Goal: Task Accomplishment & Management: Use online tool/utility

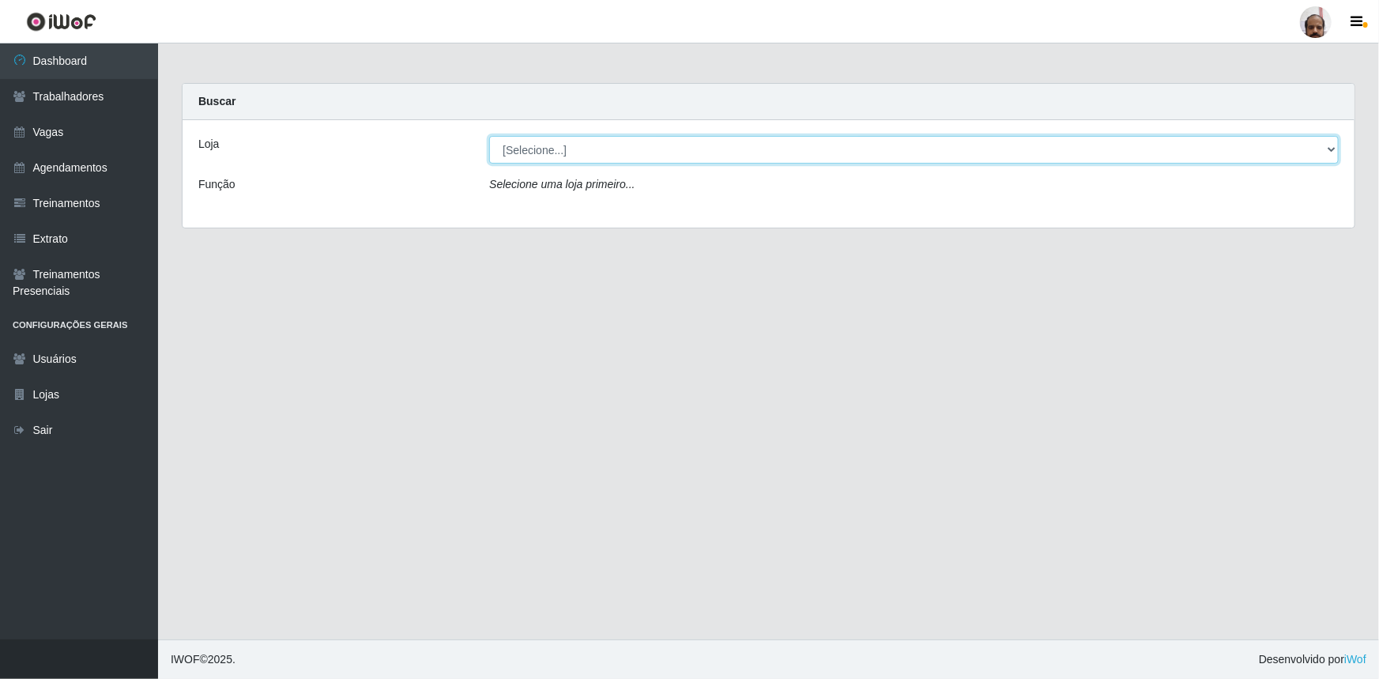
click at [588, 150] on select "[Selecione...] Mar Vermelho - Loja 05" at bounding box center [914, 150] width 850 height 28
select select "252"
click at [489, 136] on select "[Selecione...] Mar Vermelho - Loja 05" at bounding box center [914, 150] width 850 height 28
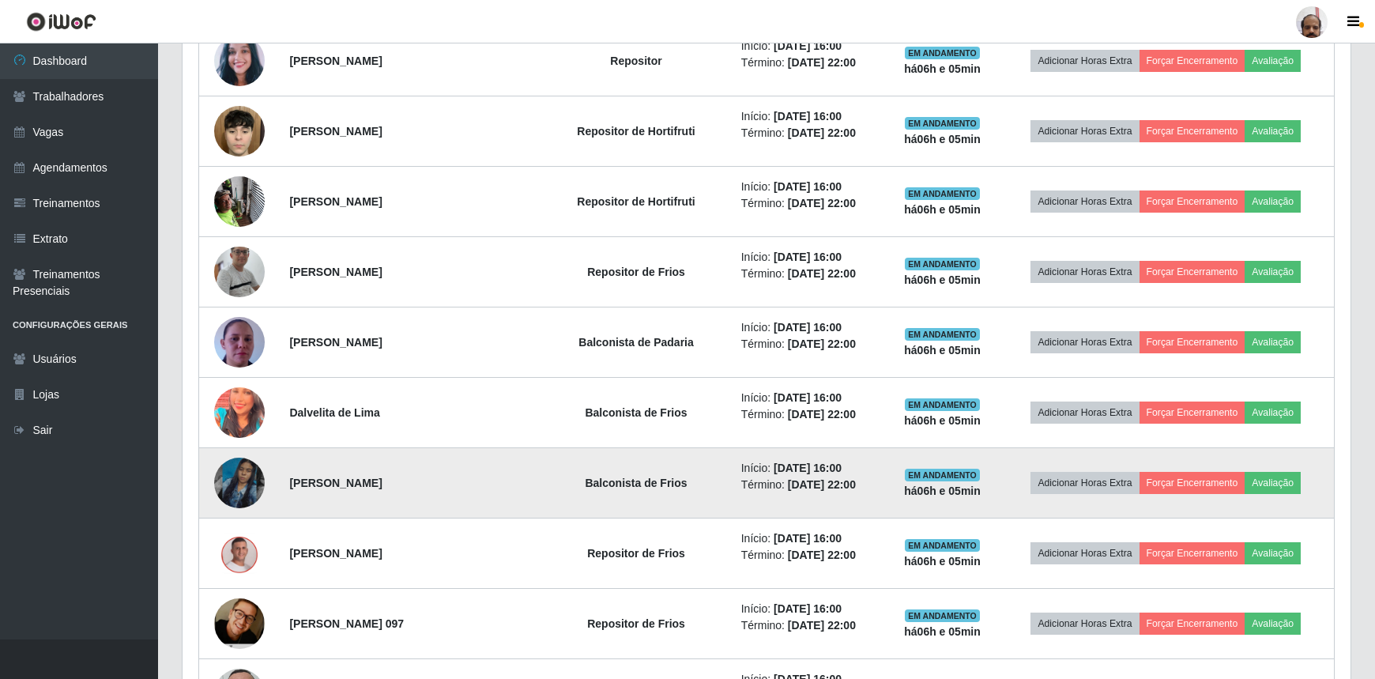
scroll to position [1652, 0]
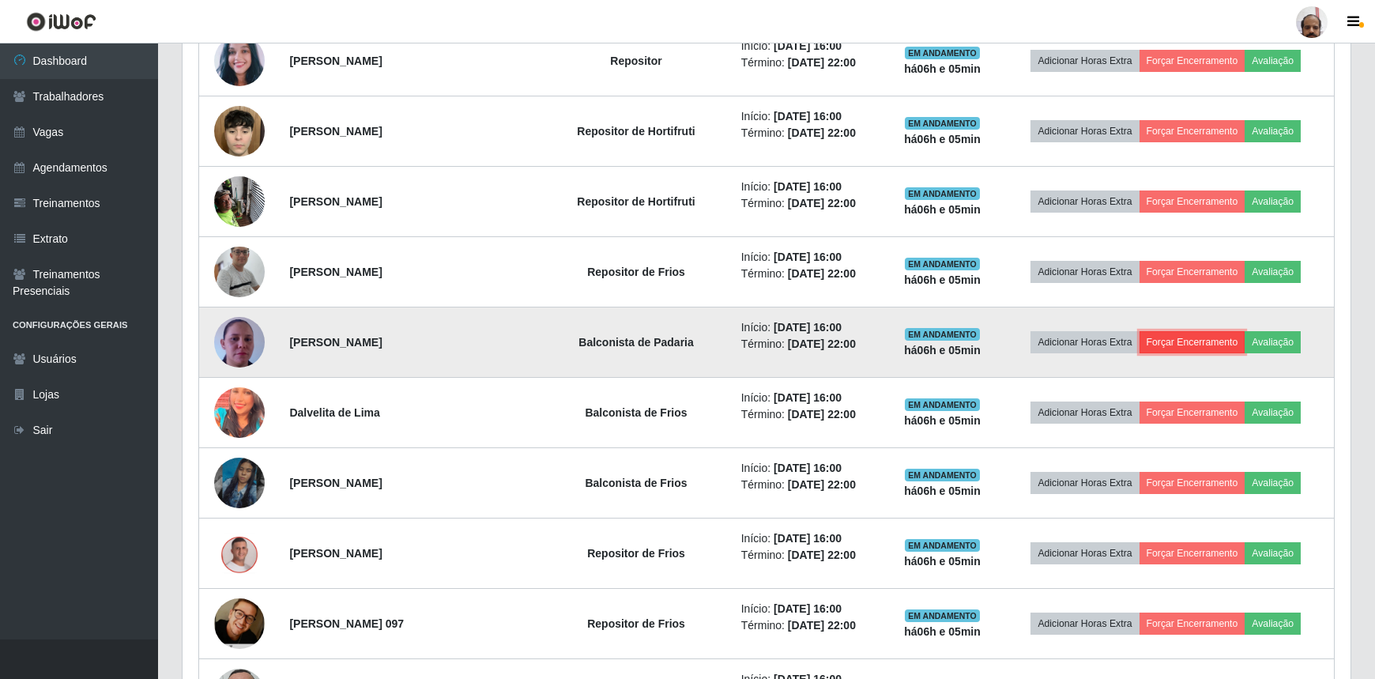
click at [1205, 338] on button "Forçar Encerramento" at bounding box center [1193, 342] width 106 height 22
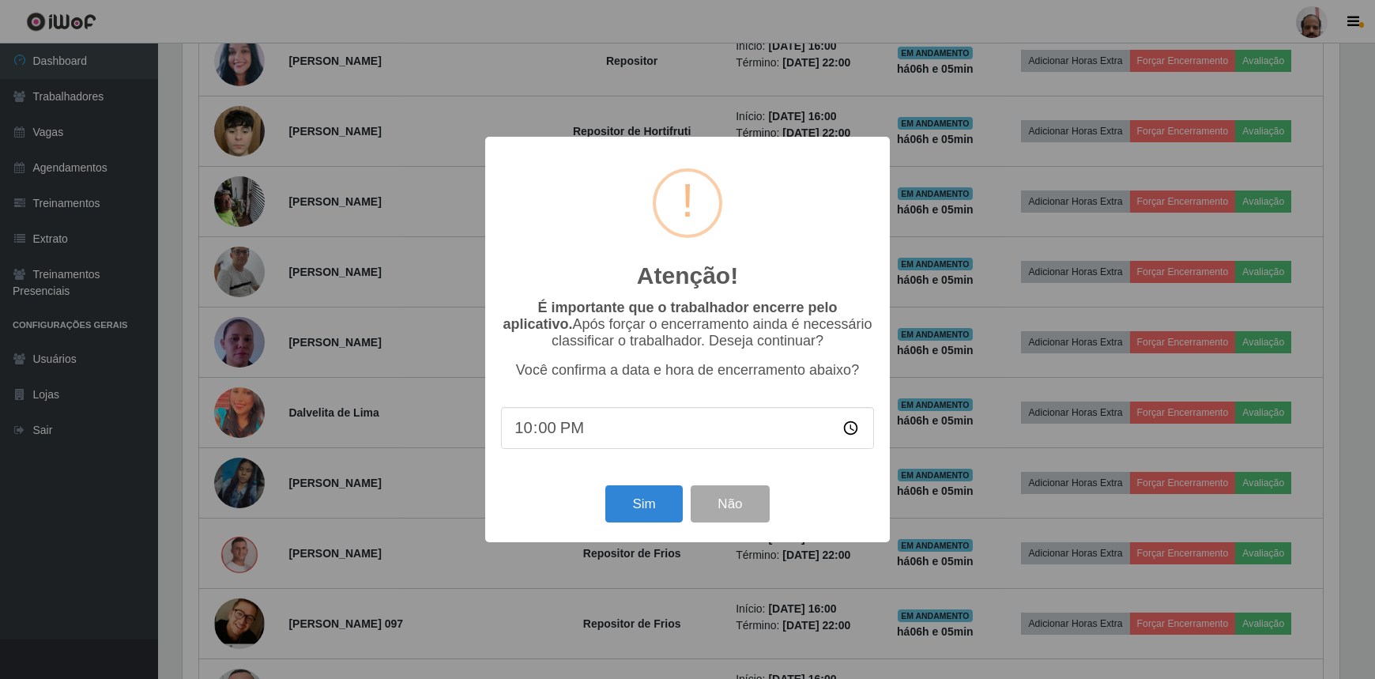
scroll to position [328, 1161]
click at [640, 504] on button "Sim" at bounding box center [646, 503] width 77 height 37
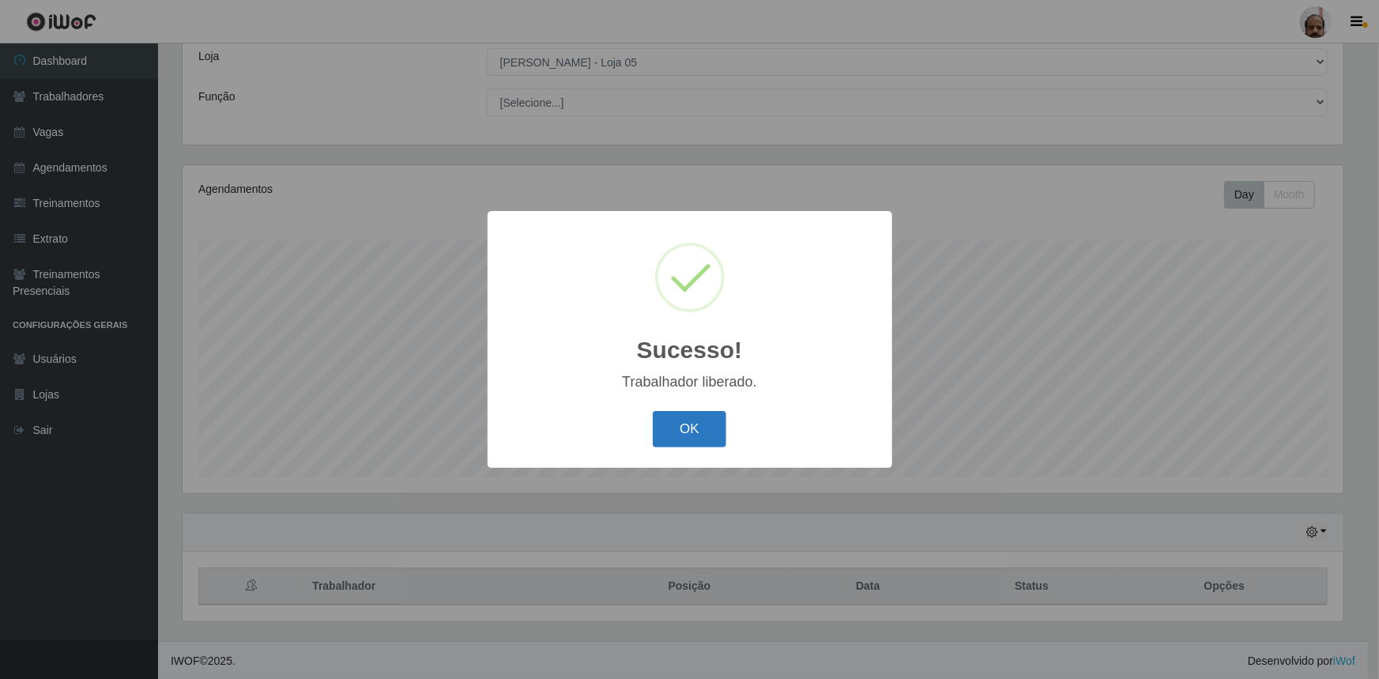
click at [679, 427] on button "OK" at bounding box center [690, 429] width 74 height 37
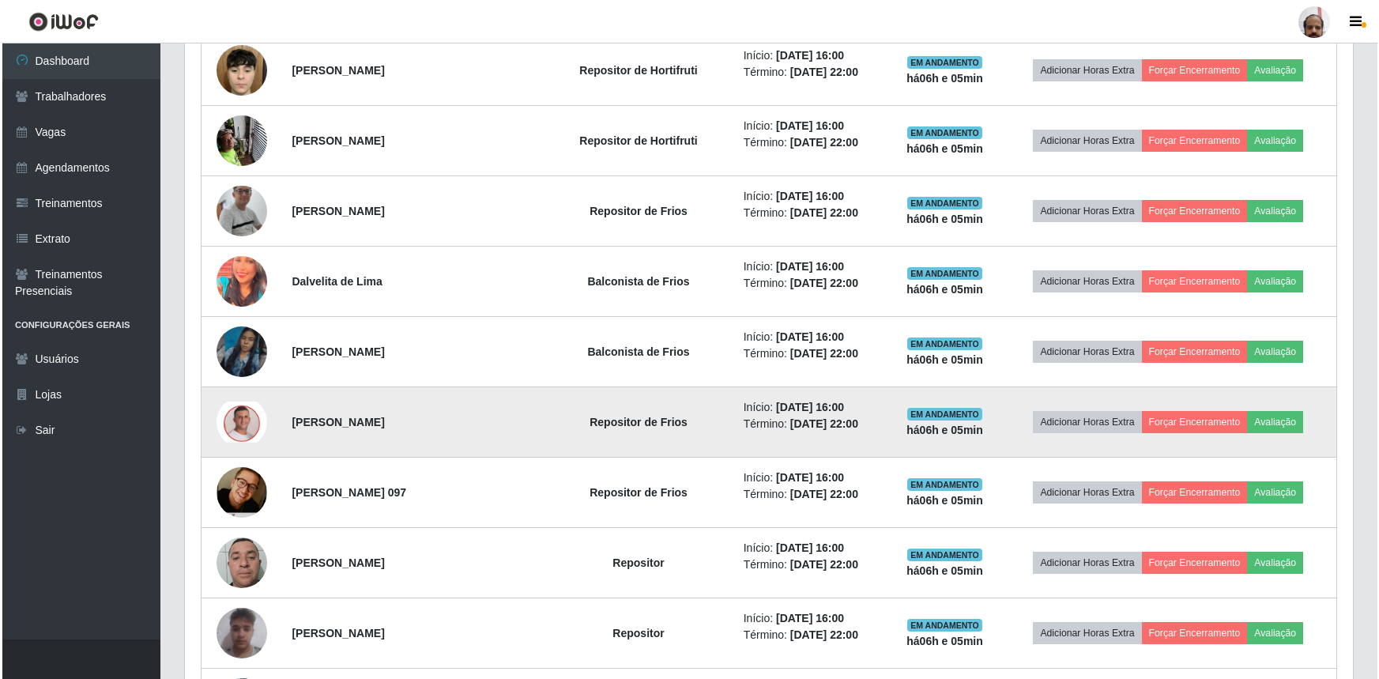
scroll to position [1677, 0]
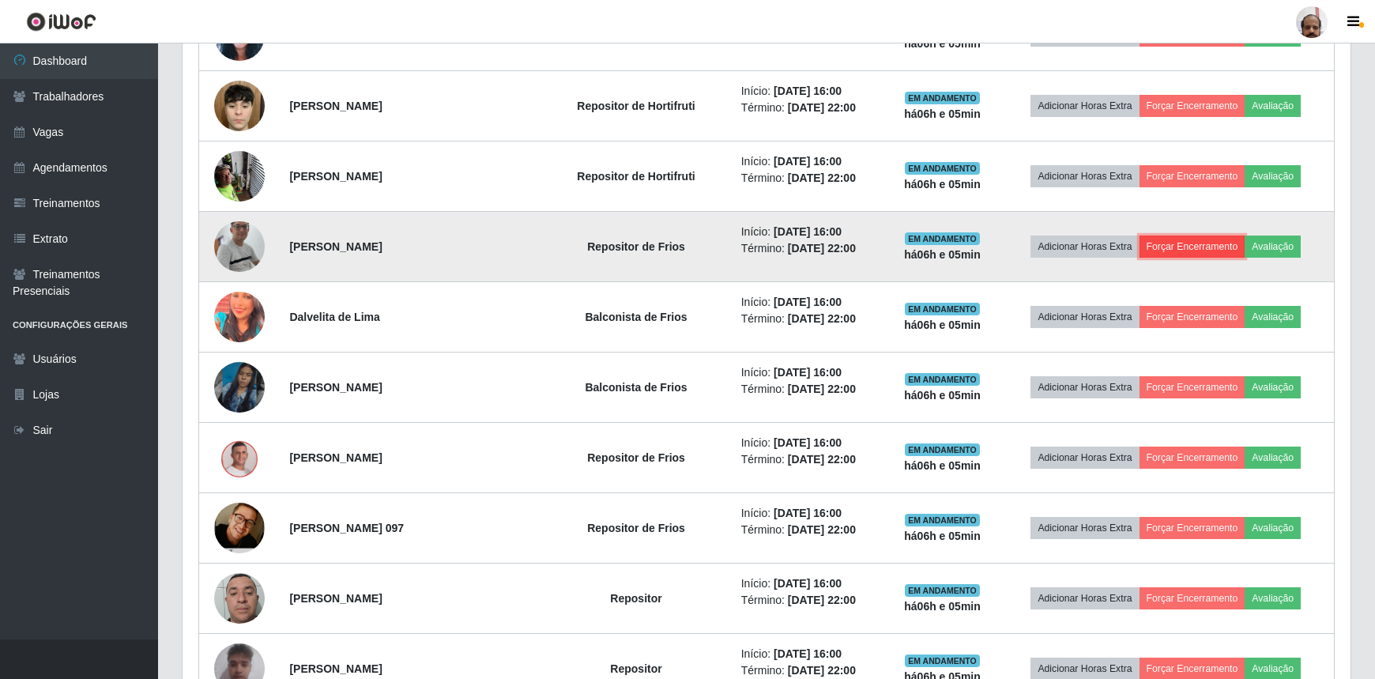
click at [1211, 245] on button "Forçar Encerramento" at bounding box center [1193, 247] width 106 height 22
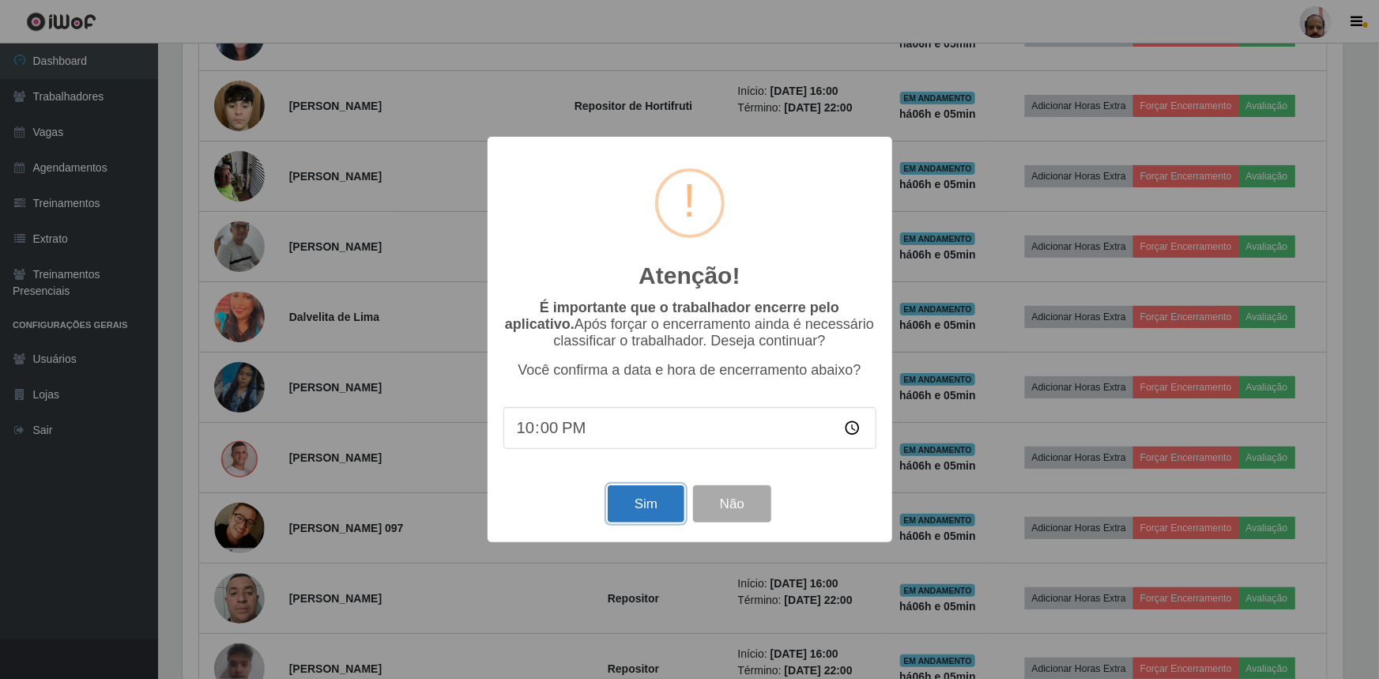
click at [653, 507] on button "Sim" at bounding box center [646, 503] width 77 height 37
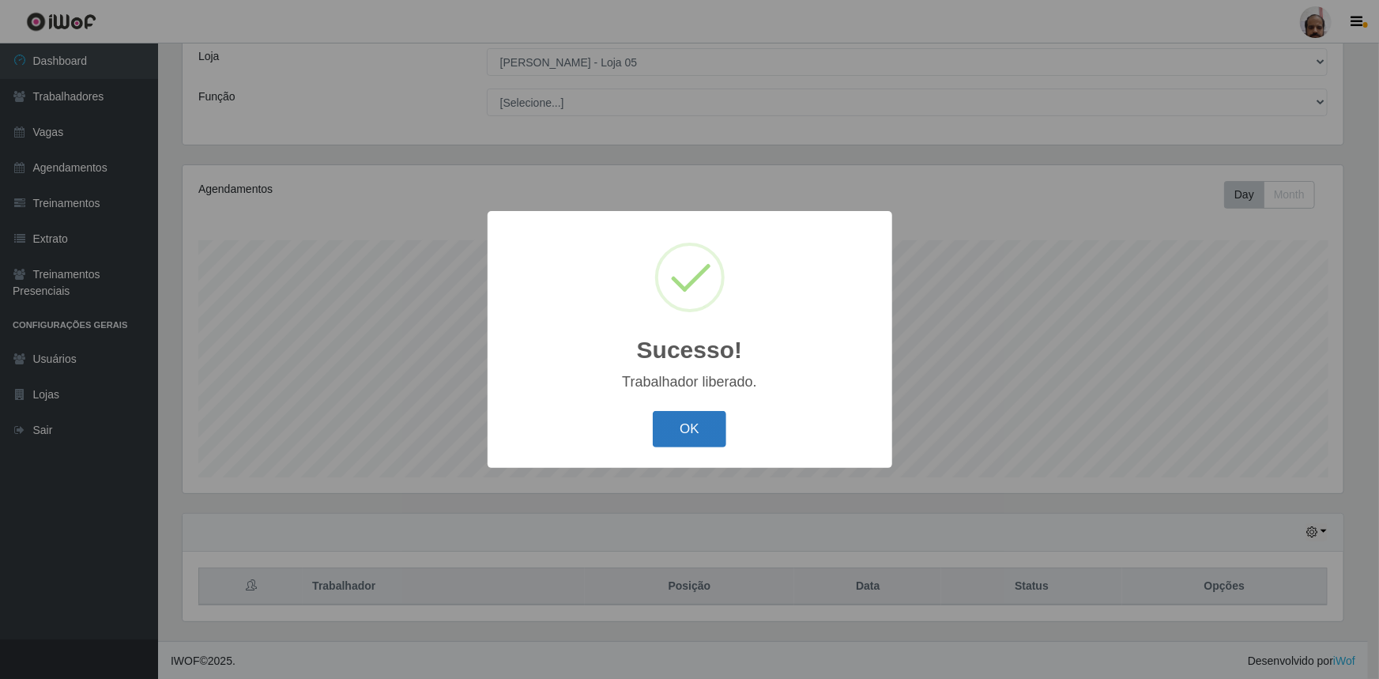
click at [700, 437] on button "OK" at bounding box center [690, 429] width 74 height 37
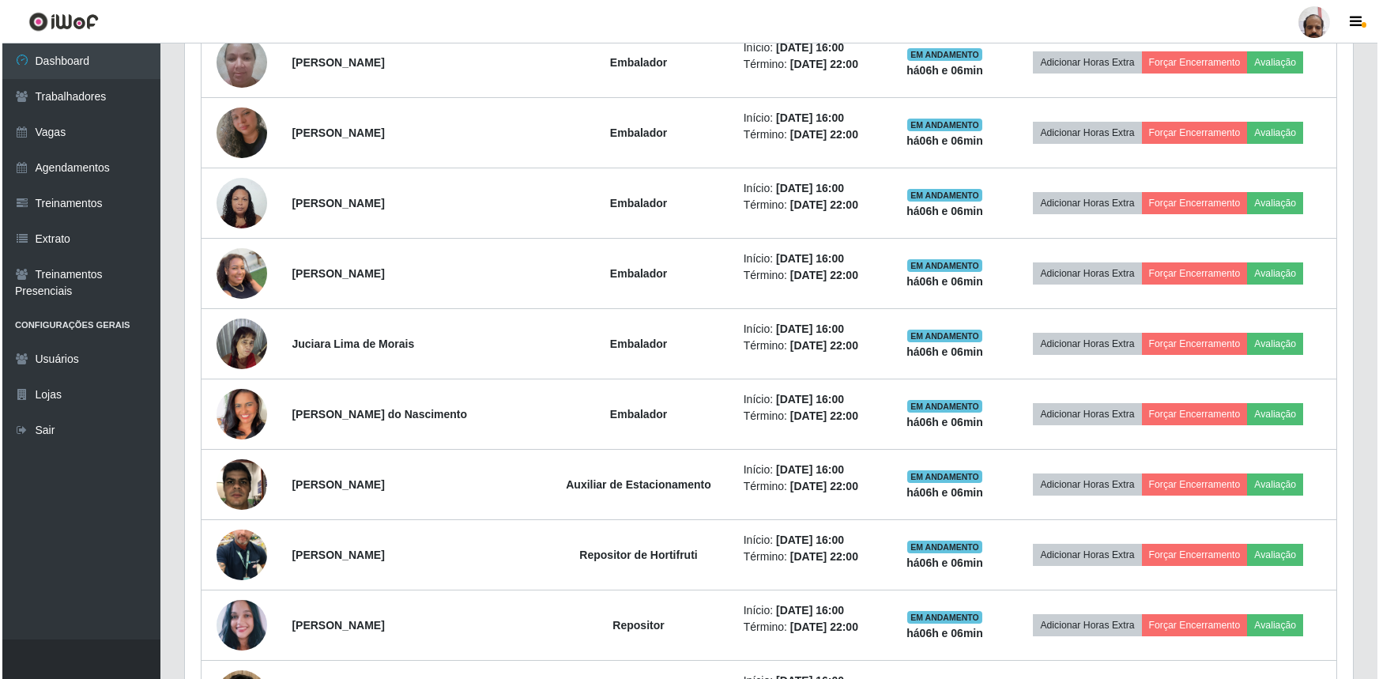
scroll to position [1166, 0]
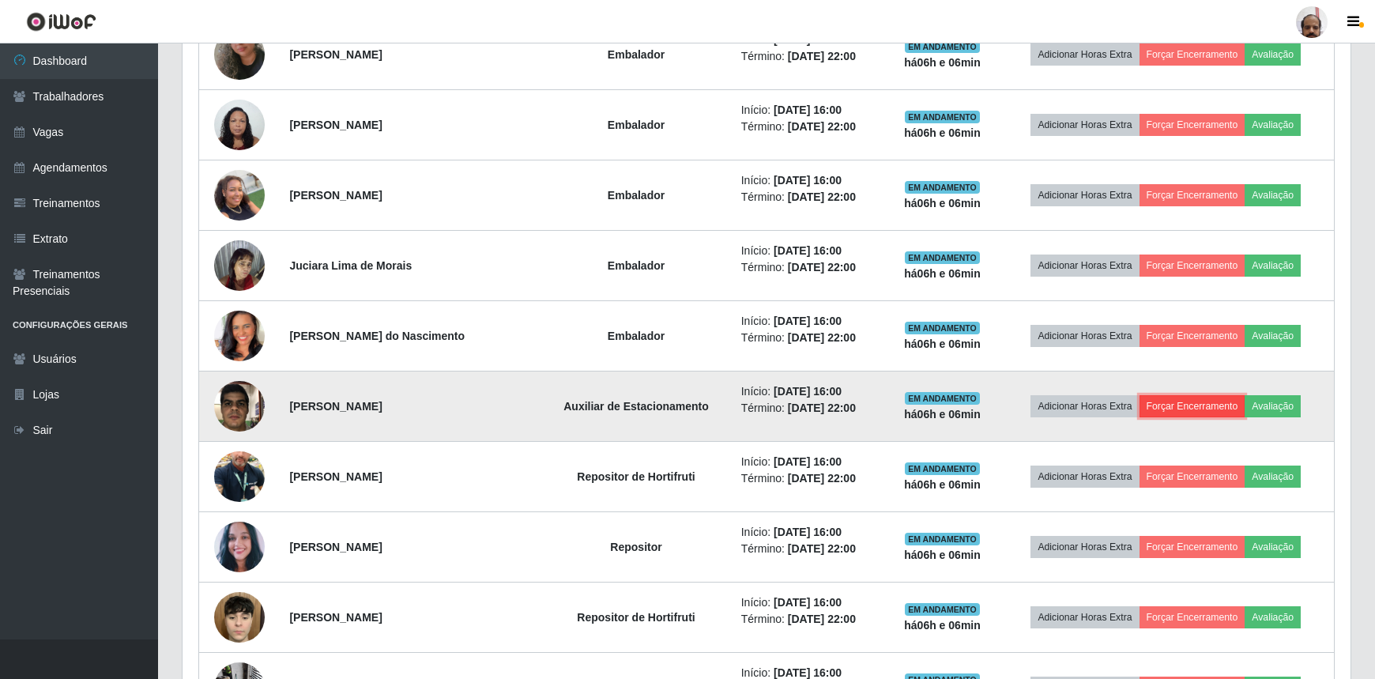
click at [1168, 398] on button "Forçar Encerramento" at bounding box center [1193, 406] width 106 height 22
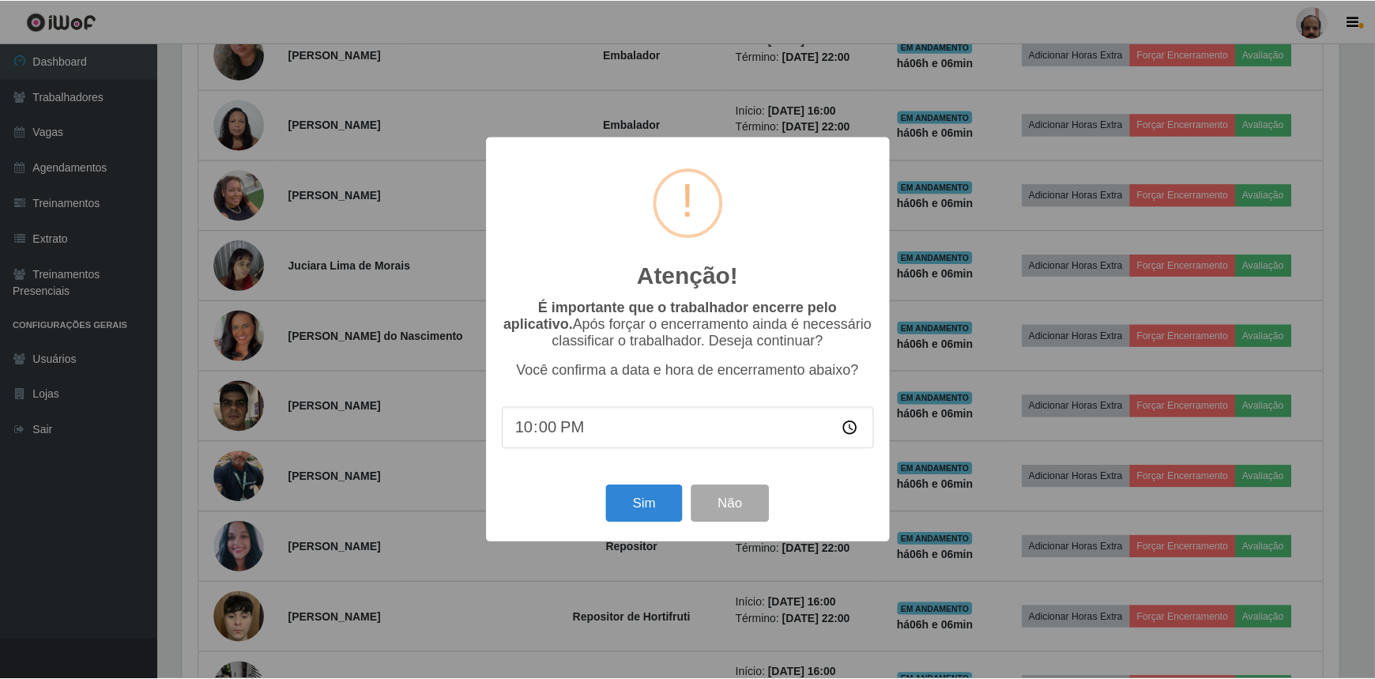
scroll to position [0, 0]
click at [640, 504] on button "Sim" at bounding box center [646, 503] width 77 height 37
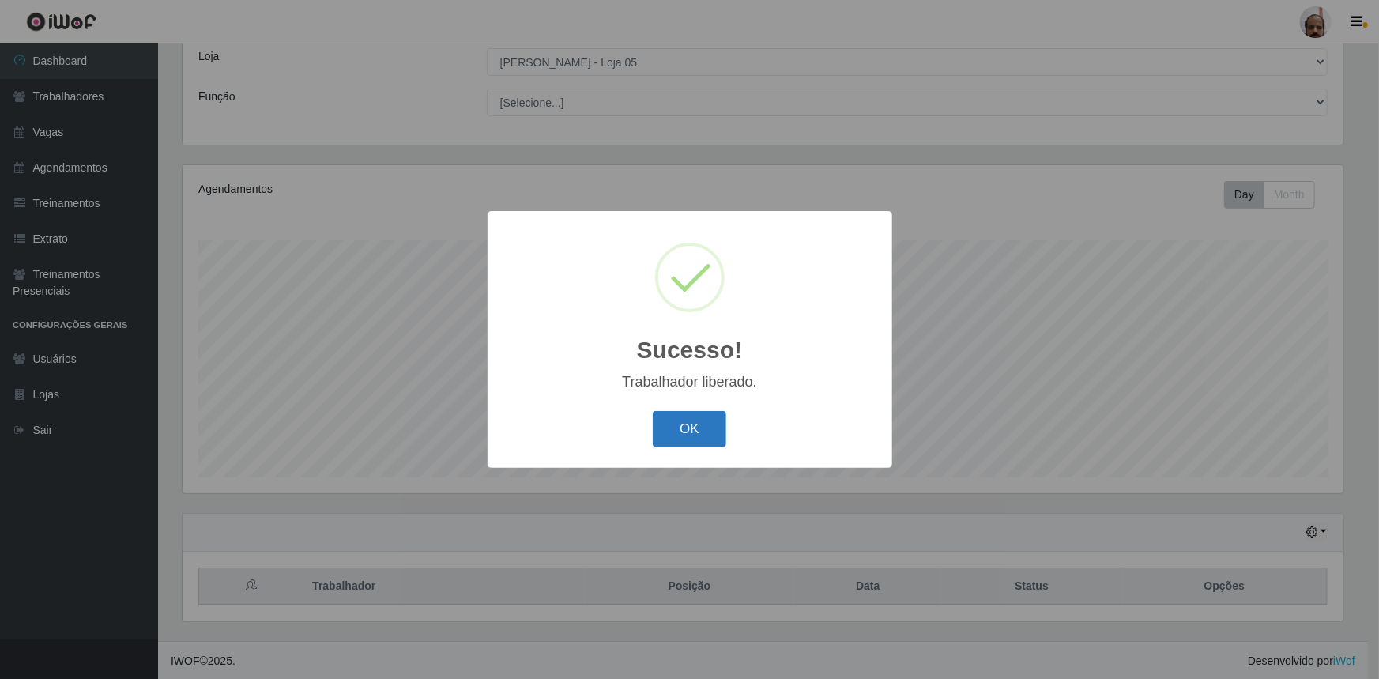
drag, startPoint x: 681, startPoint y: 427, endPoint x: 648, endPoint y: 471, distance: 54.9
click at [681, 427] on button "OK" at bounding box center [690, 429] width 74 height 37
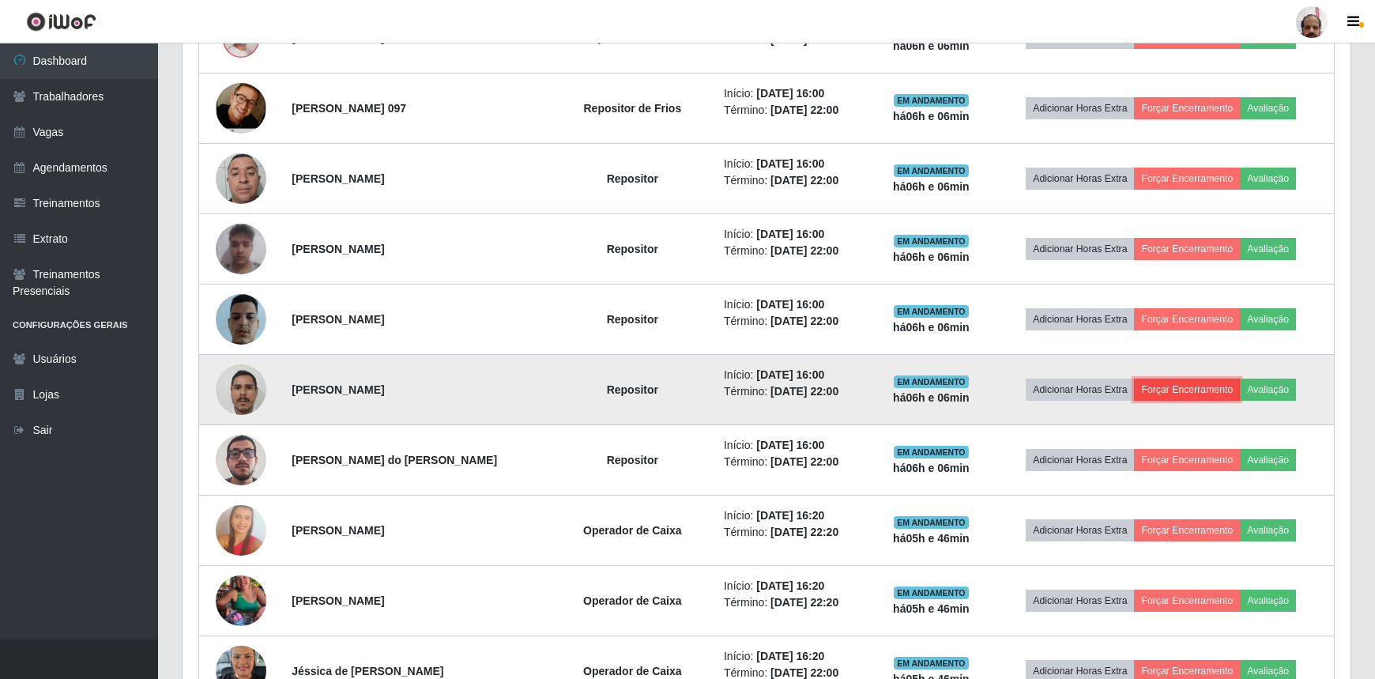
click at [1203, 387] on button "Forçar Encerramento" at bounding box center [1187, 390] width 106 height 22
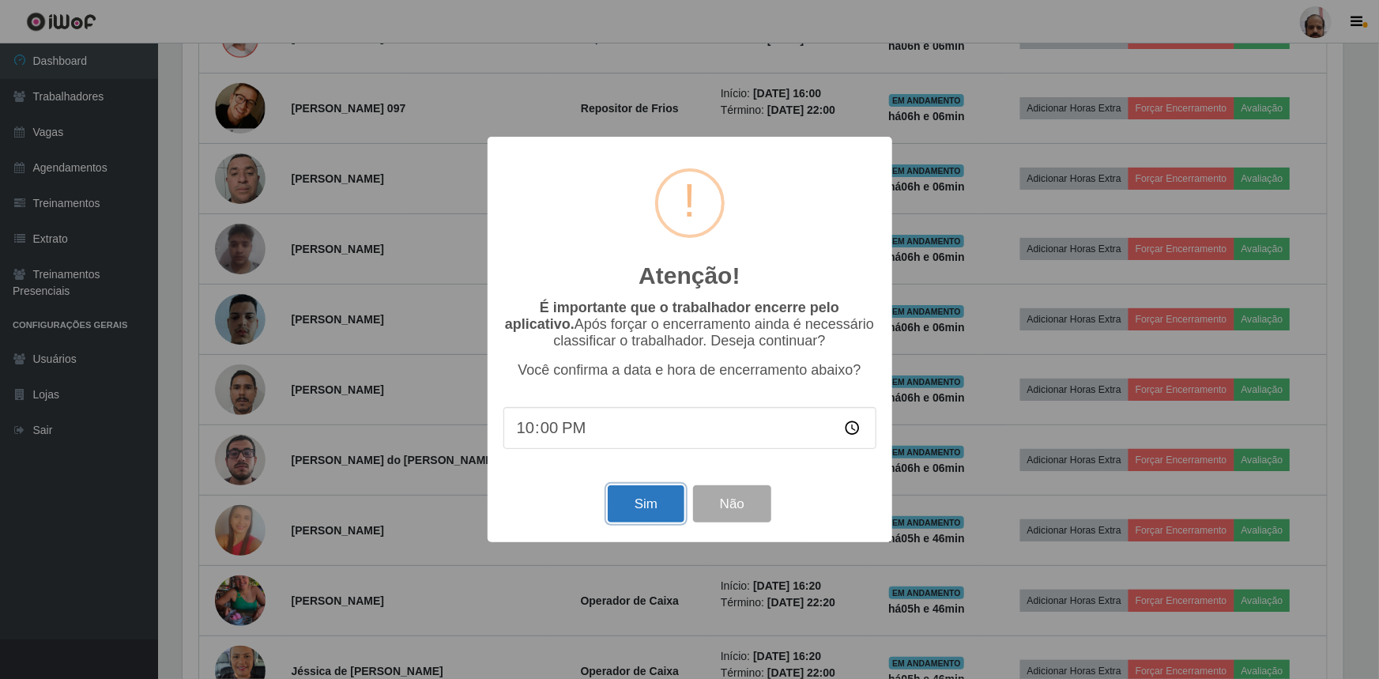
click at [645, 511] on button "Sim" at bounding box center [646, 503] width 77 height 37
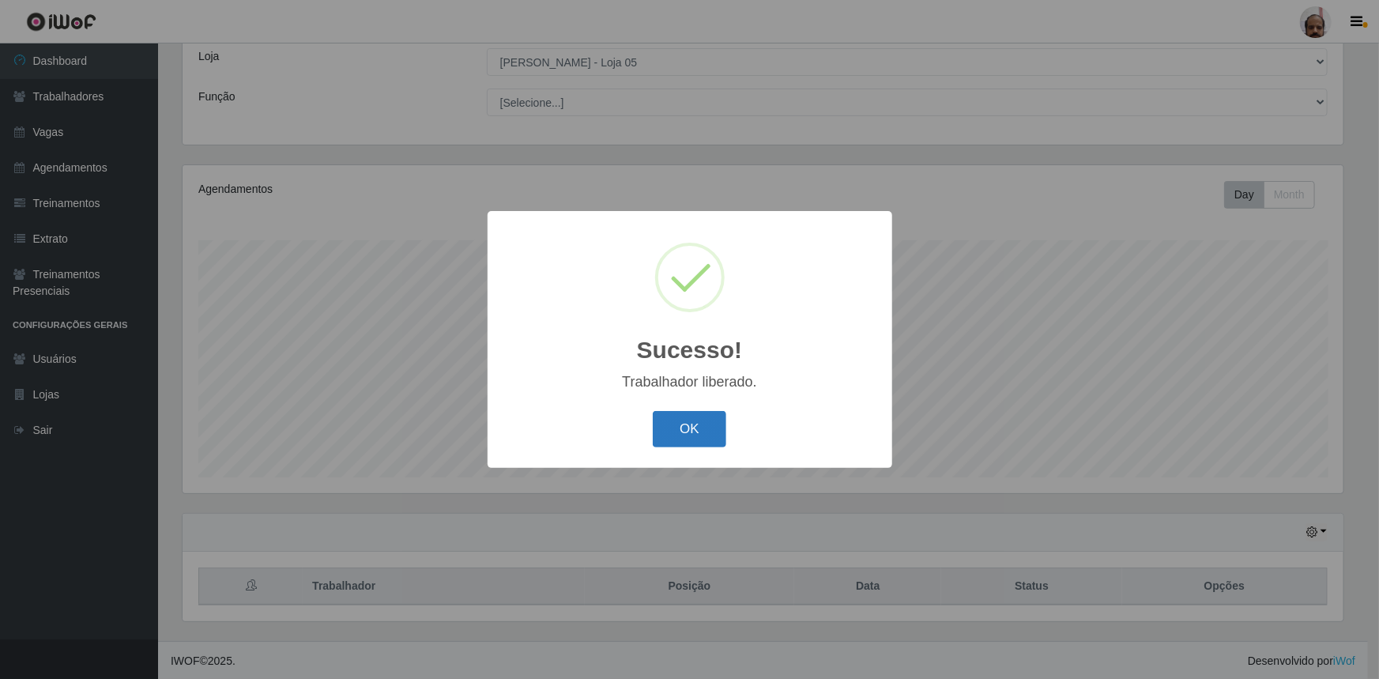
click at [698, 439] on button "OK" at bounding box center [690, 429] width 74 height 37
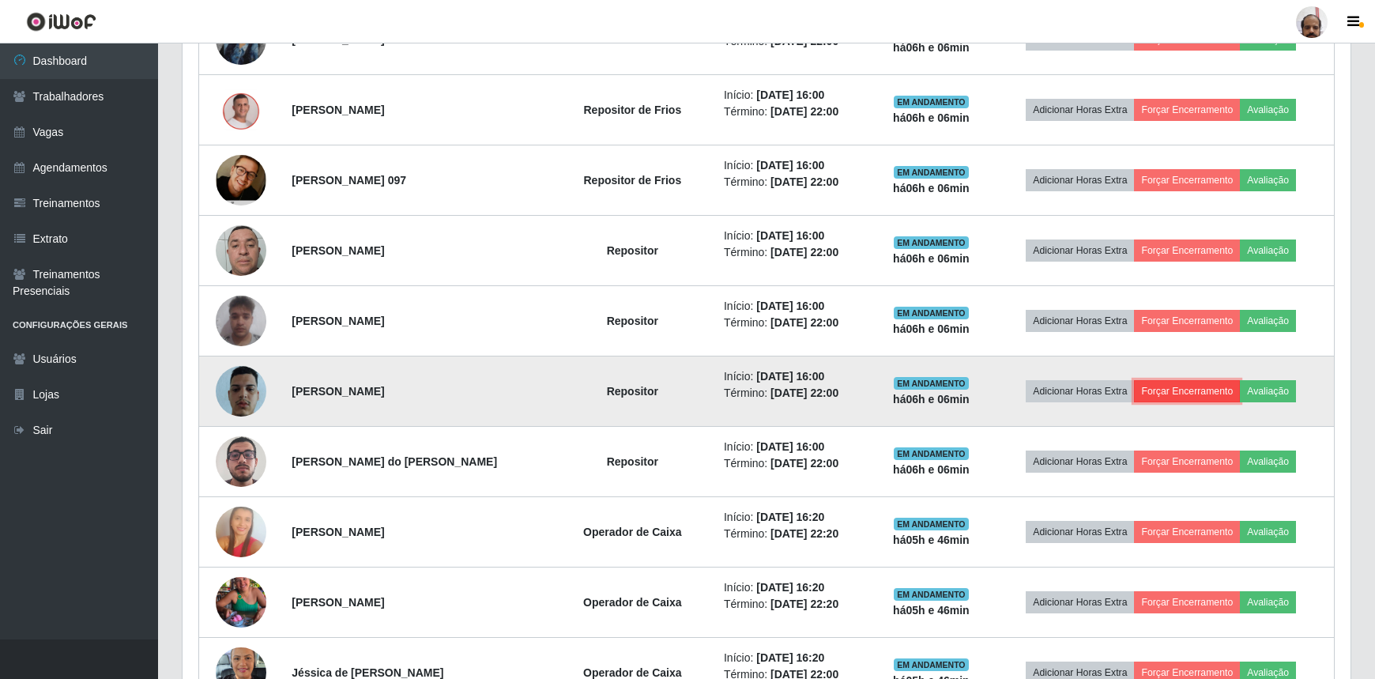
click at [1175, 387] on button "Forçar Encerramento" at bounding box center [1187, 391] width 106 height 22
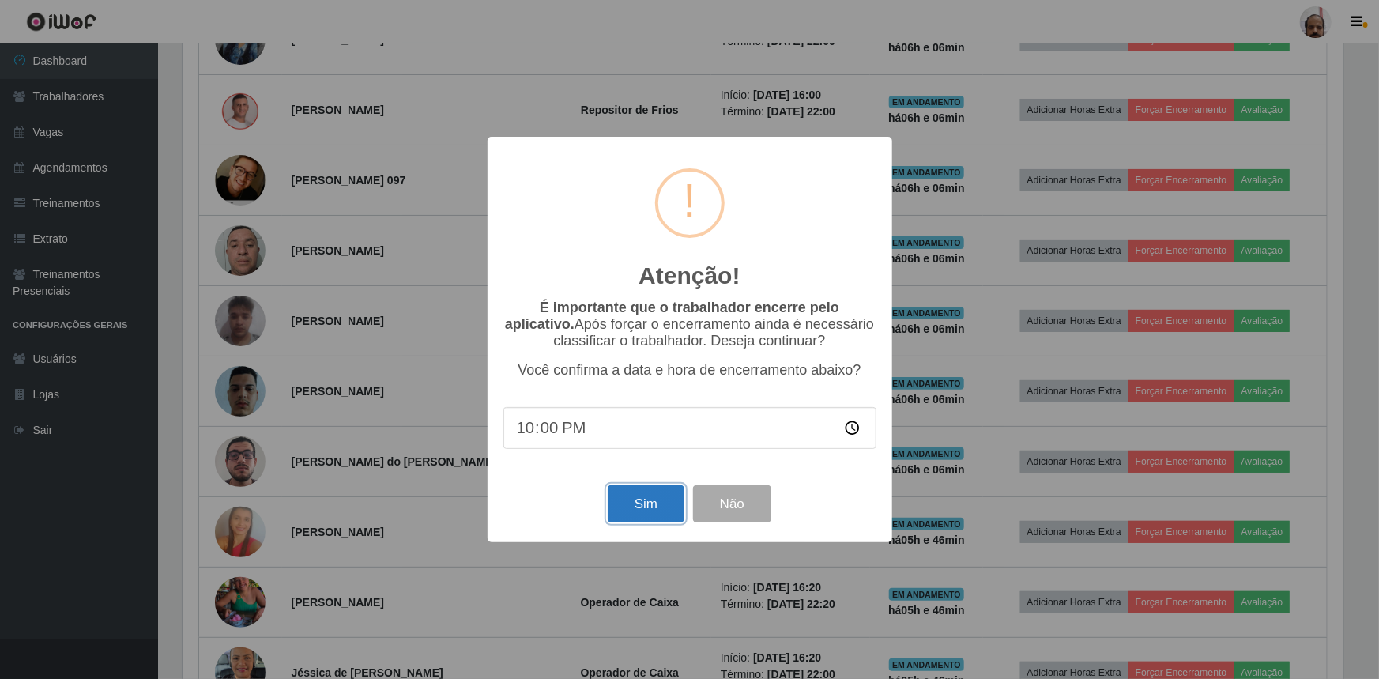
click at [658, 512] on button "Sim" at bounding box center [646, 503] width 77 height 37
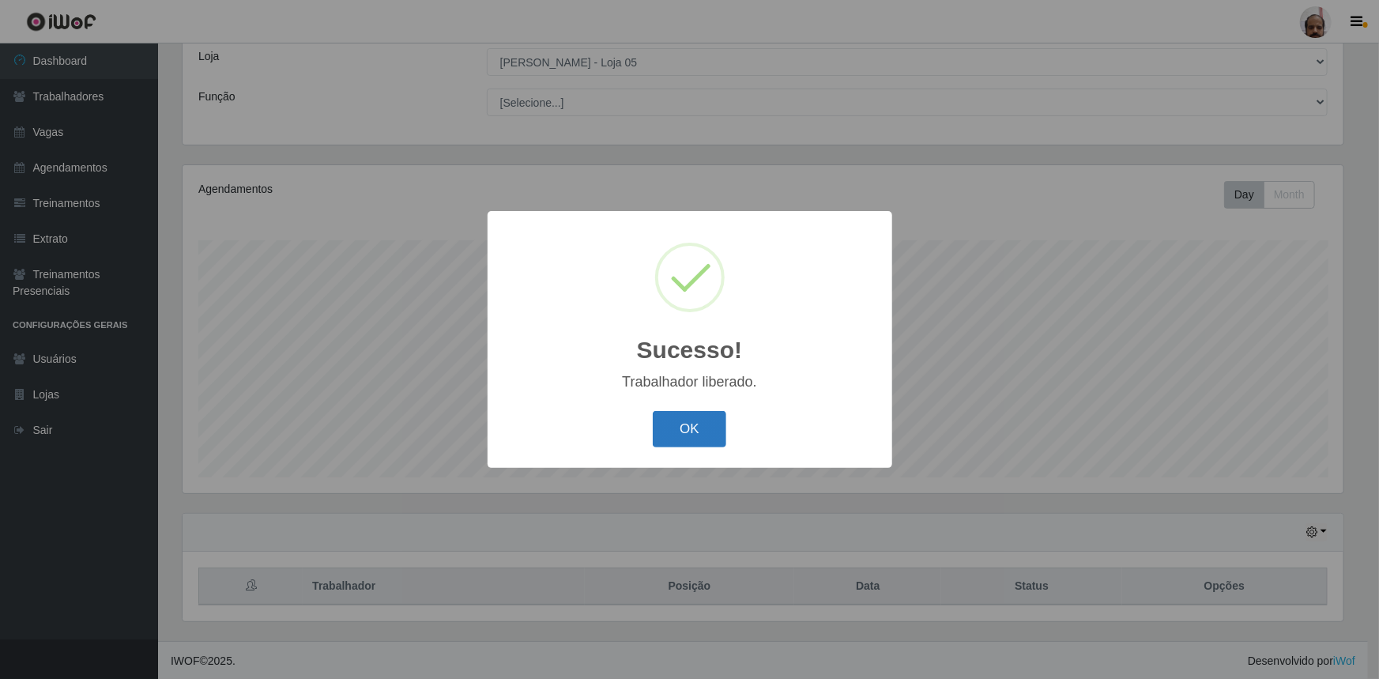
click at [696, 436] on button "OK" at bounding box center [690, 429] width 74 height 37
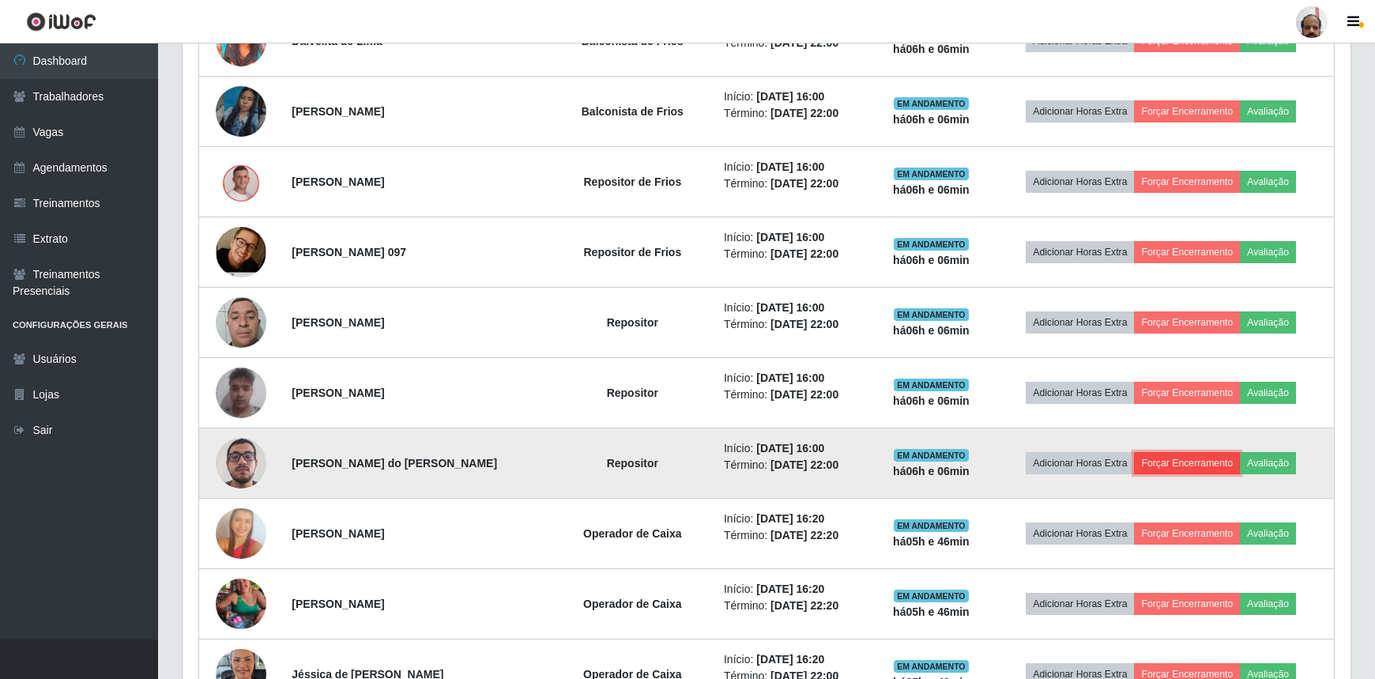
click at [1172, 452] on button "Forçar Encerramento" at bounding box center [1187, 463] width 106 height 22
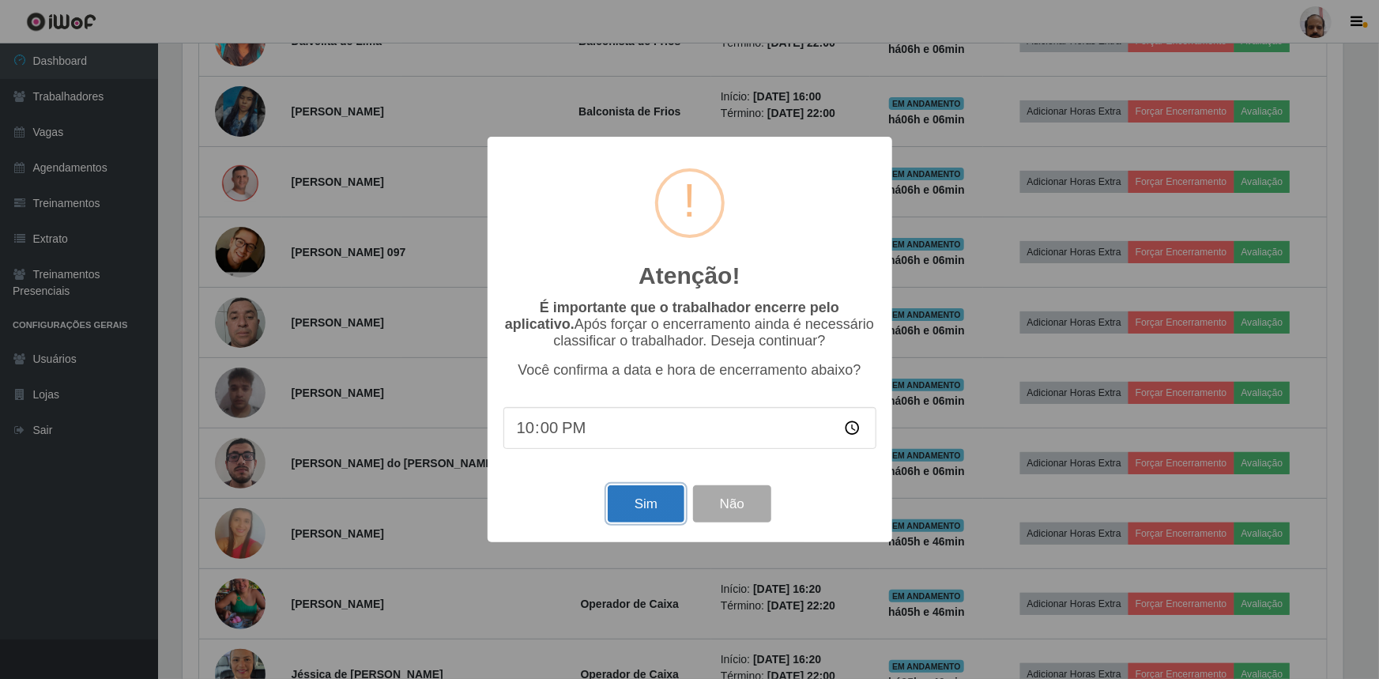
click at [645, 513] on button "Sim" at bounding box center [646, 503] width 77 height 37
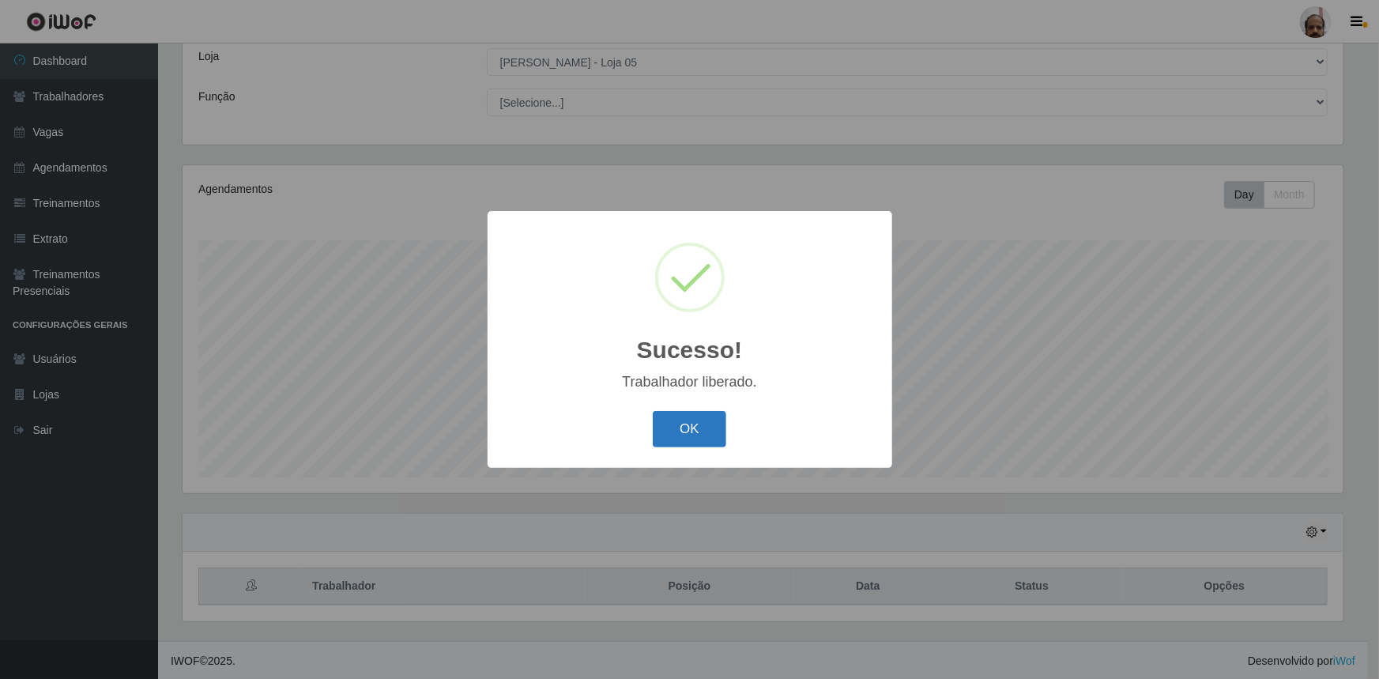
click at [691, 421] on button "OK" at bounding box center [690, 429] width 74 height 37
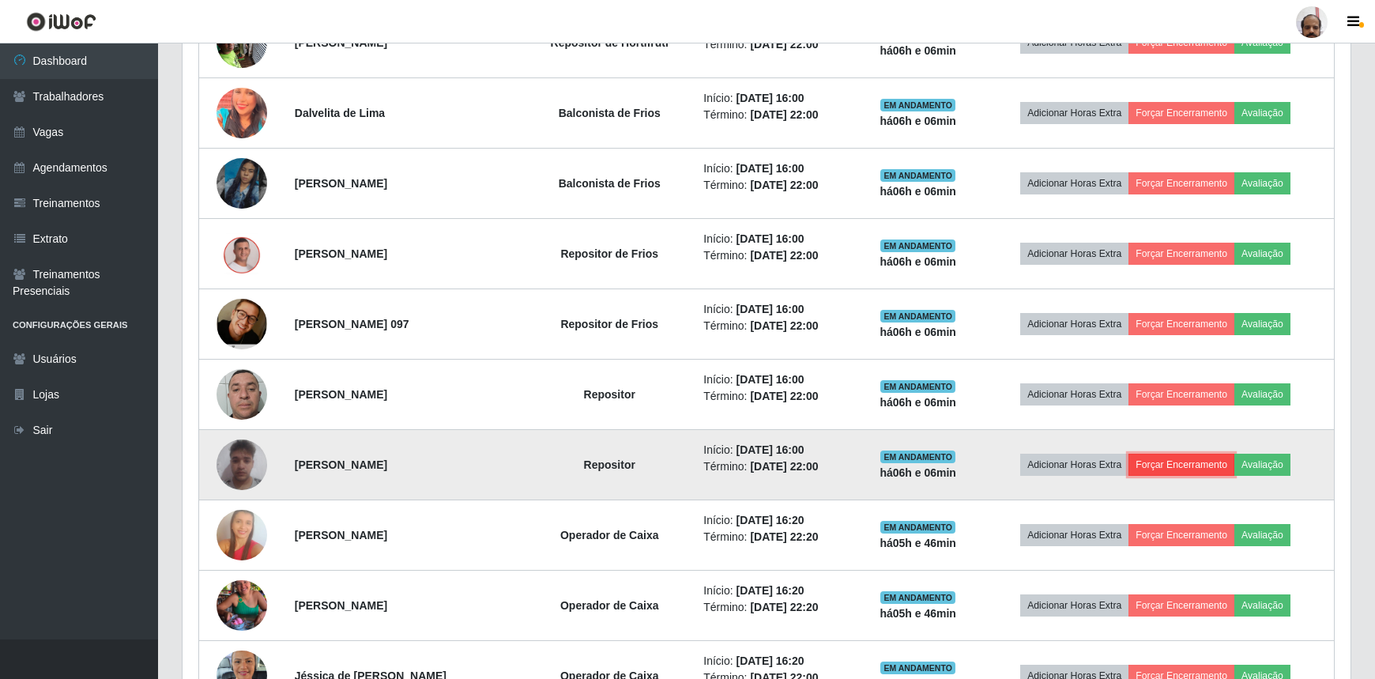
click at [1168, 462] on button "Forçar Encerramento" at bounding box center [1182, 465] width 106 height 22
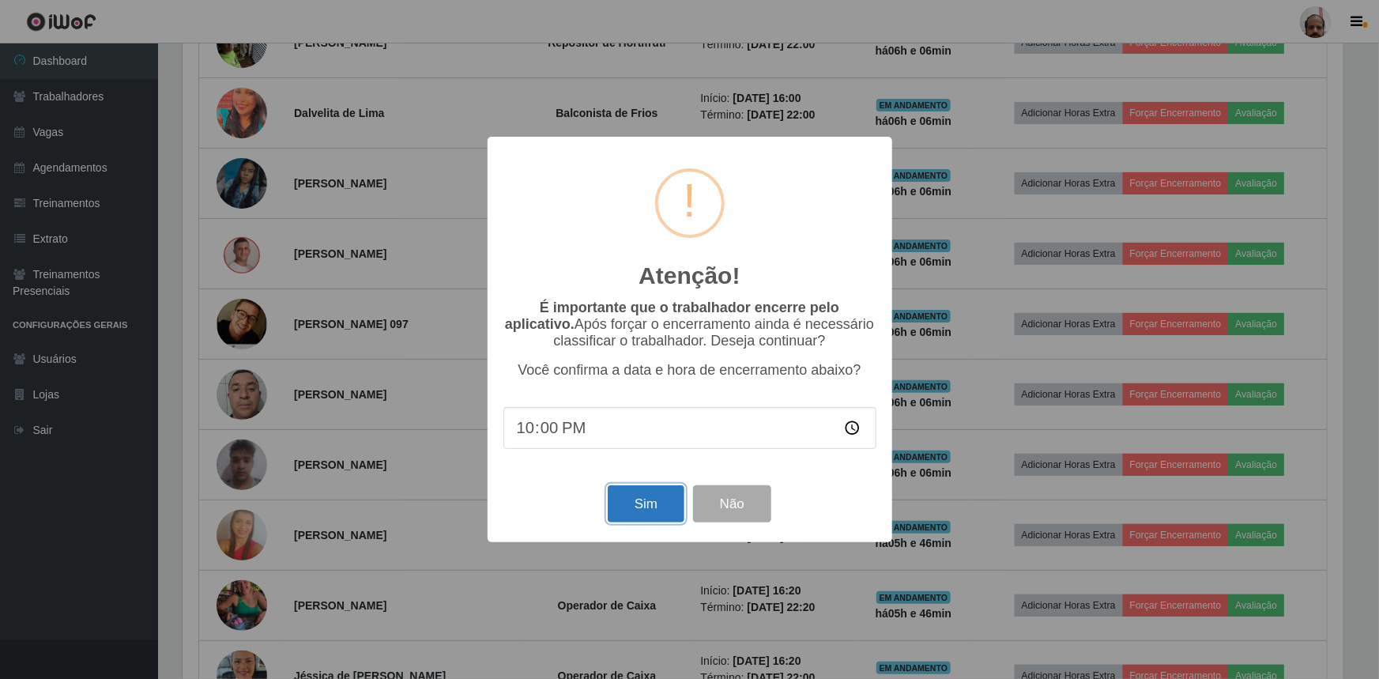
click at [646, 506] on button "Sim" at bounding box center [646, 503] width 77 height 37
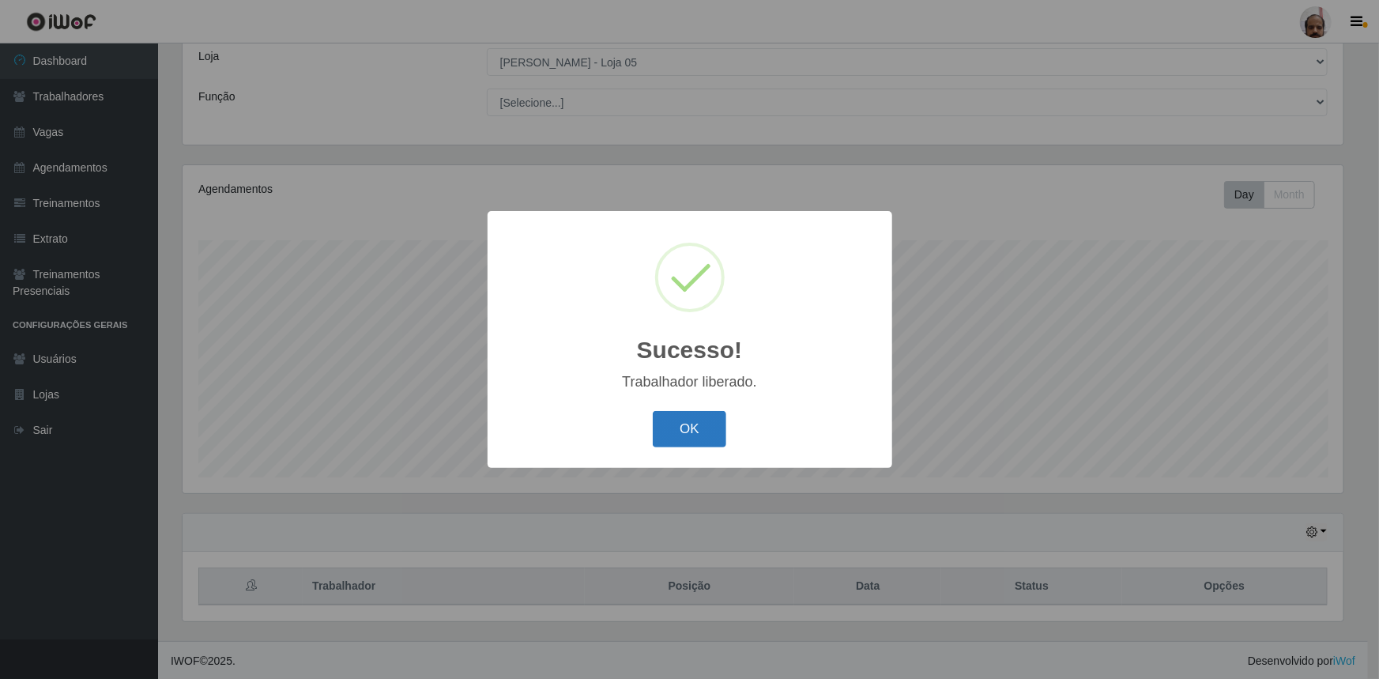
click at [687, 435] on button "OK" at bounding box center [690, 429] width 74 height 37
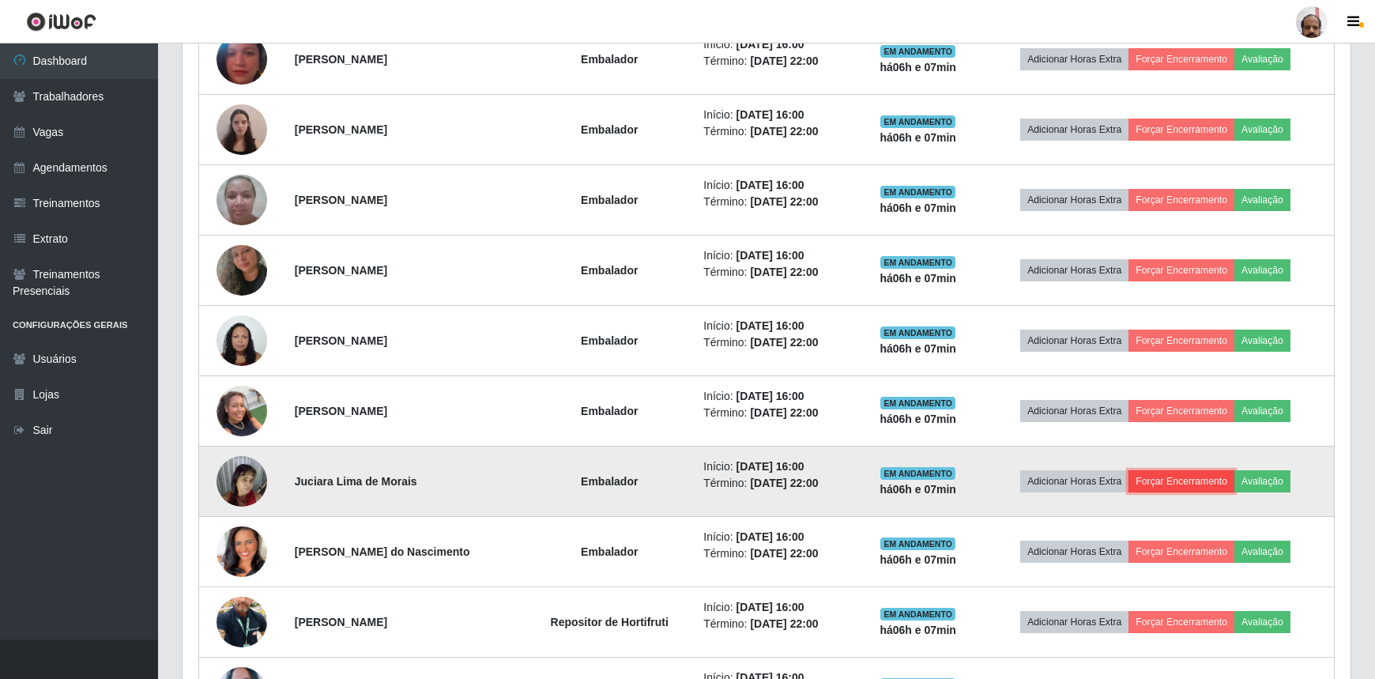
click at [1192, 475] on button "Forçar Encerramento" at bounding box center [1182, 481] width 106 height 22
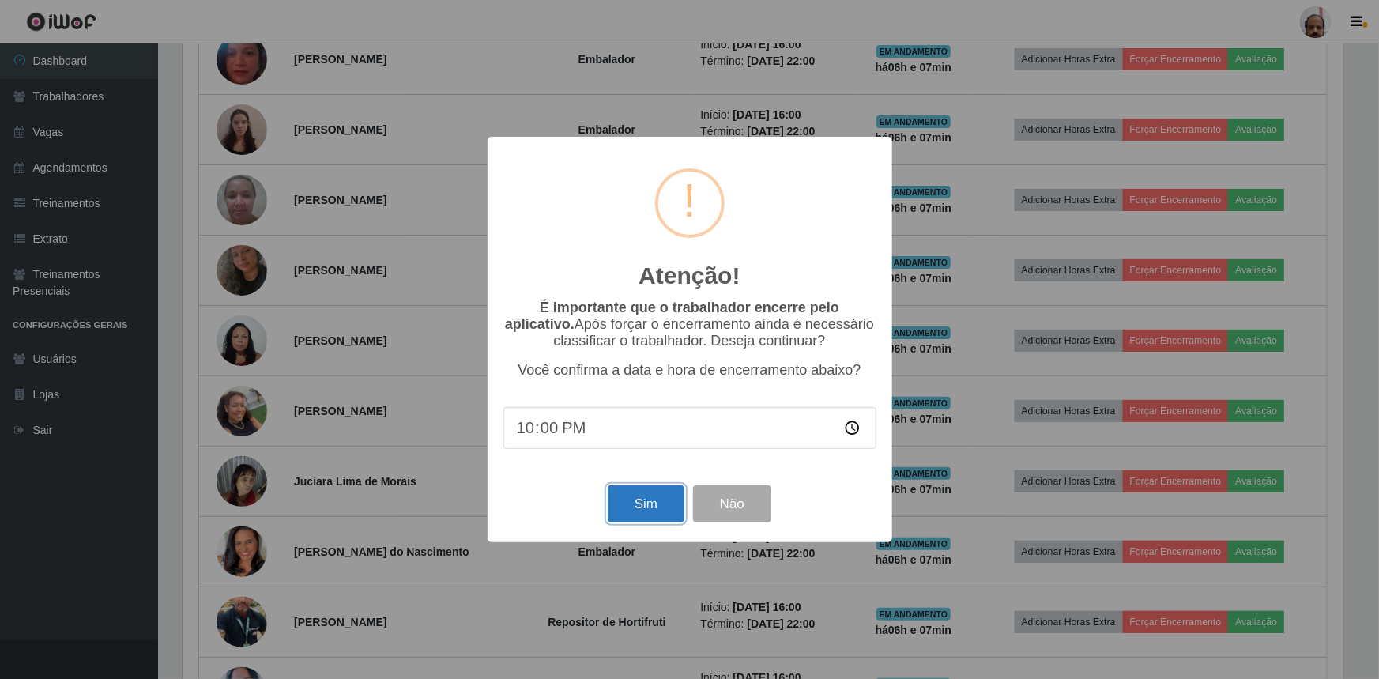
click at [632, 515] on button "Sim" at bounding box center [646, 503] width 77 height 37
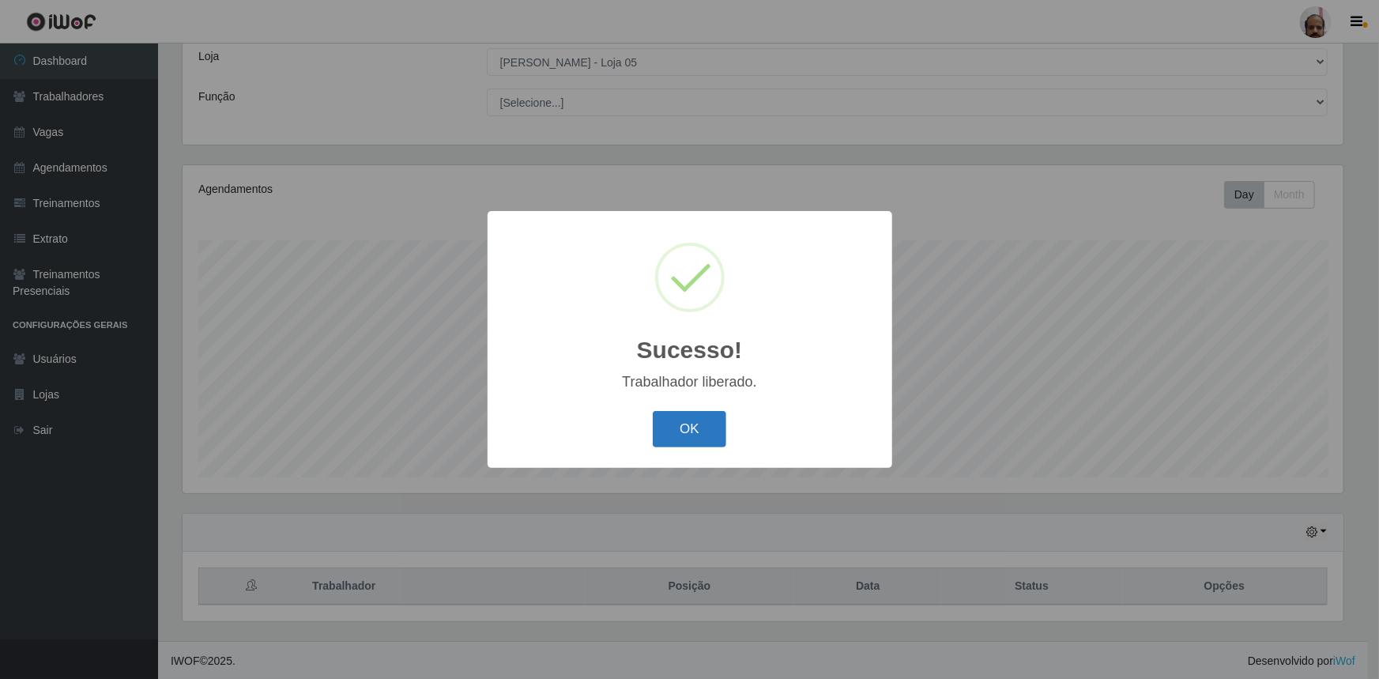
click at [674, 427] on button "OK" at bounding box center [690, 429] width 74 height 37
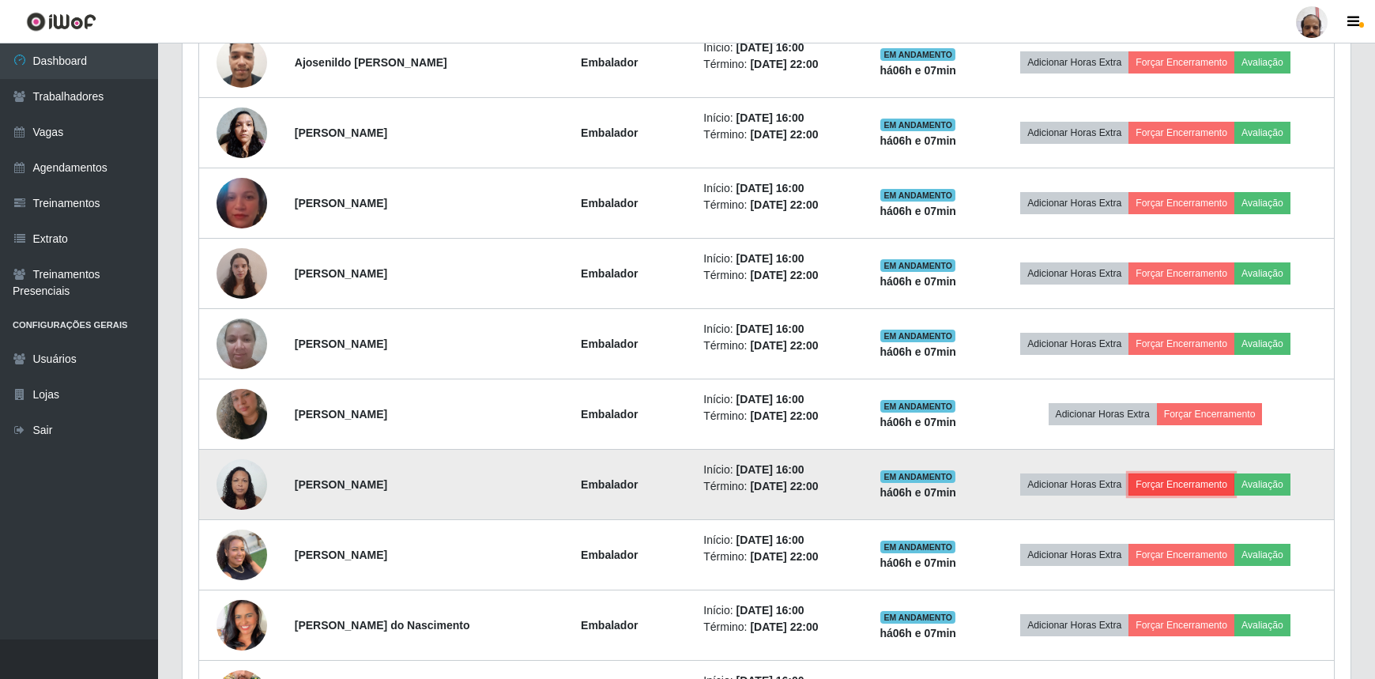
click at [1162, 476] on button "Forçar Encerramento" at bounding box center [1182, 484] width 106 height 22
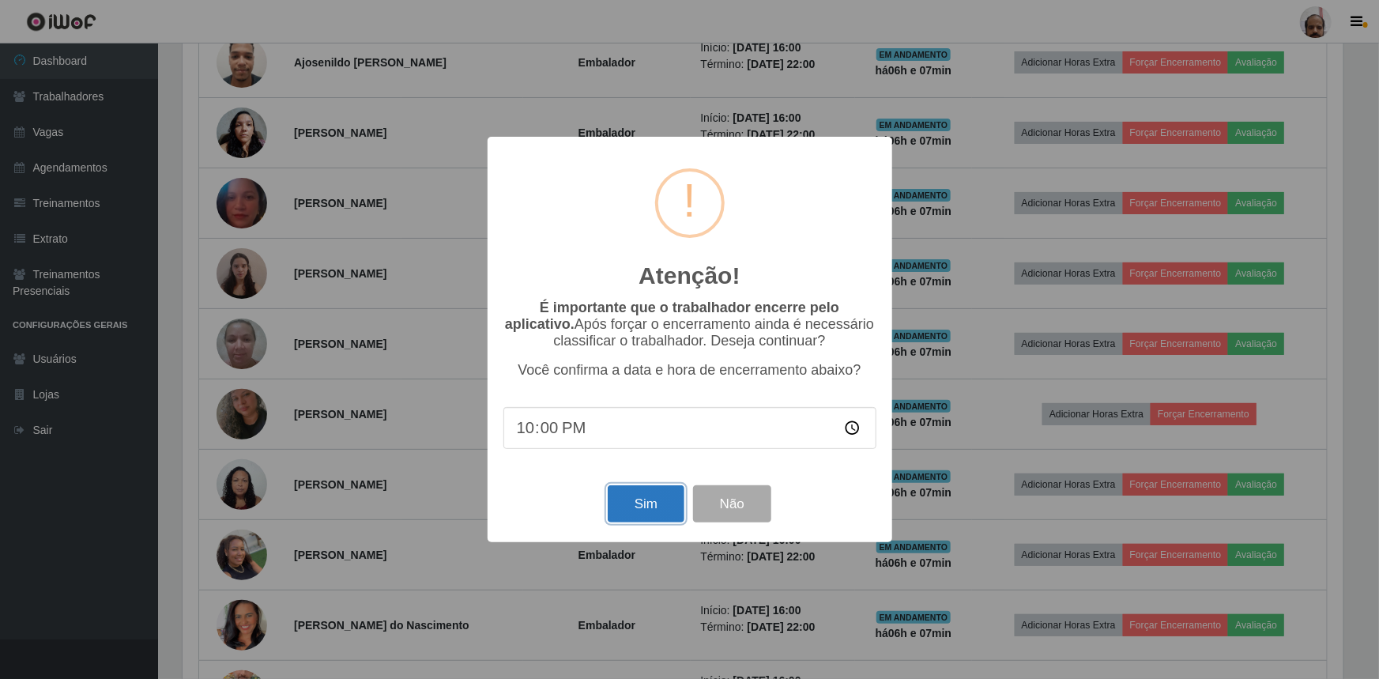
click at [616, 512] on button "Sim" at bounding box center [646, 503] width 77 height 37
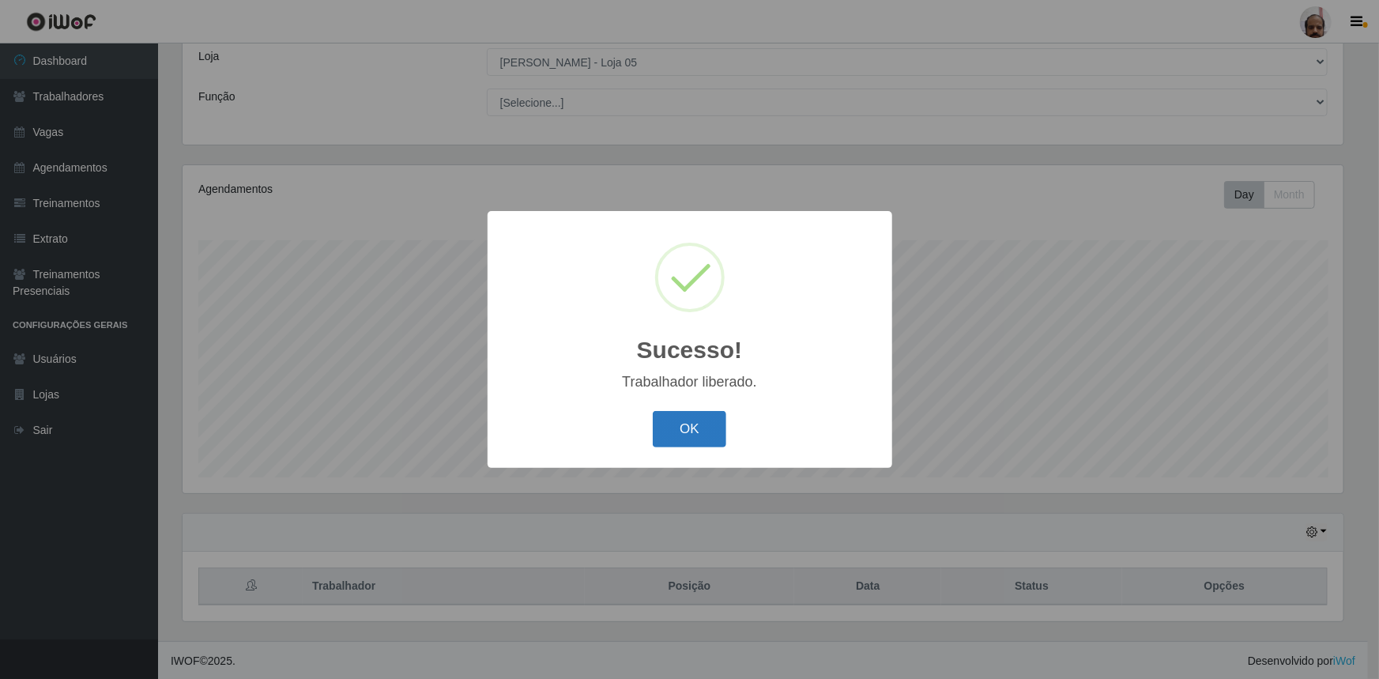
click at [679, 432] on button "OK" at bounding box center [690, 429] width 74 height 37
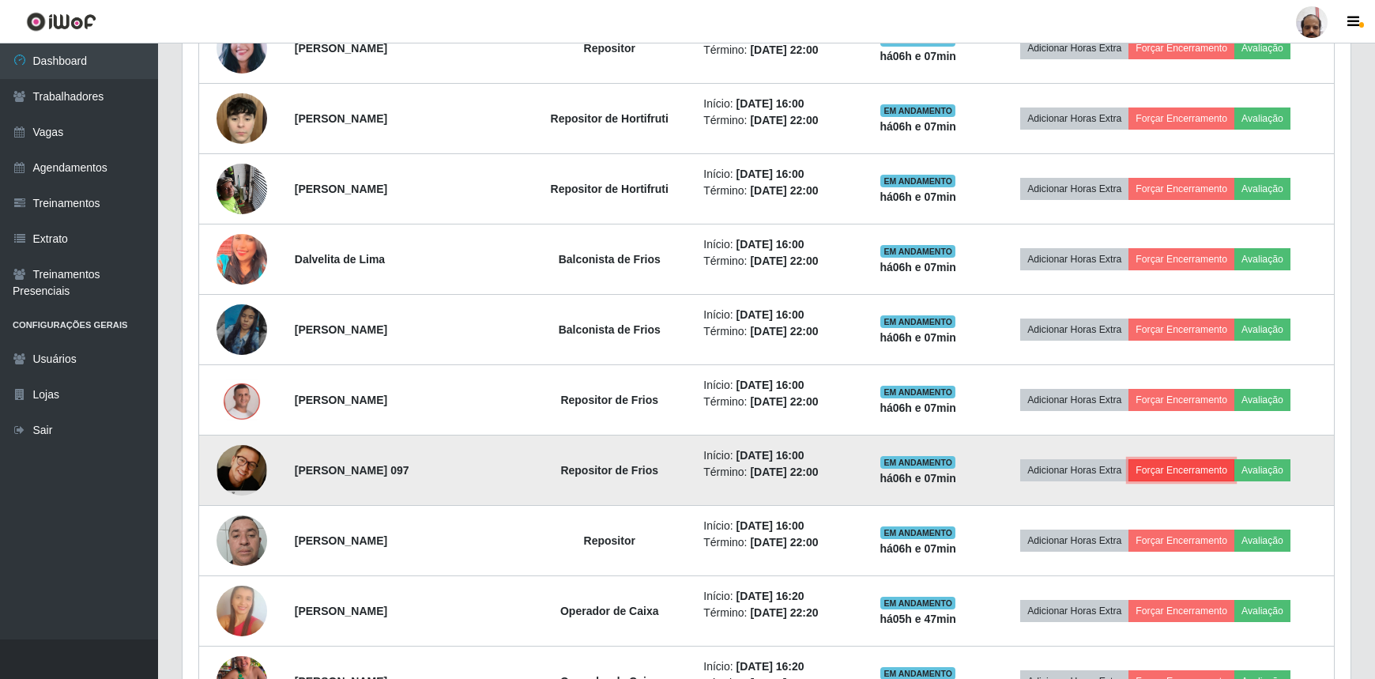
click at [1171, 462] on button "Forçar Encerramento" at bounding box center [1182, 470] width 106 height 22
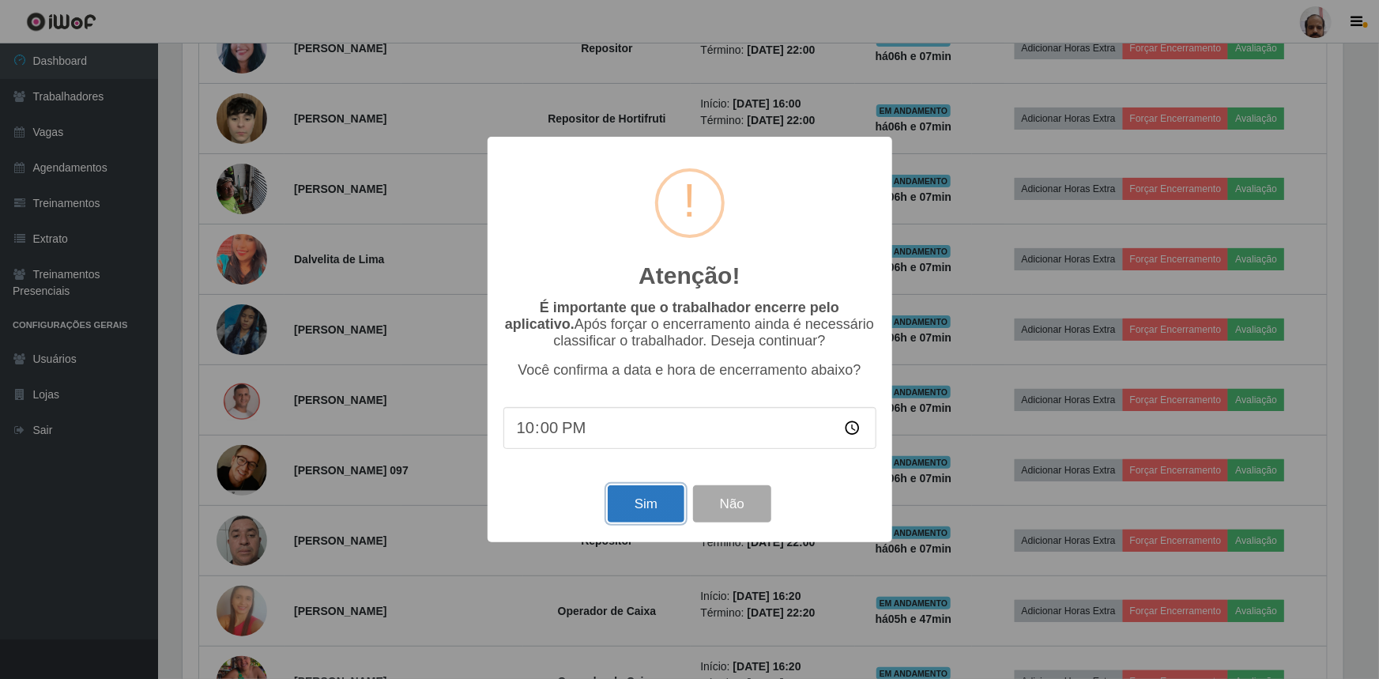
click at [628, 506] on button "Sim" at bounding box center [646, 503] width 77 height 37
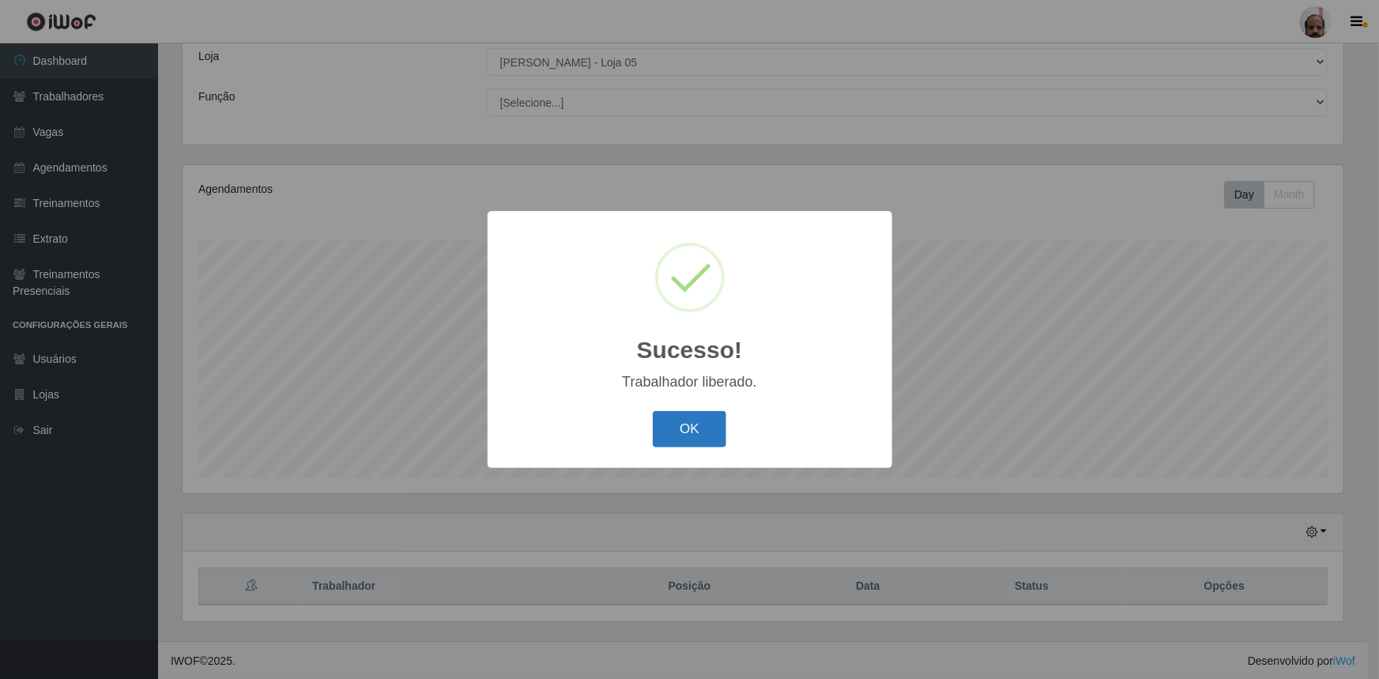
click at [681, 417] on button "OK" at bounding box center [690, 429] width 74 height 37
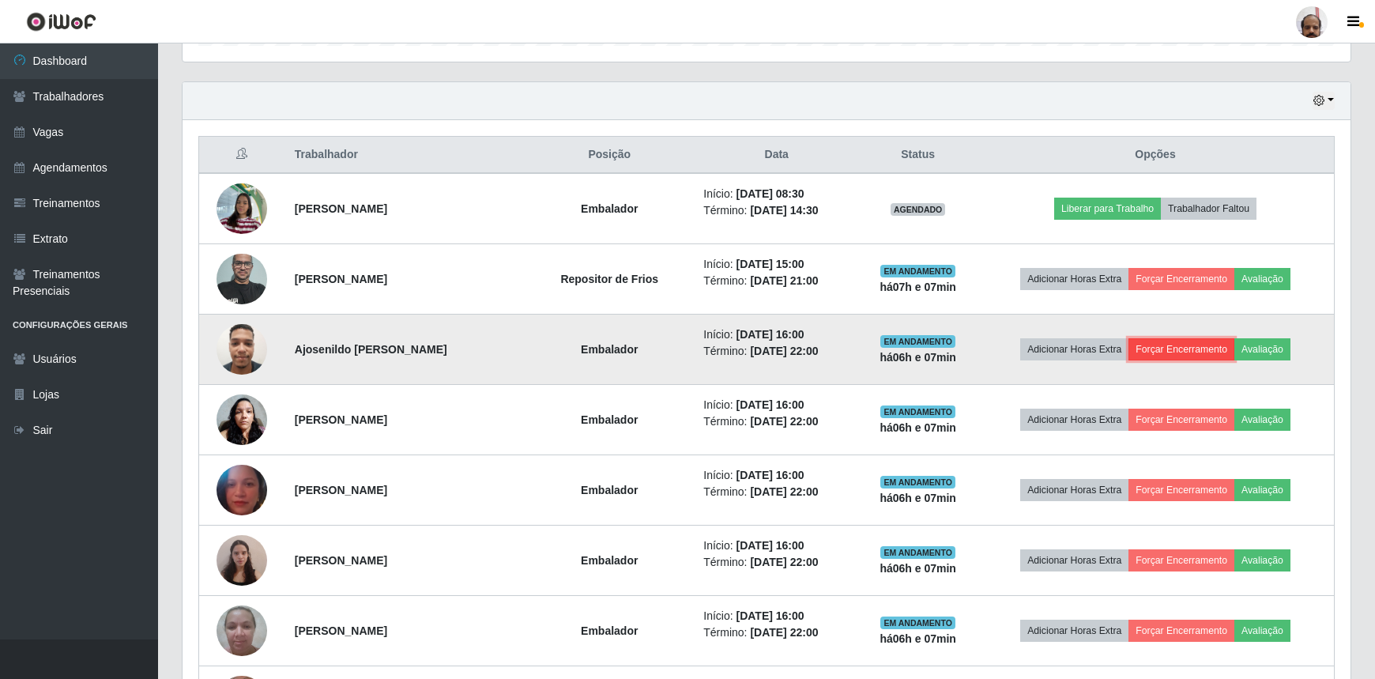
click at [1170, 339] on button "Forçar Encerramento" at bounding box center [1182, 349] width 106 height 22
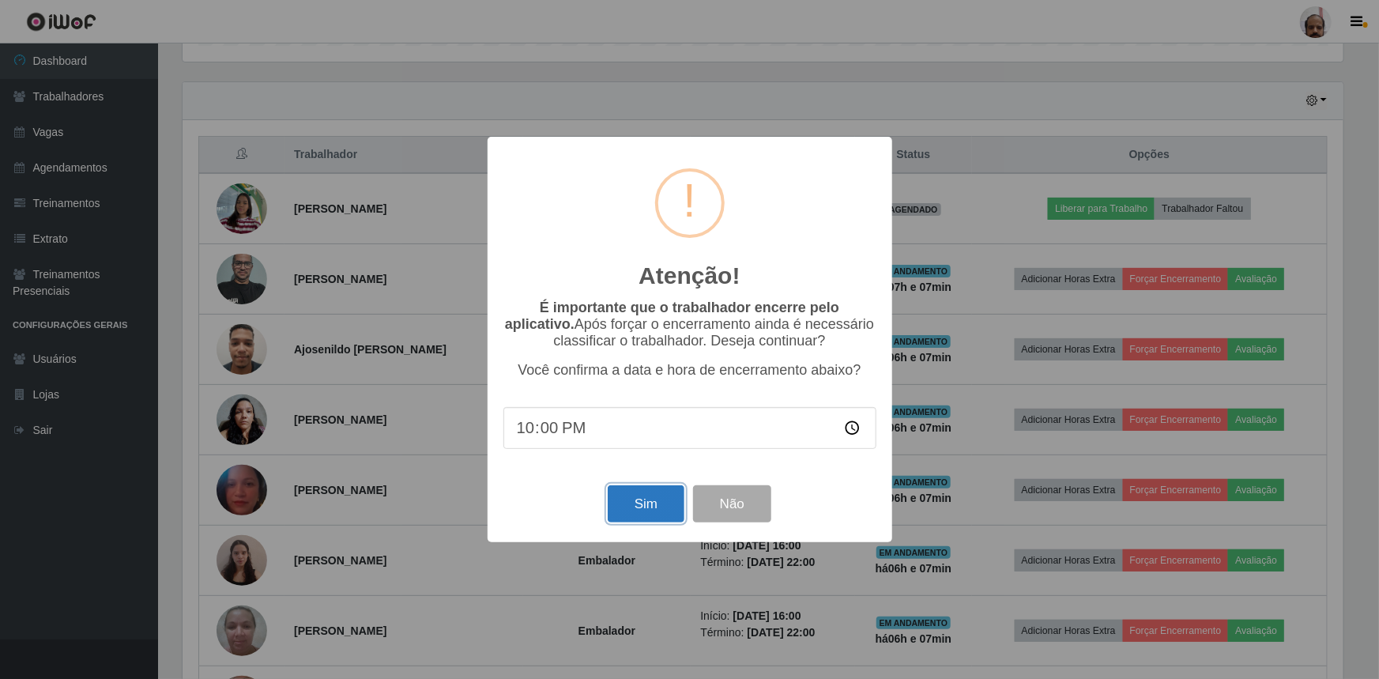
click at [646, 510] on button "Sim" at bounding box center [646, 503] width 77 height 37
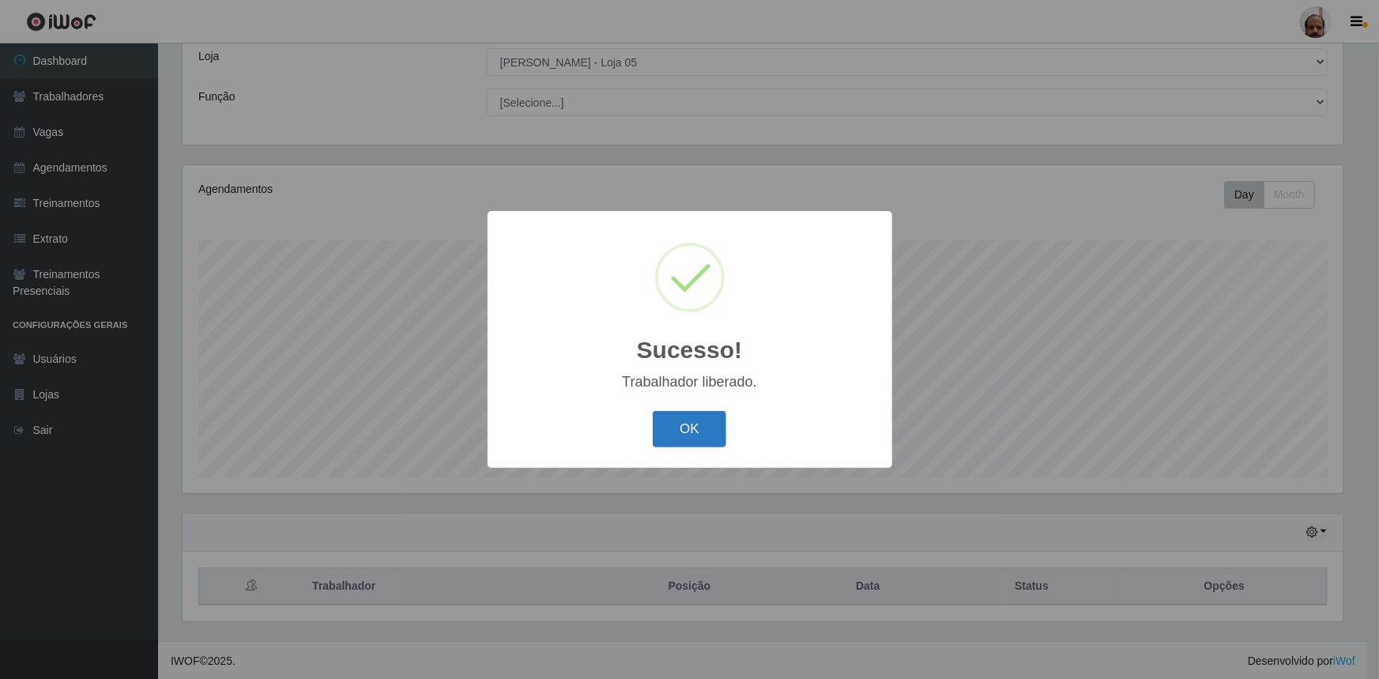
click at [683, 427] on button "OK" at bounding box center [690, 429] width 74 height 37
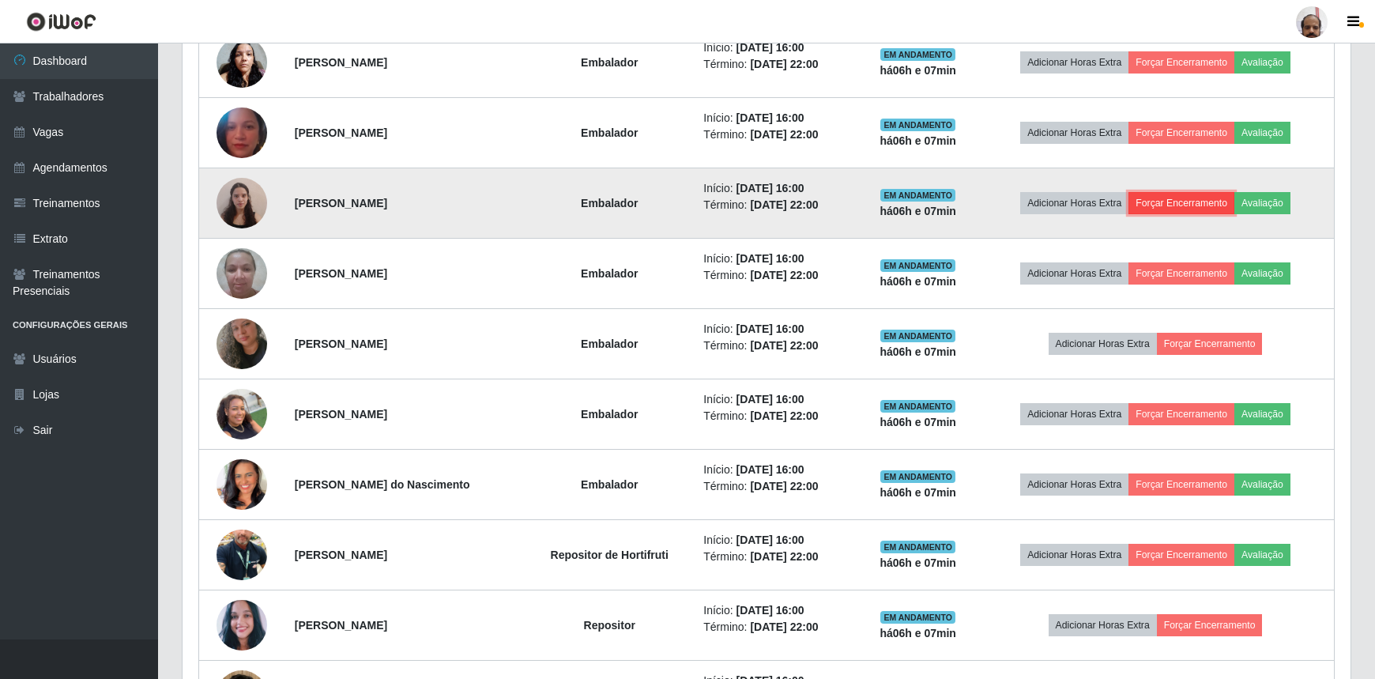
click at [1165, 196] on button "Forçar Encerramento" at bounding box center [1182, 203] width 106 height 22
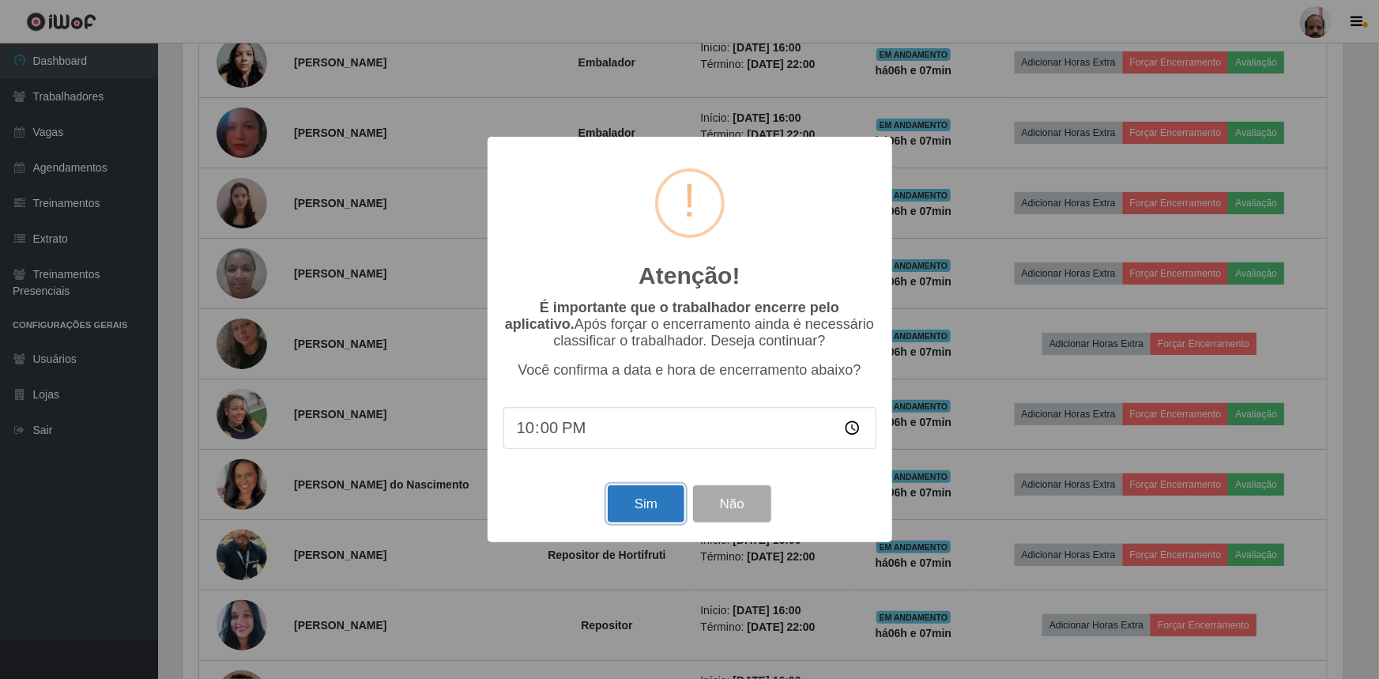
click at [650, 506] on button "Sim" at bounding box center [646, 503] width 77 height 37
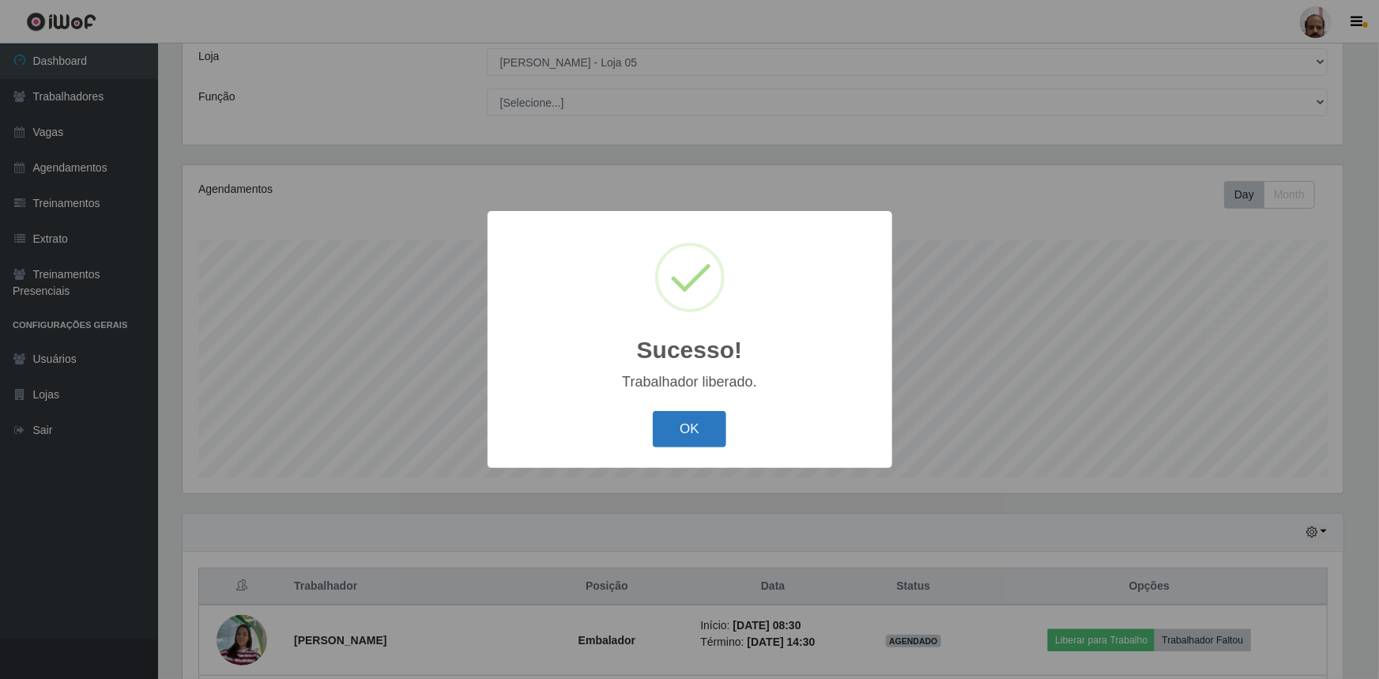
click at [689, 430] on button "OK" at bounding box center [690, 429] width 74 height 37
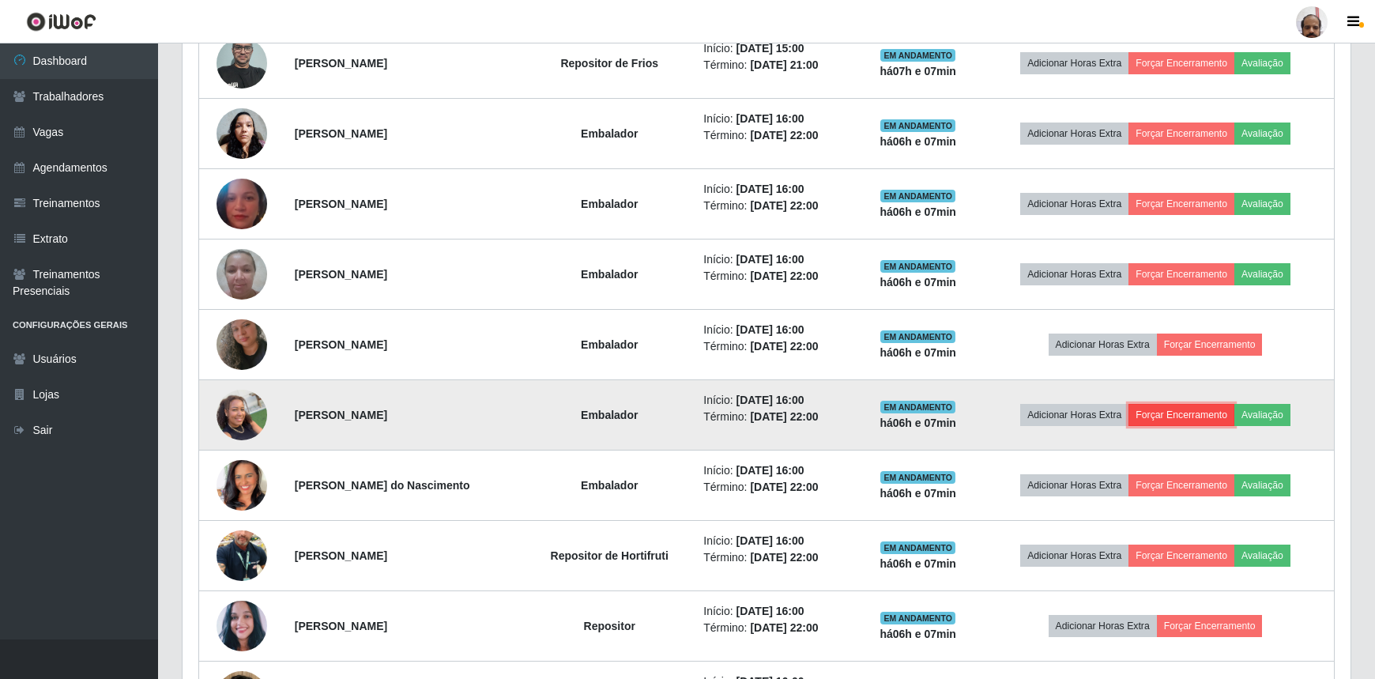
click at [1160, 408] on button "Forçar Encerramento" at bounding box center [1182, 415] width 106 height 22
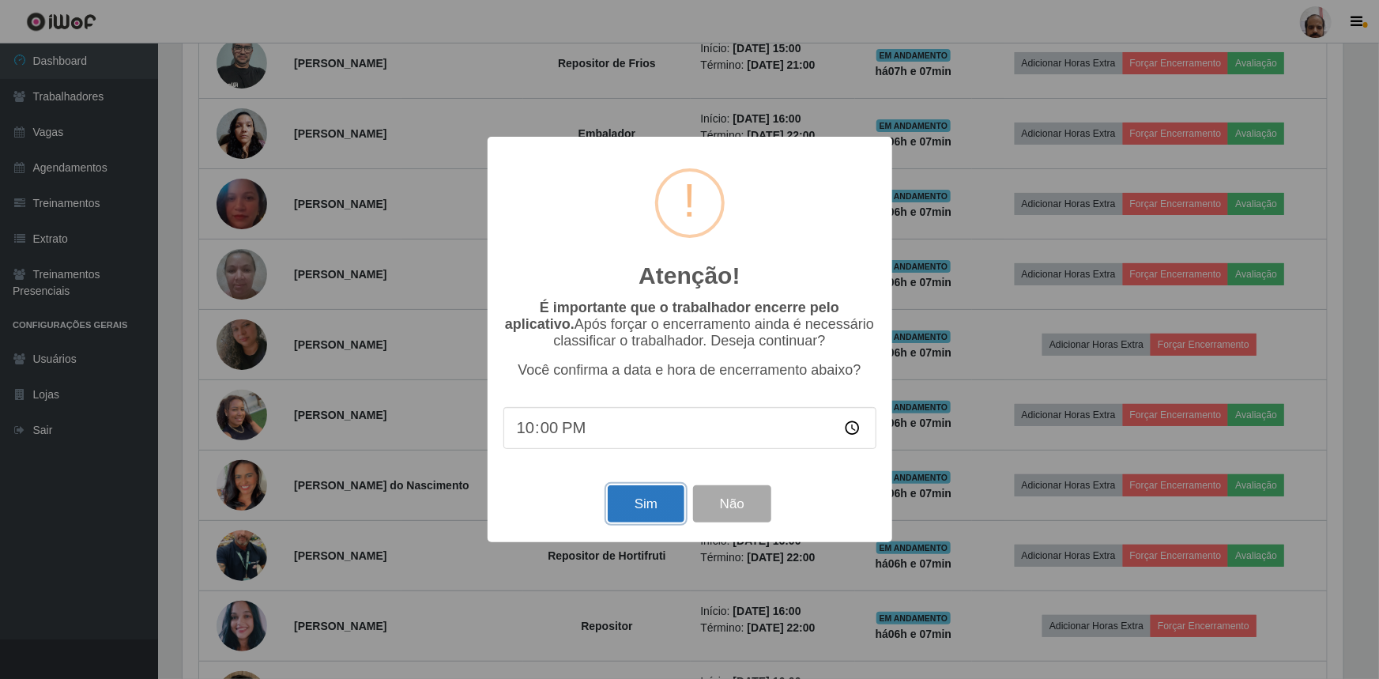
click at [636, 506] on button "Sim" at bounding box center [646, 503] width 77 height 37
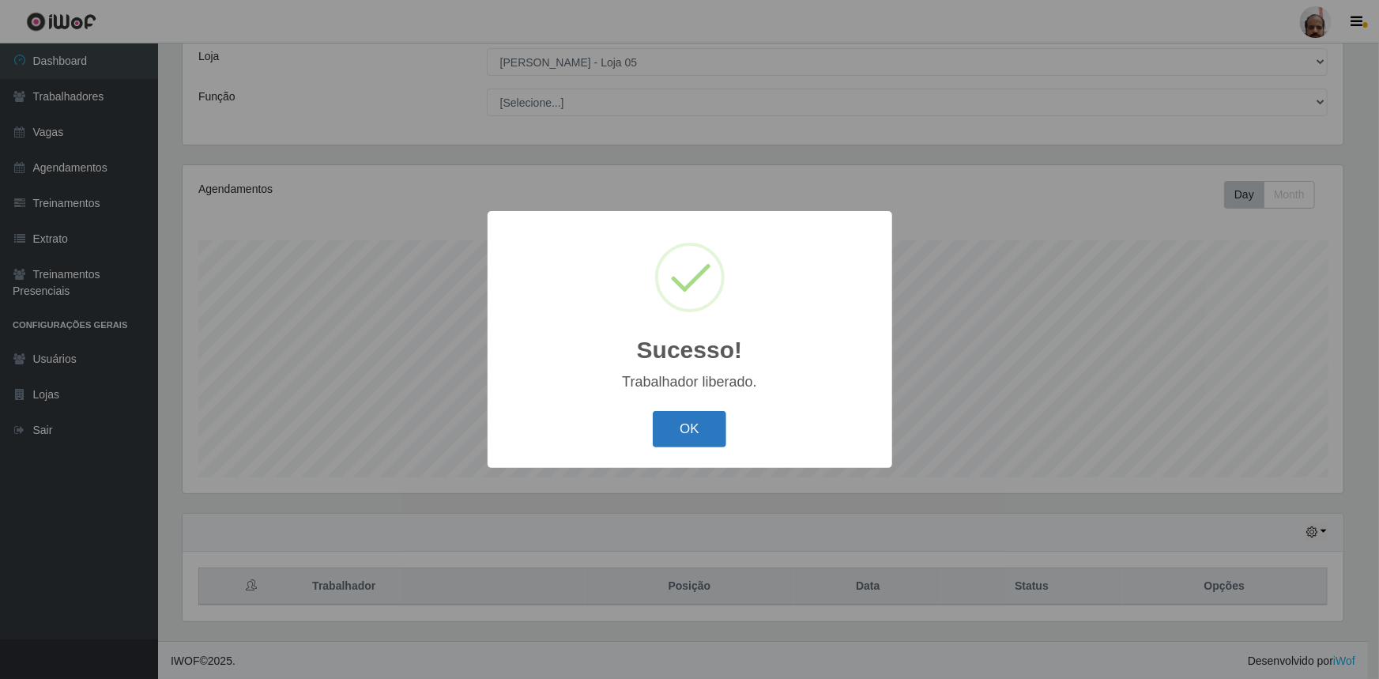
click at [686, 428] on button "OK" at bounding box center [690, 429] width 74 height 37
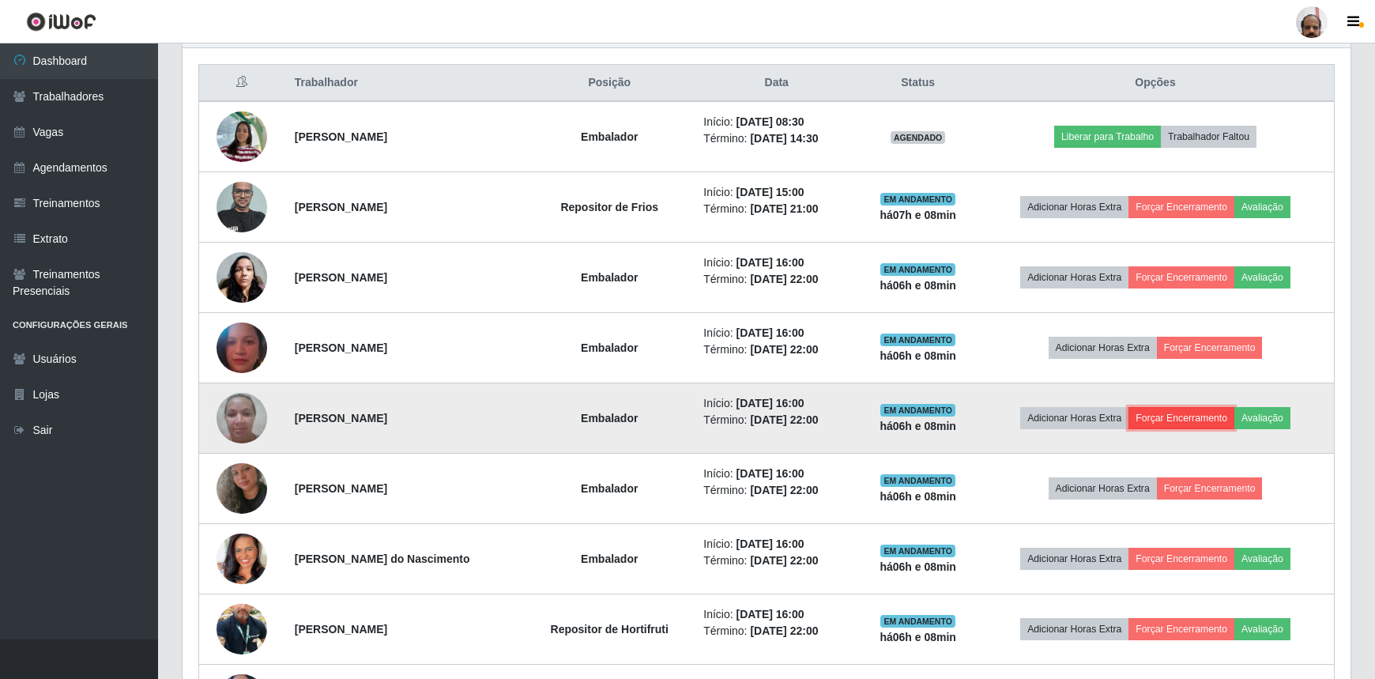
click at [1179, 411] on button "Forçar Encerramento" at bounding box center [1182, 418] width 106 height 22
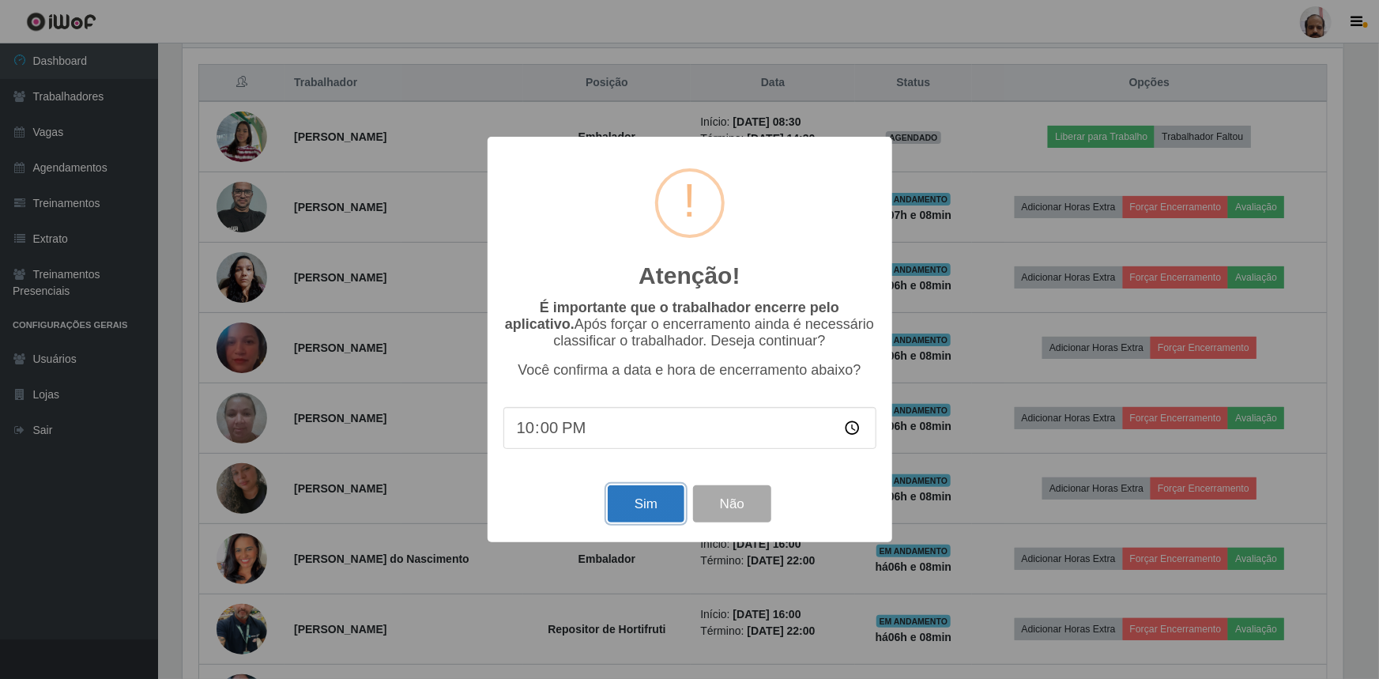
click at [639, 502] on button "Sim" at bounding box center [646, 503] width 77 height 37
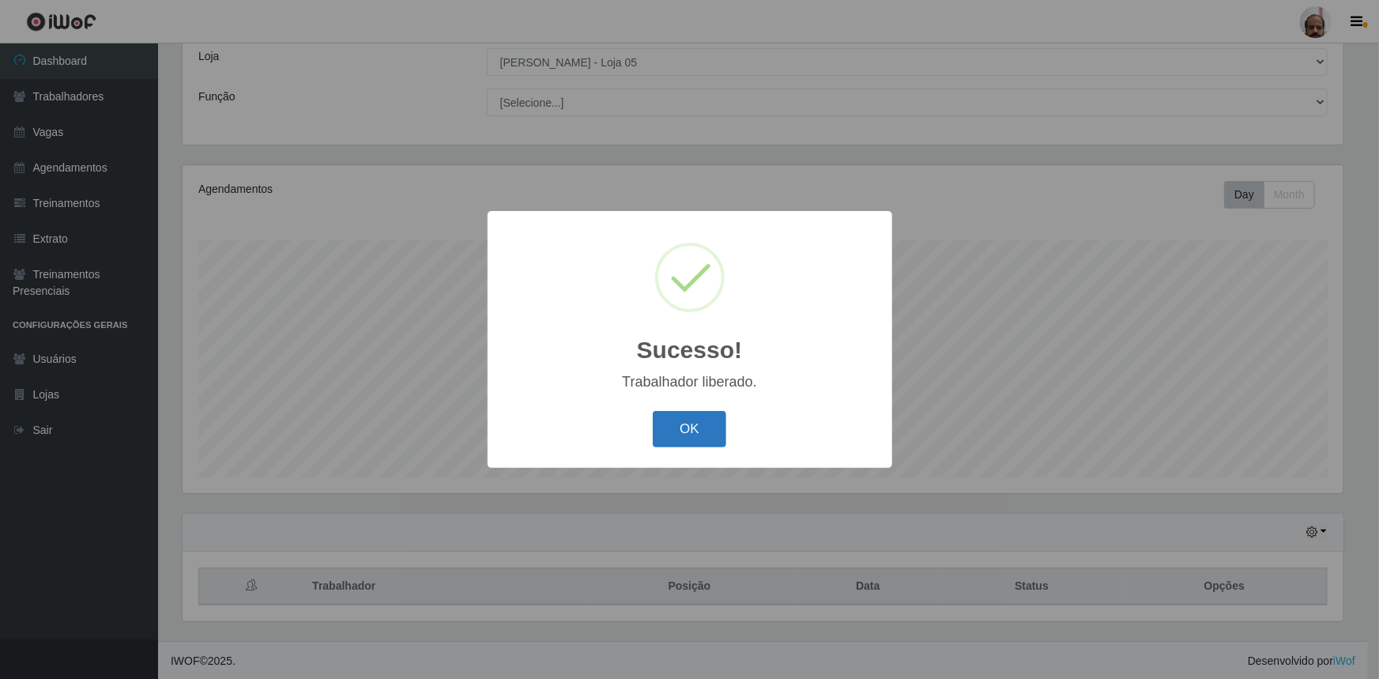
click at [693, 432] on button "OK" at bounding box center [690, 429] width 74 height 37
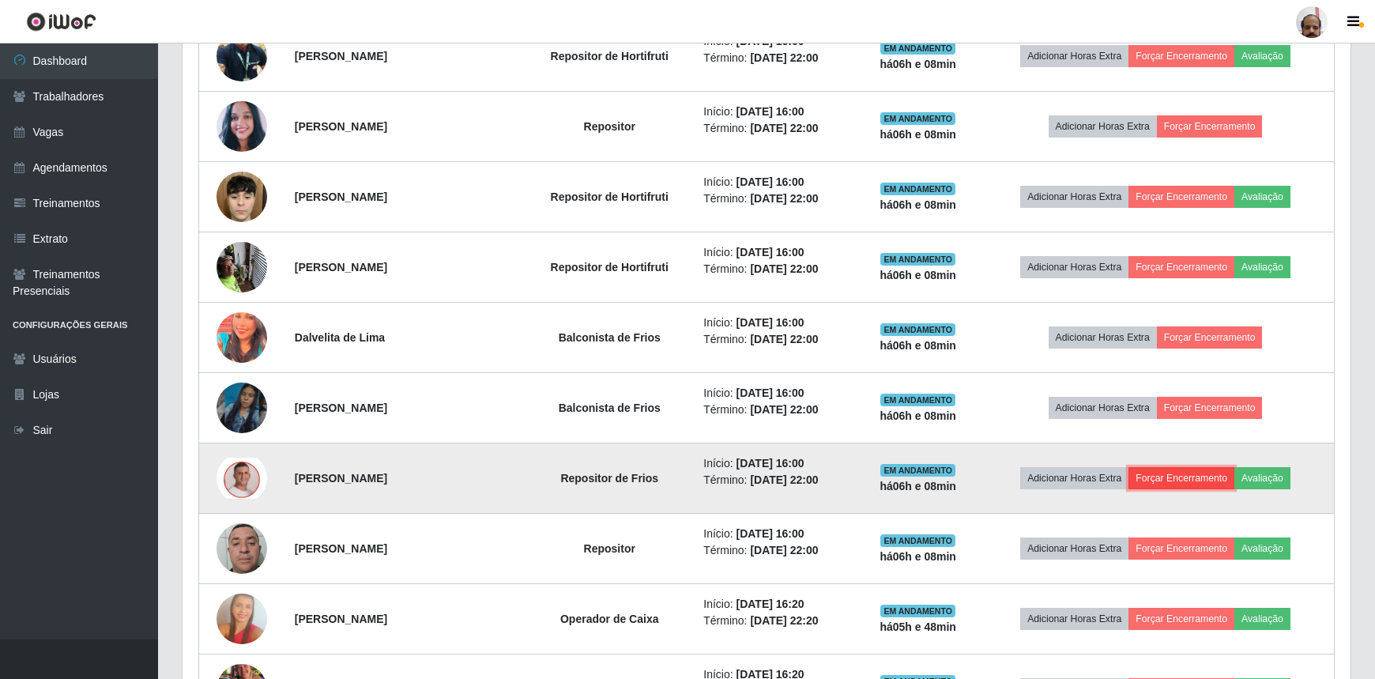
click at [1187, 472] on button "Forçar Encerramento" at bounding box center [1182, 478] width 106 height 22
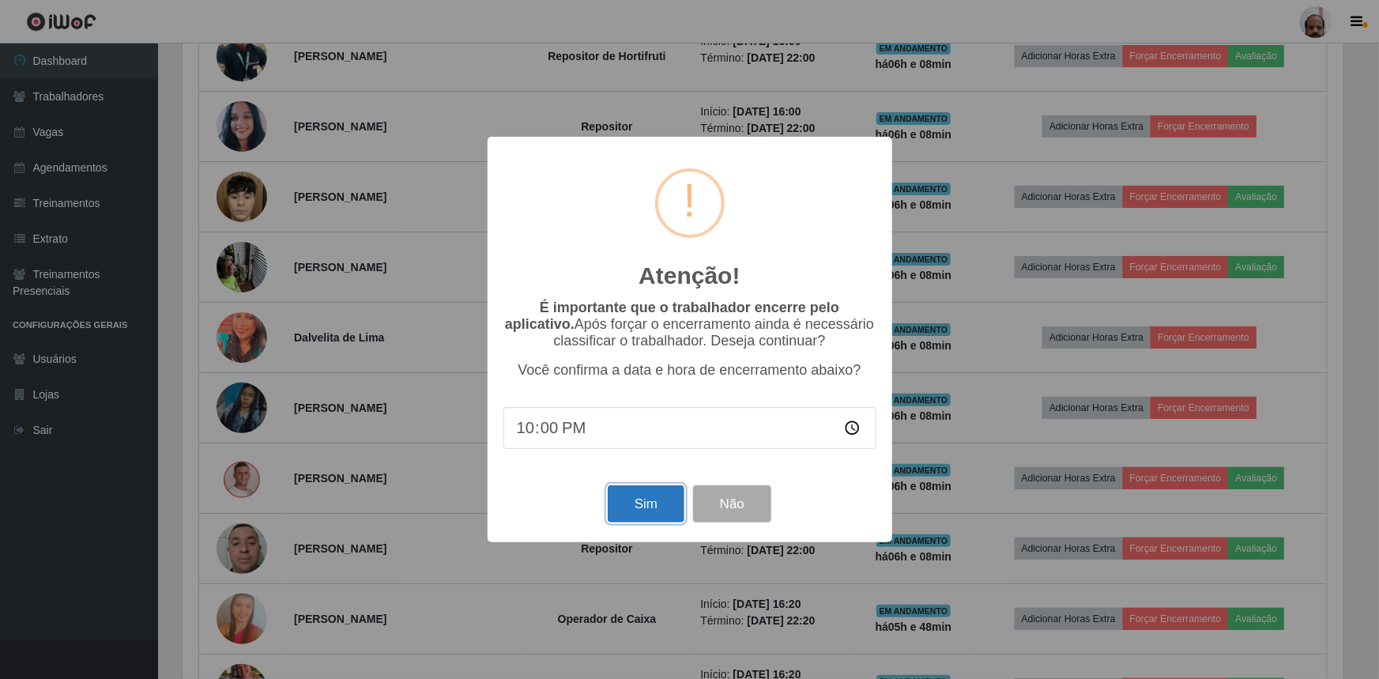
click at [626, 500] on button "Sim" at bounding box center [646, 503] width 77 height 37
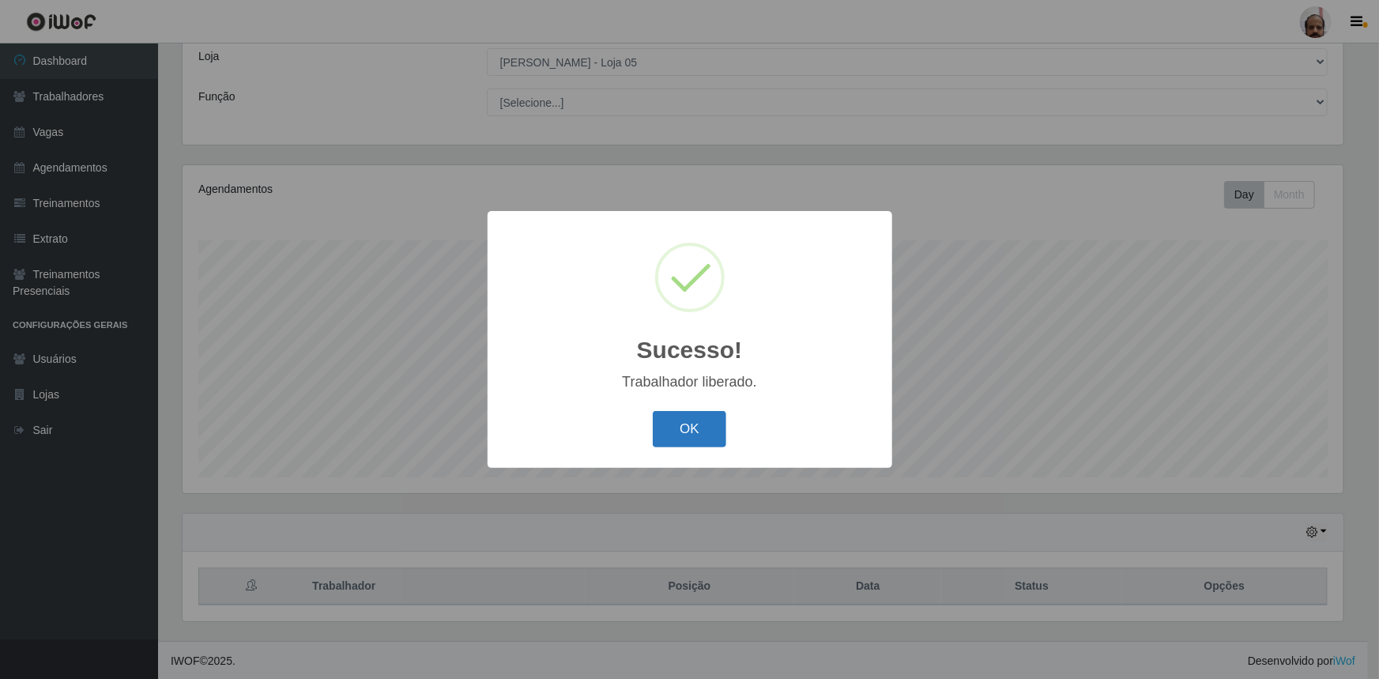
click at [687, 417] on button "OK" at bounding box center [690, 429] width 74 height 37
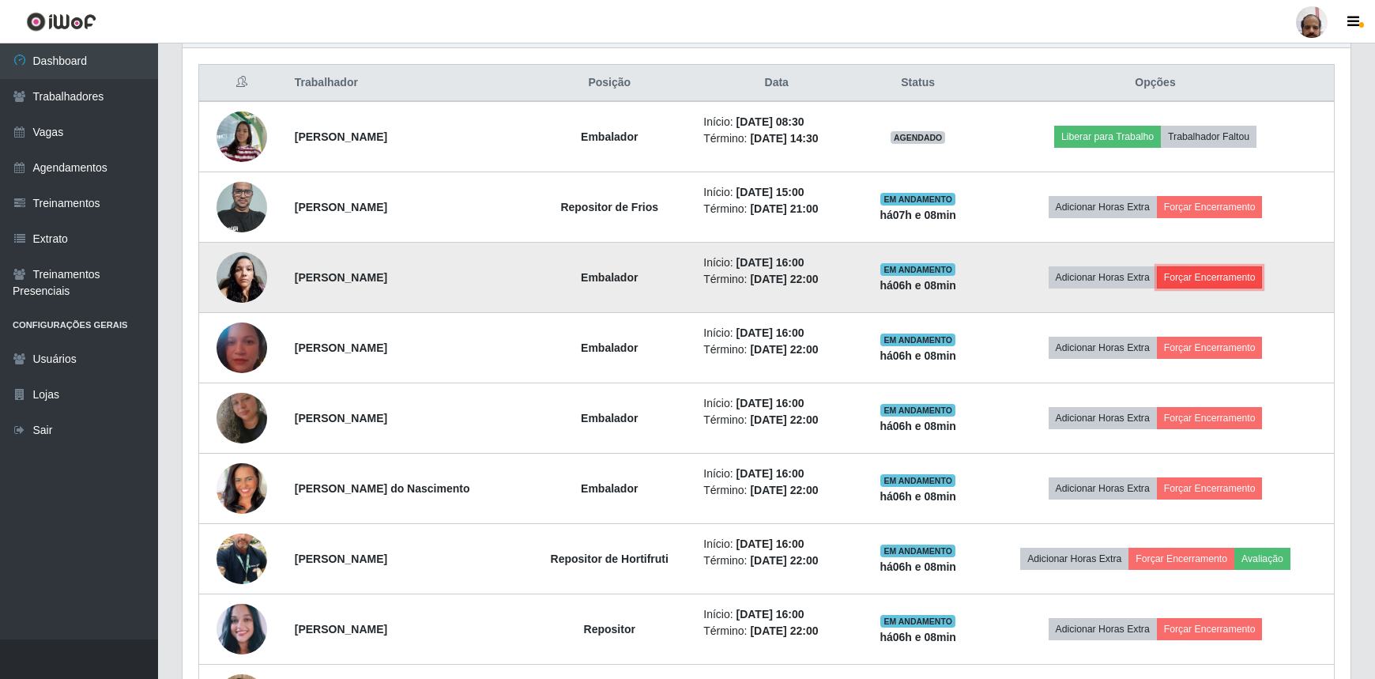
click at [1203, 275] on button "Forçar Encerramento" at bounding box center [1210, 277] width 106 height 22
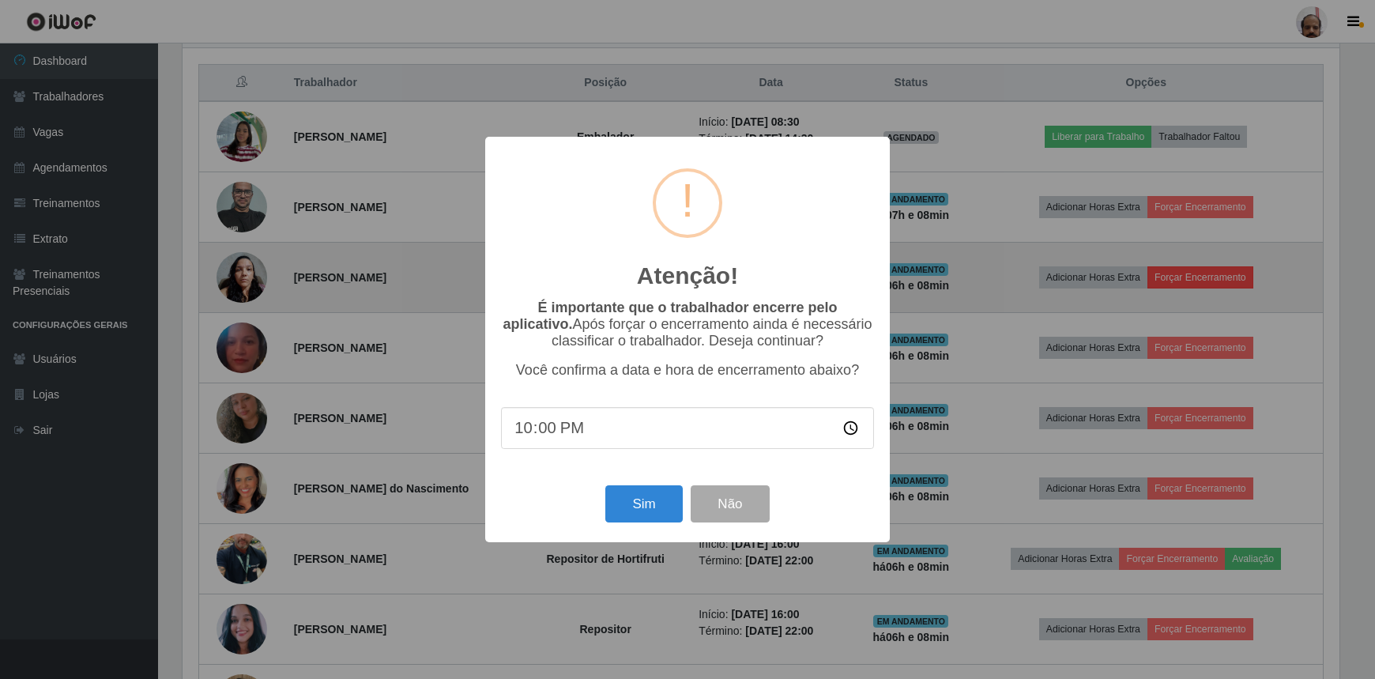
scroll to position [790152, 789318]
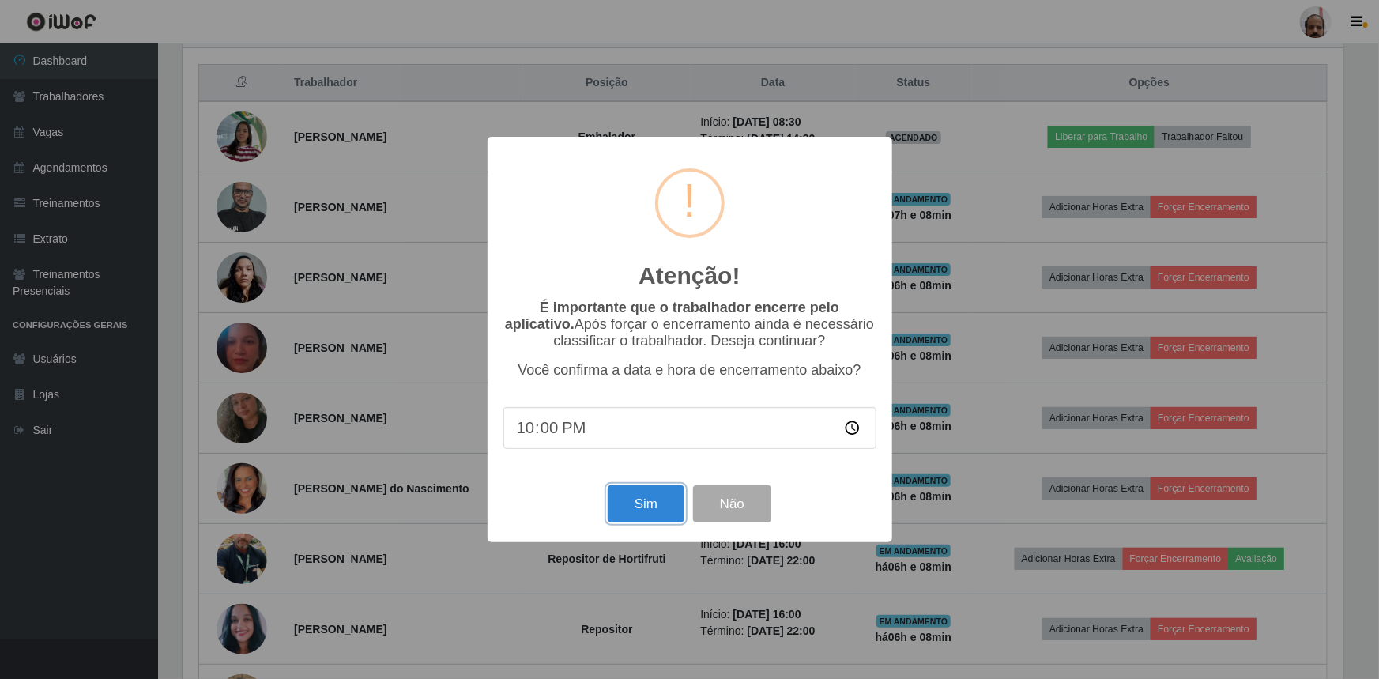
click at [618, 517] on button "Sim" at bounding box center [646, 503] width 77 height 37
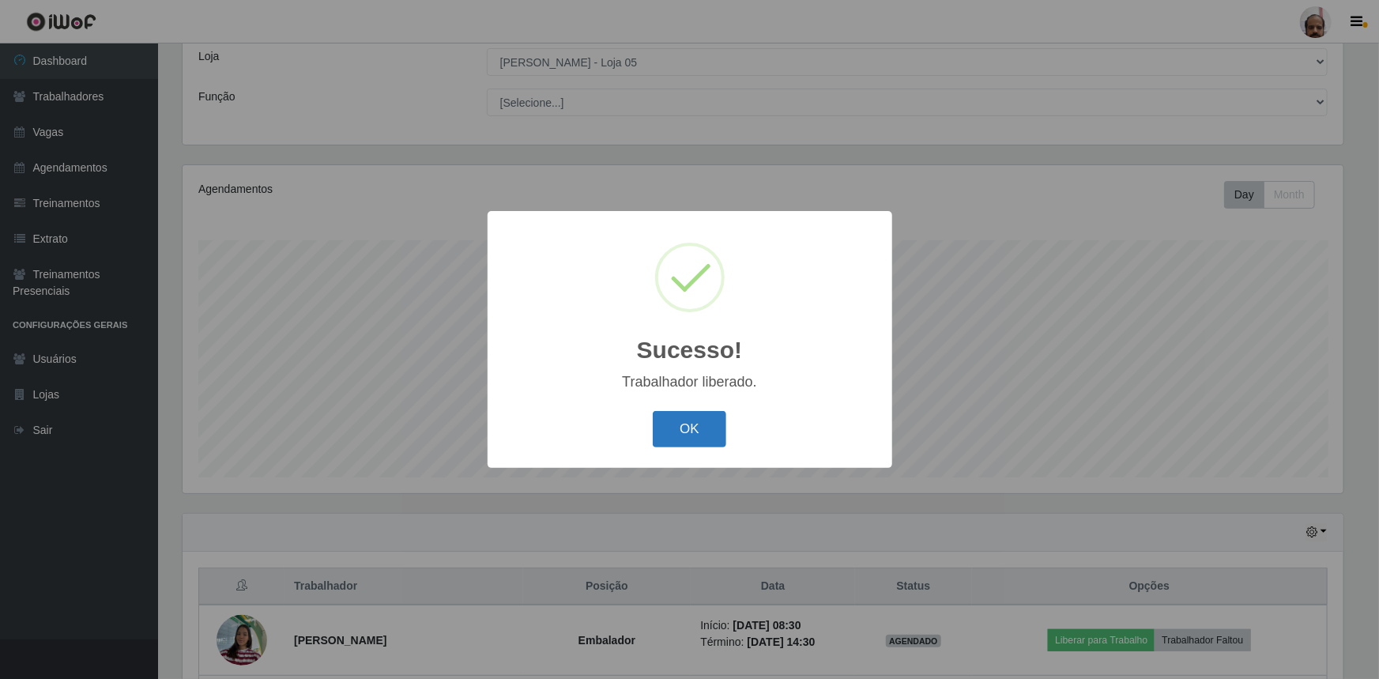
click at [688, 431] on button "OK" at bounding box center [690, 429] width 74 height 37
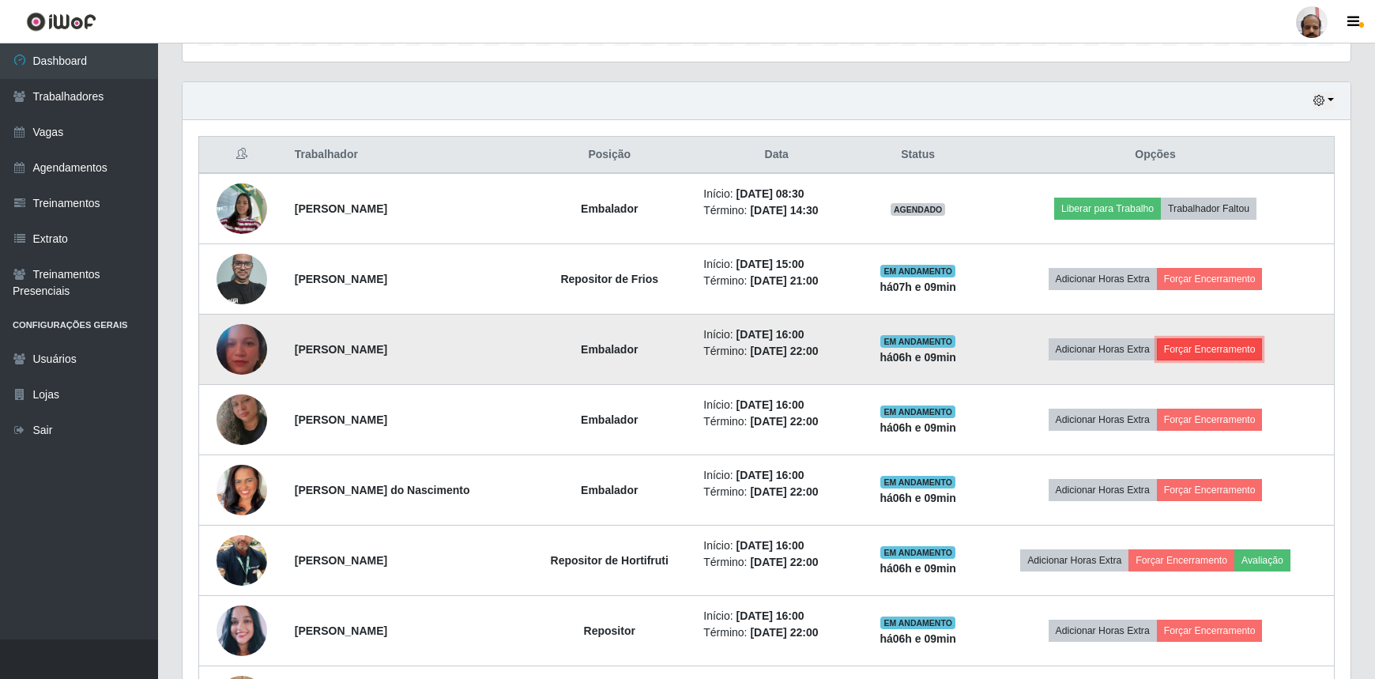
click at [1188, 348] on button "Forçar Encerramento" at bounding box center [1210, 349] width 106 height 22
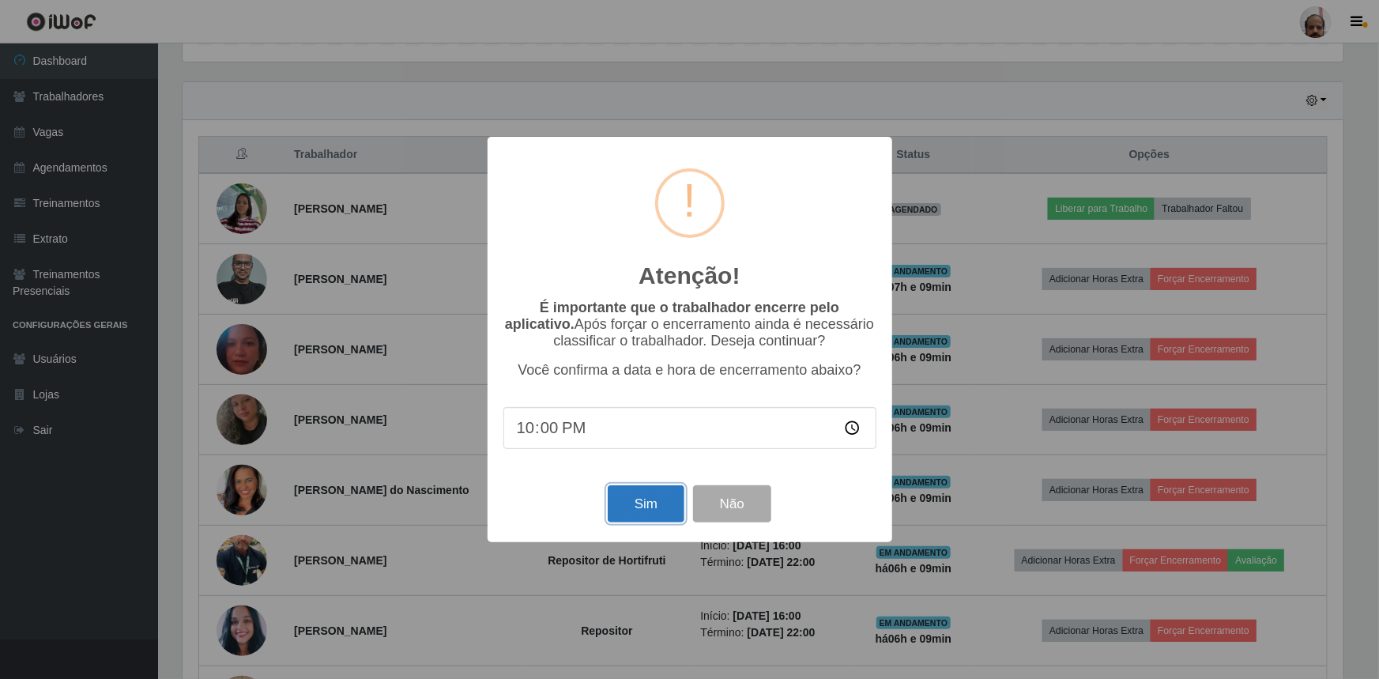
click at [655, 508] on button "Sim" at bounding box center [646, 503] width 77 height 37
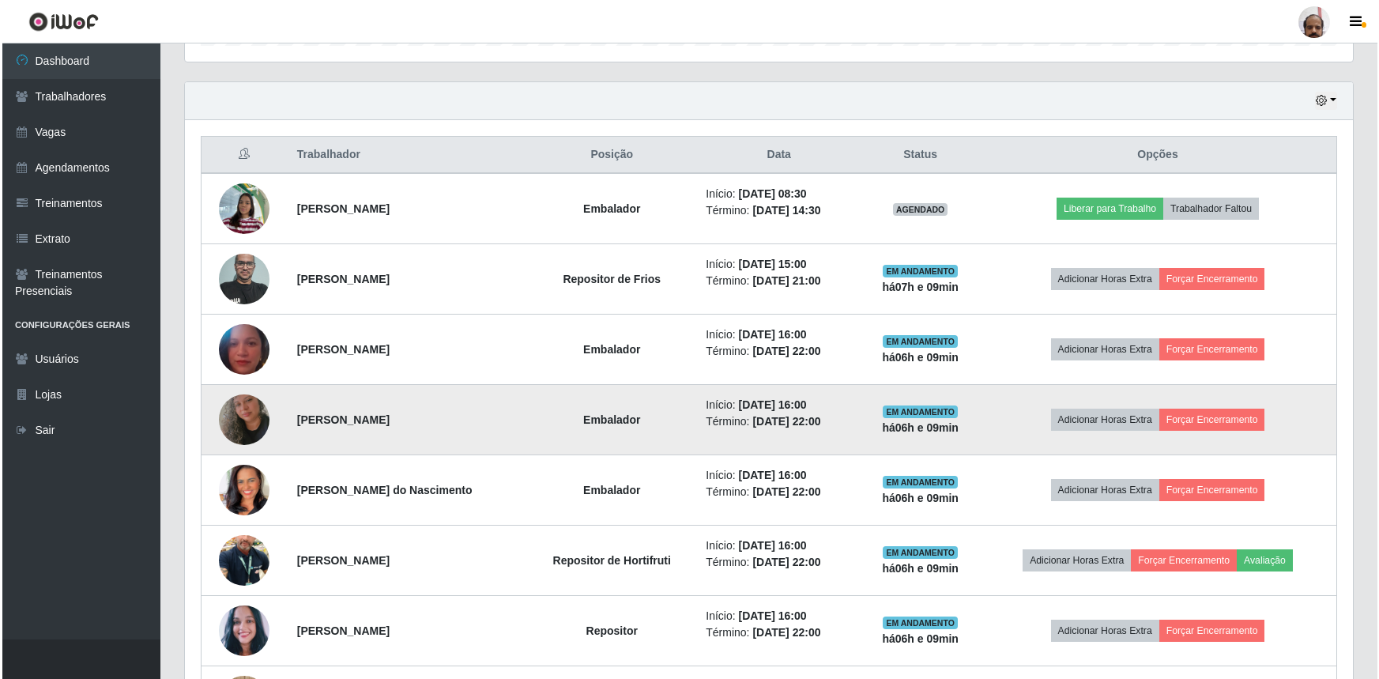
scroll to position [88, 0]
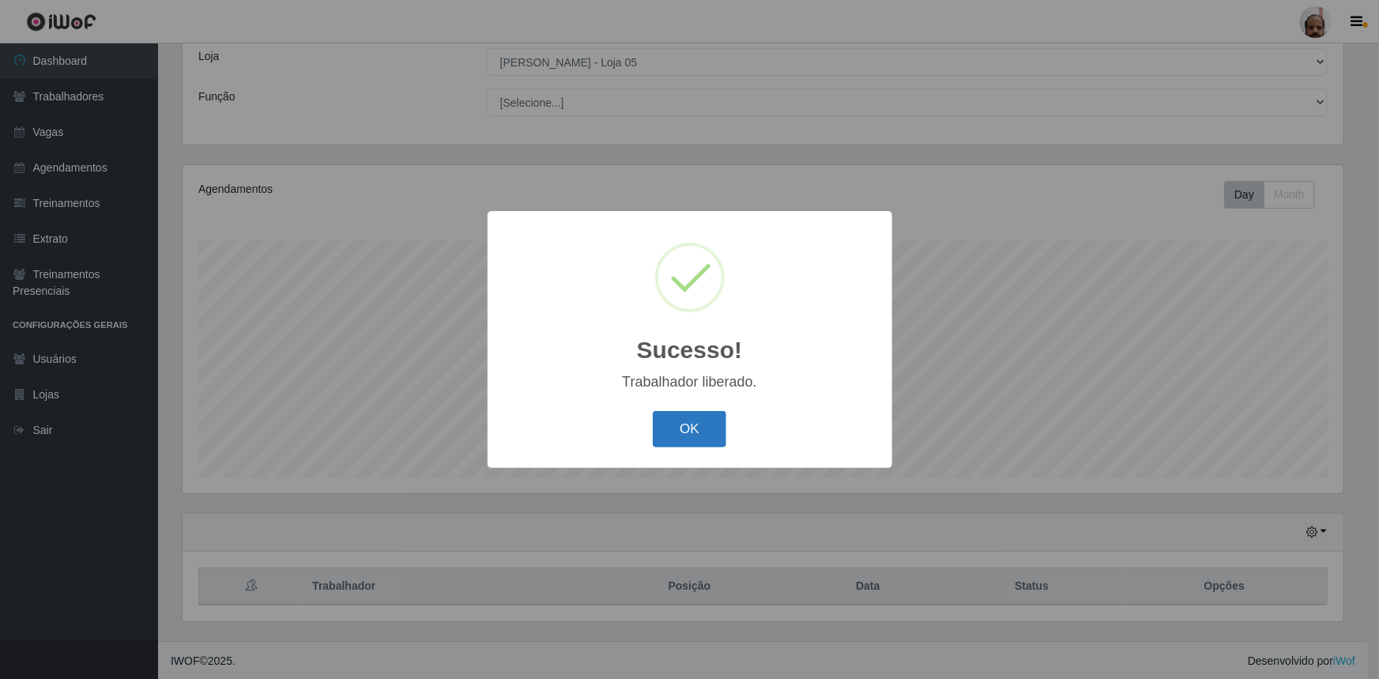
click at [683, 440] on button "OK" at bounding box center [690, 429] width 74 height 37
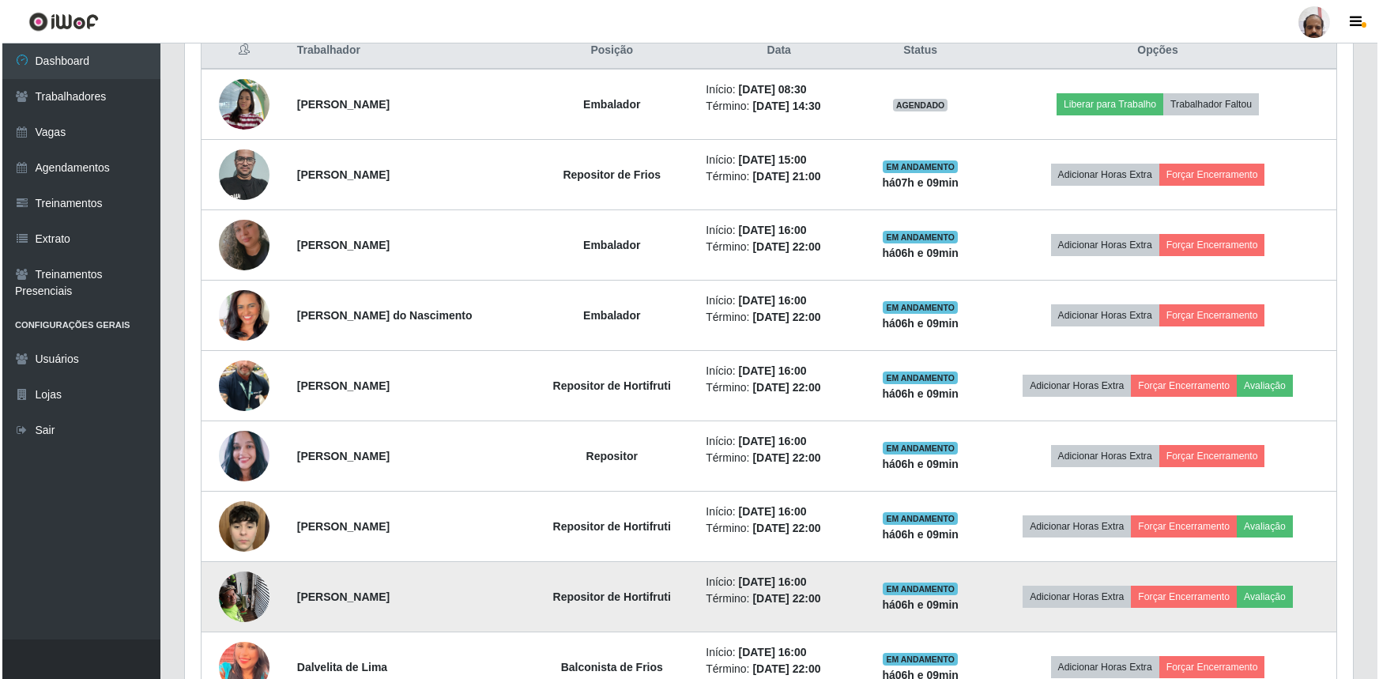
scroll to position [735, 0]
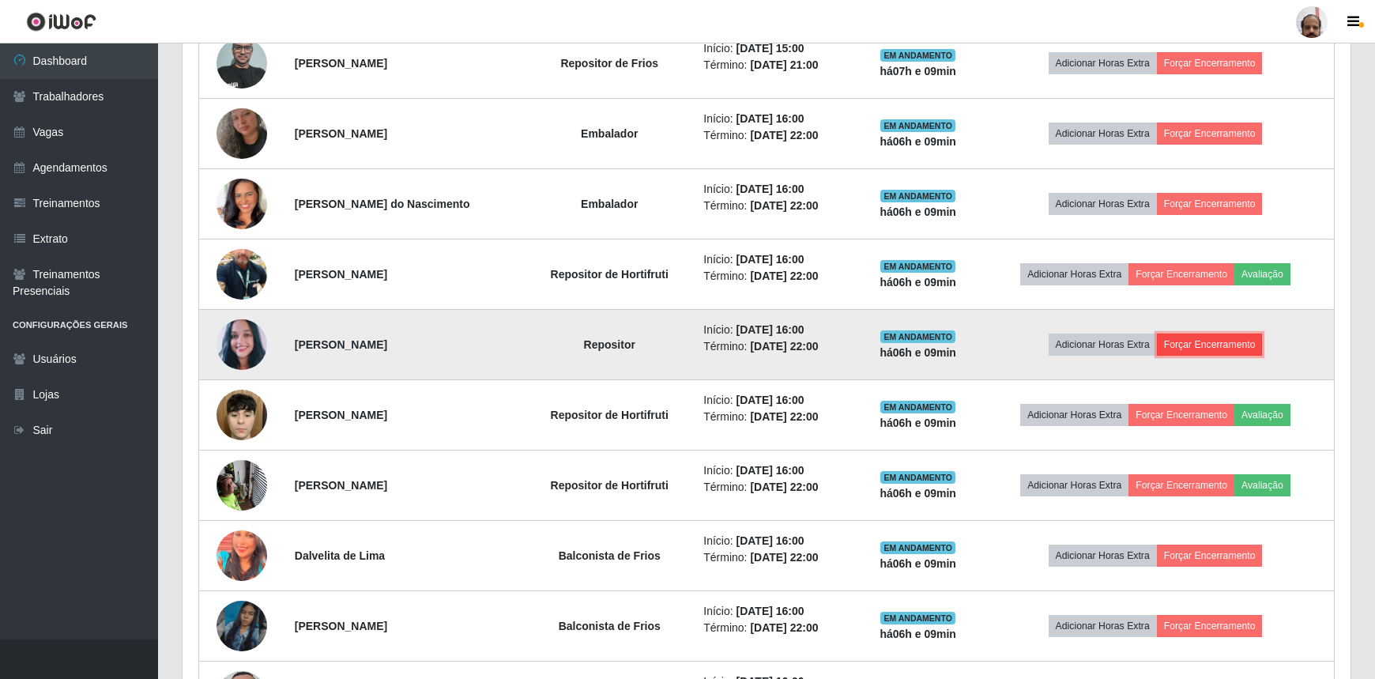
click at [1208, 340] on button "Forçar Encerramento" at bounding box center [1210, 345] width 106 height 22
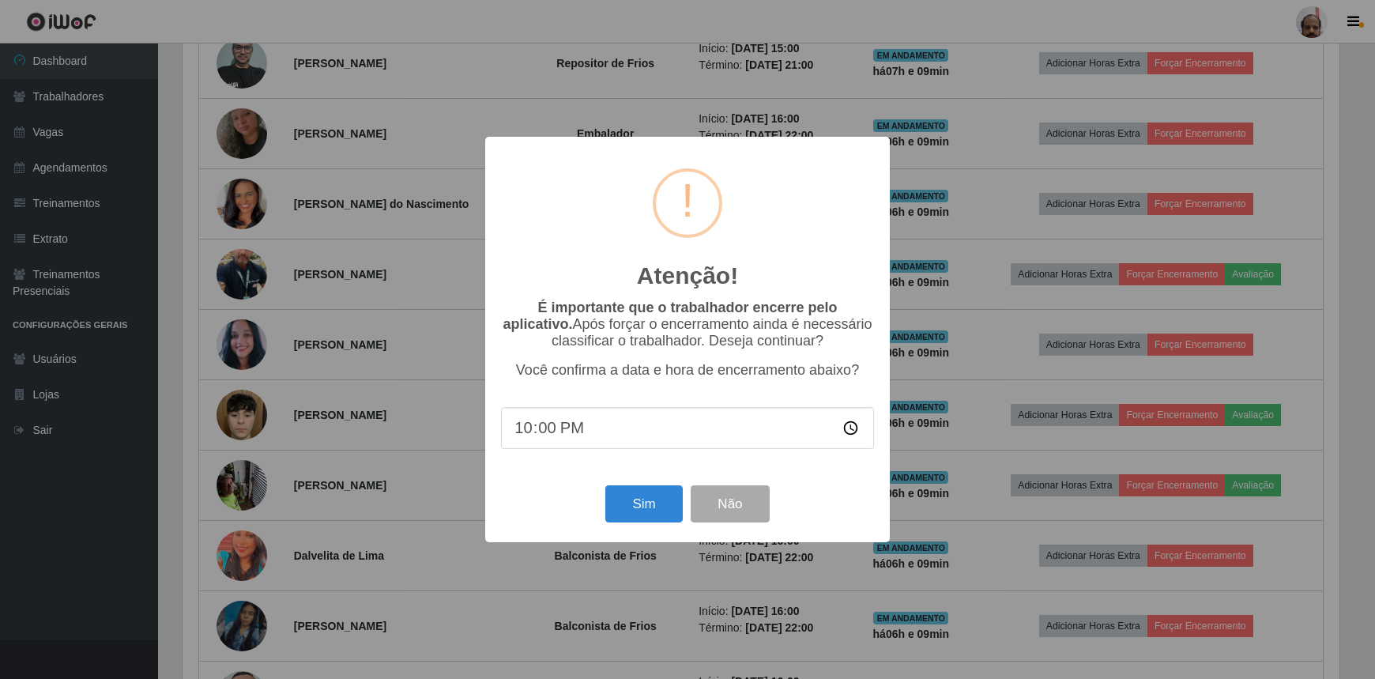
scroll to position [328, 1161]
click at [627, 509] on button "Sim" at bounding box center [646, 503] width 77 height 37
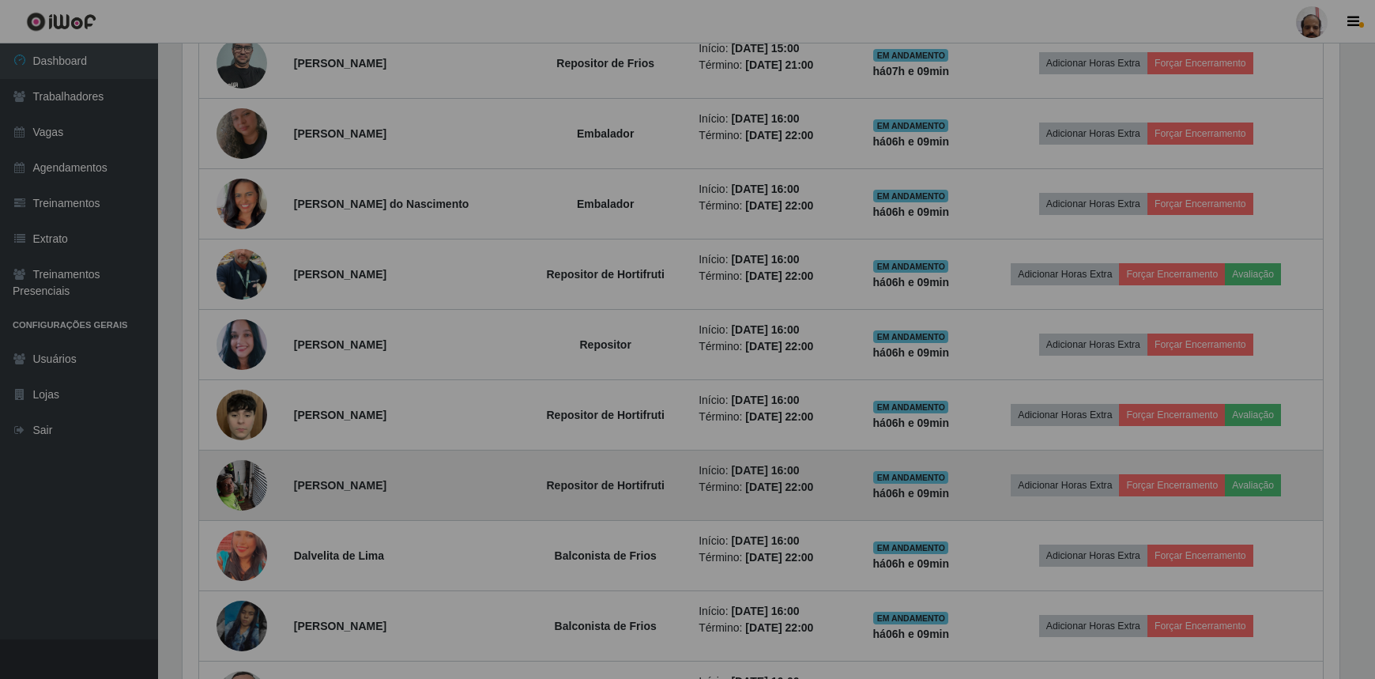
scroll to position [328, 1168]
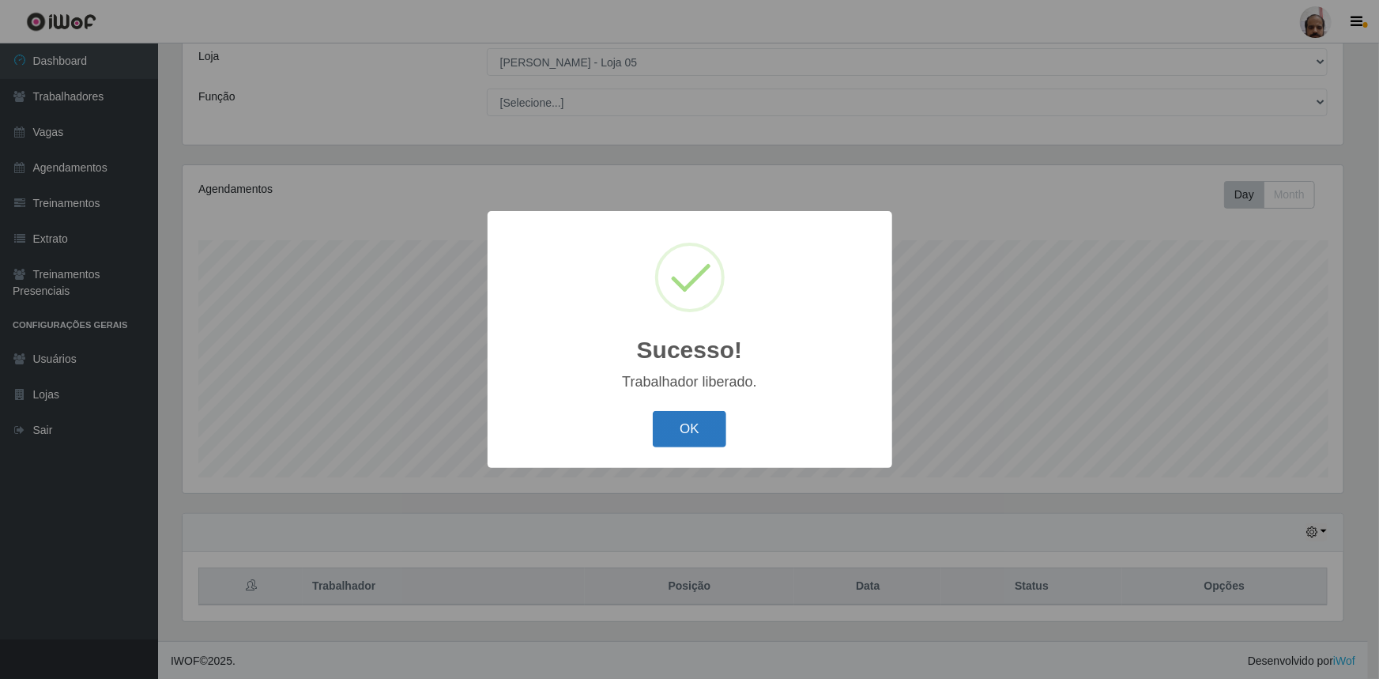
click at [673, 429] on button "OK" at bounding box center [690, 429] width 74 height 37
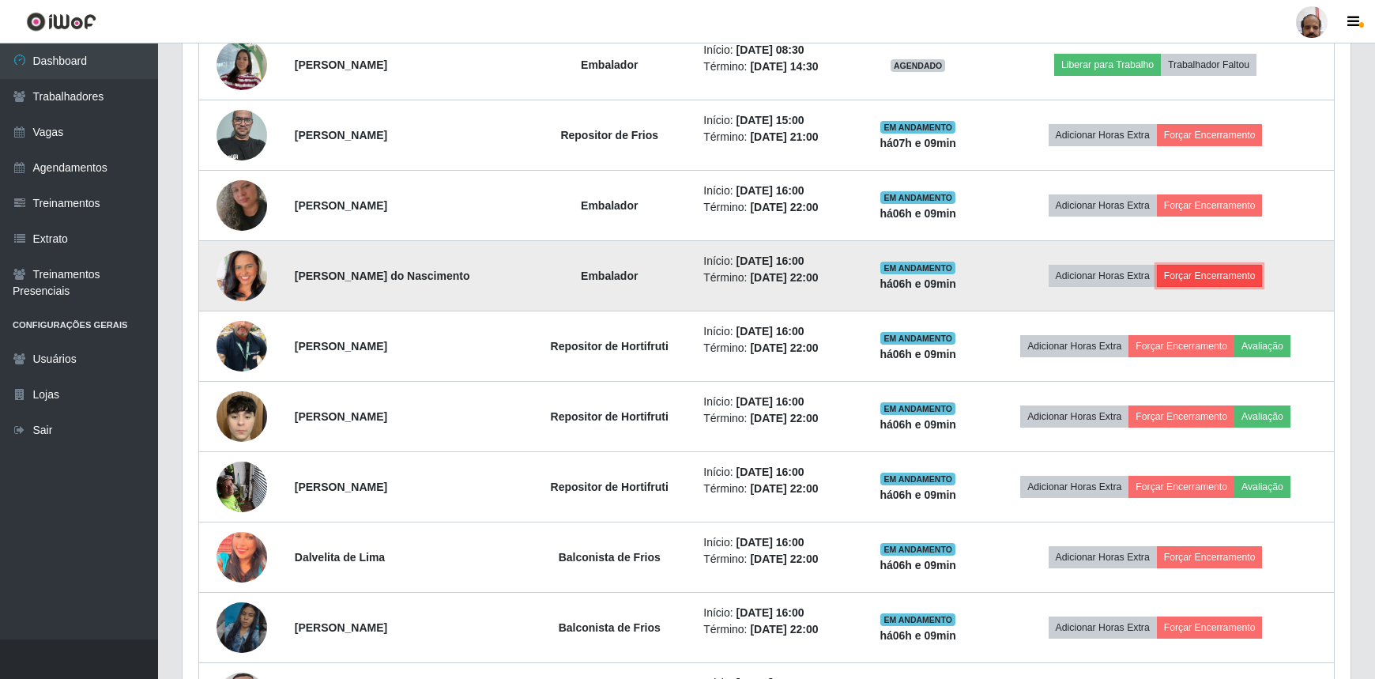
click at [1204, 269] on button "Forçar Encerramento" at bounding box center [1210, 276] width 106 height 22
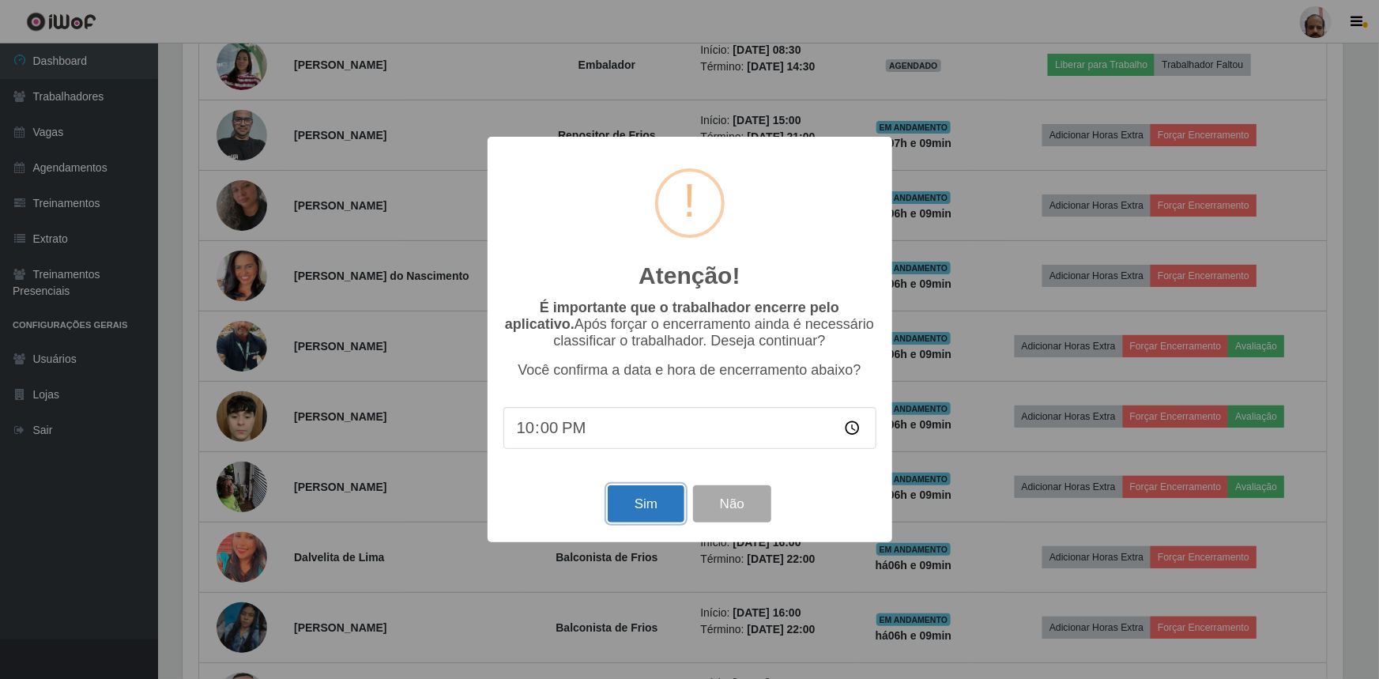
click at [632, 501] on button "Sim" at bounding box center [646, 503] width 77 height 37
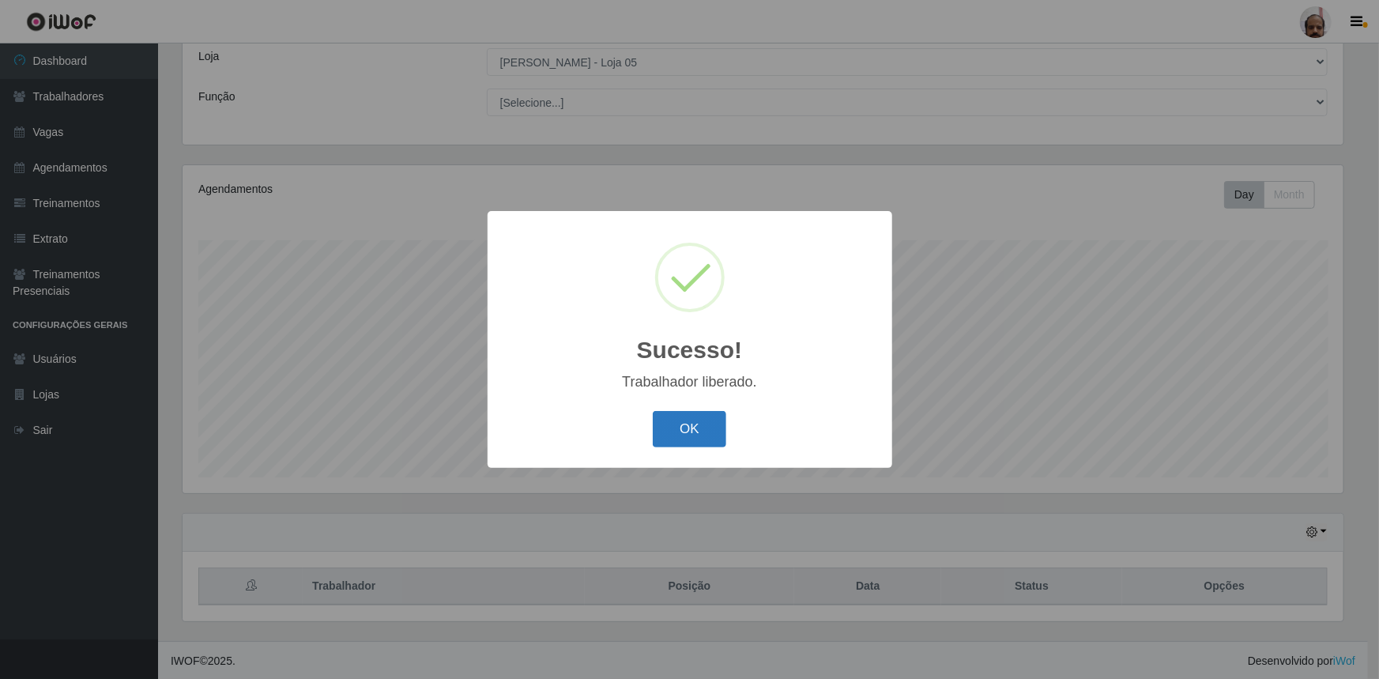
click at [688, 429] on button "OK" at bounding box center [690, 429] width 74 height 37
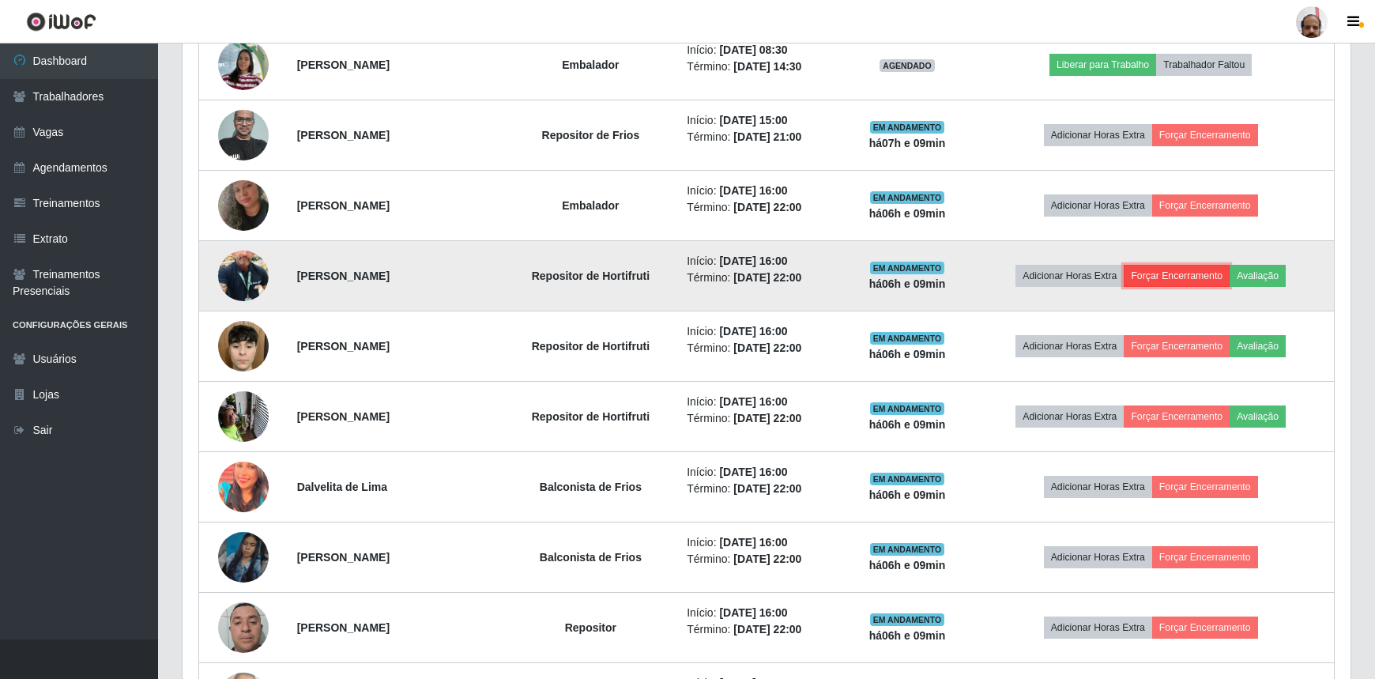
click at [1170, 274] on button "Forçar Encerramento" at bounding box center [1177, 276] width 106 height 22
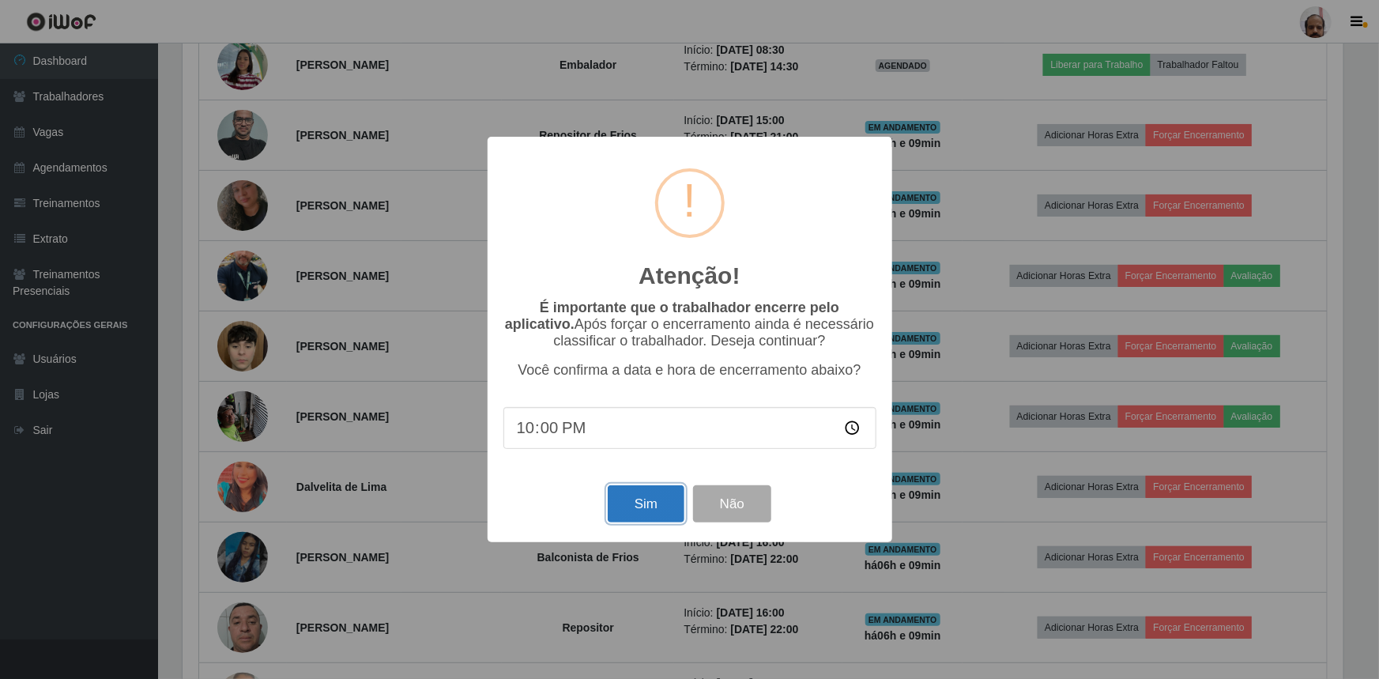
click at [630, 501] on button "Sim" at bounding box center [646, 503] width 77 height 37
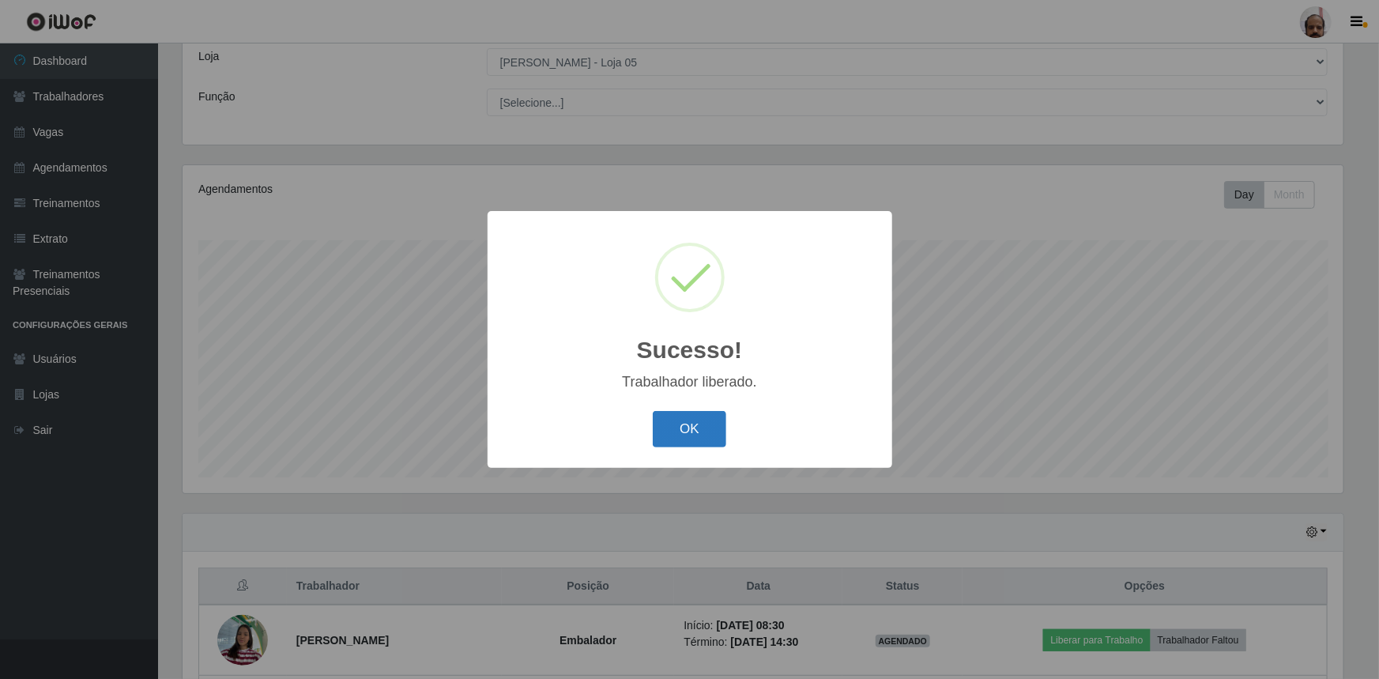
click at [686, 433] on button "OK" at bounding box center [690, 429] width 74 height 37
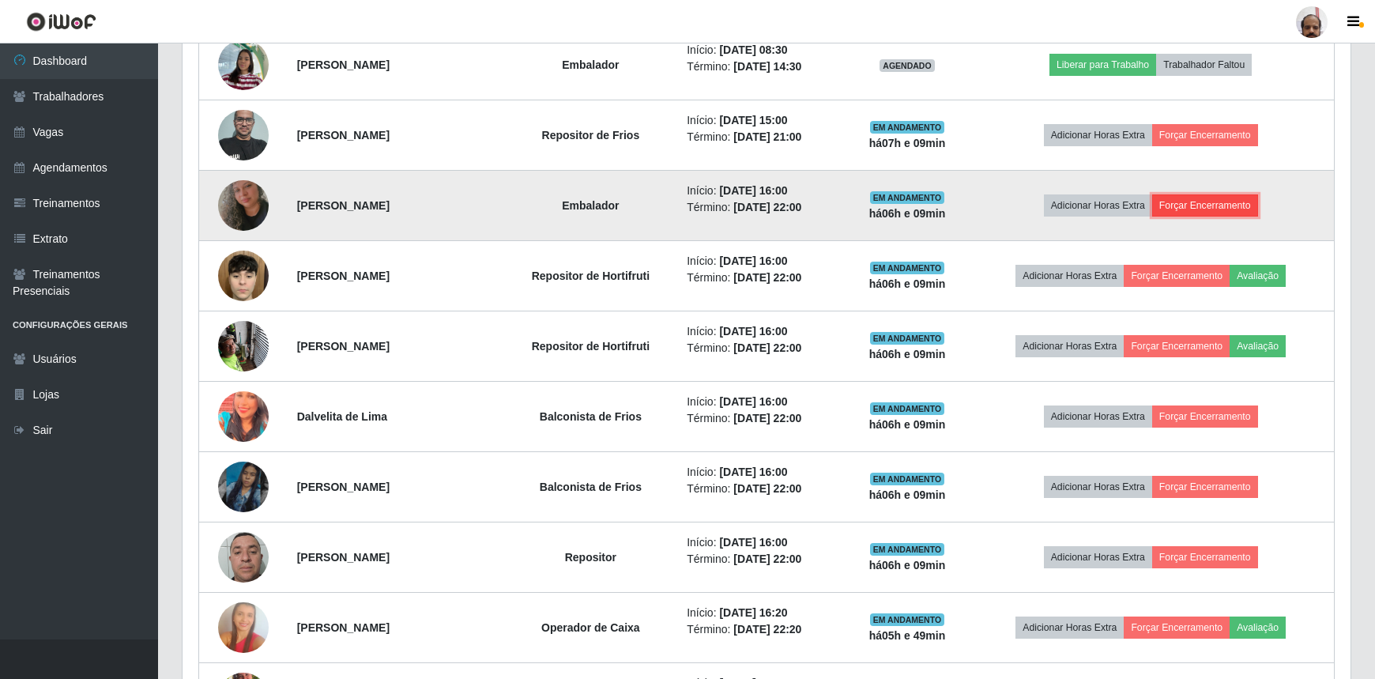
click at [1216, 202] on button "Forçar Encerramento" at bounding box center [1206, 205] width 106 height 22
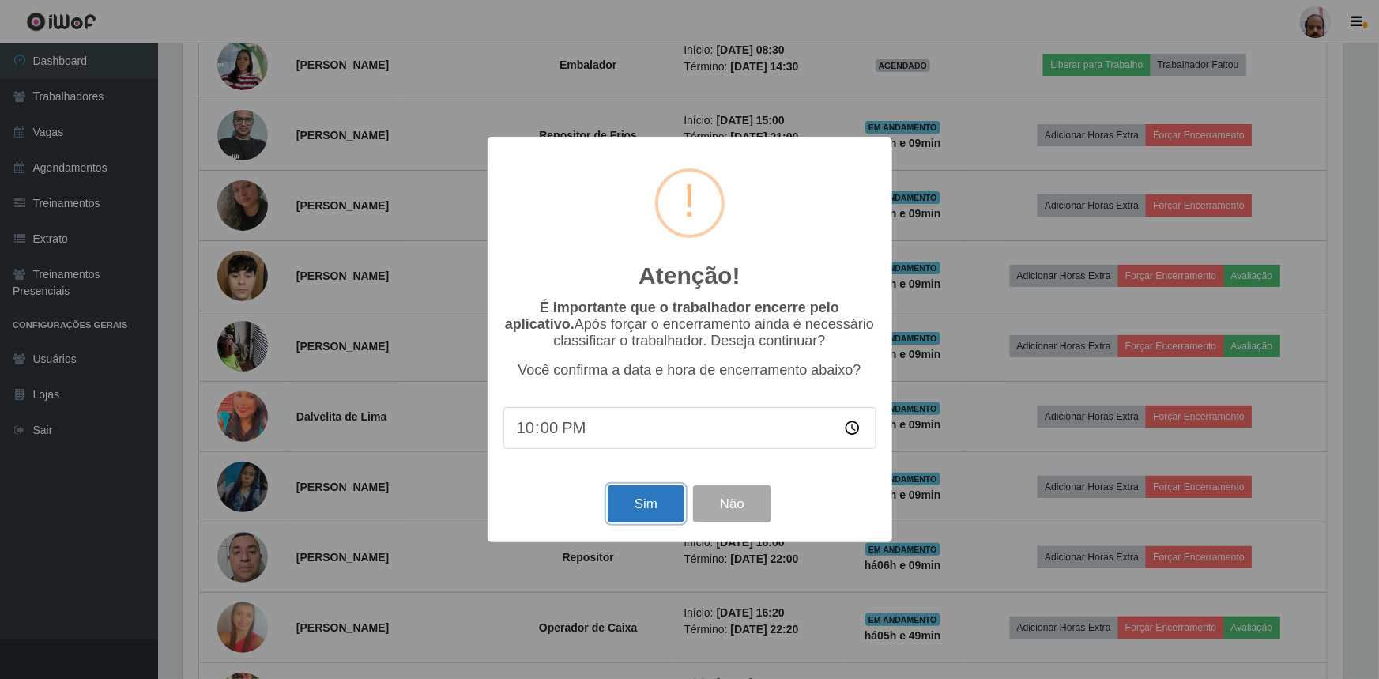
click at [621, 507] on button "Sim" at bounding box center [646, 503] width 77 height 37
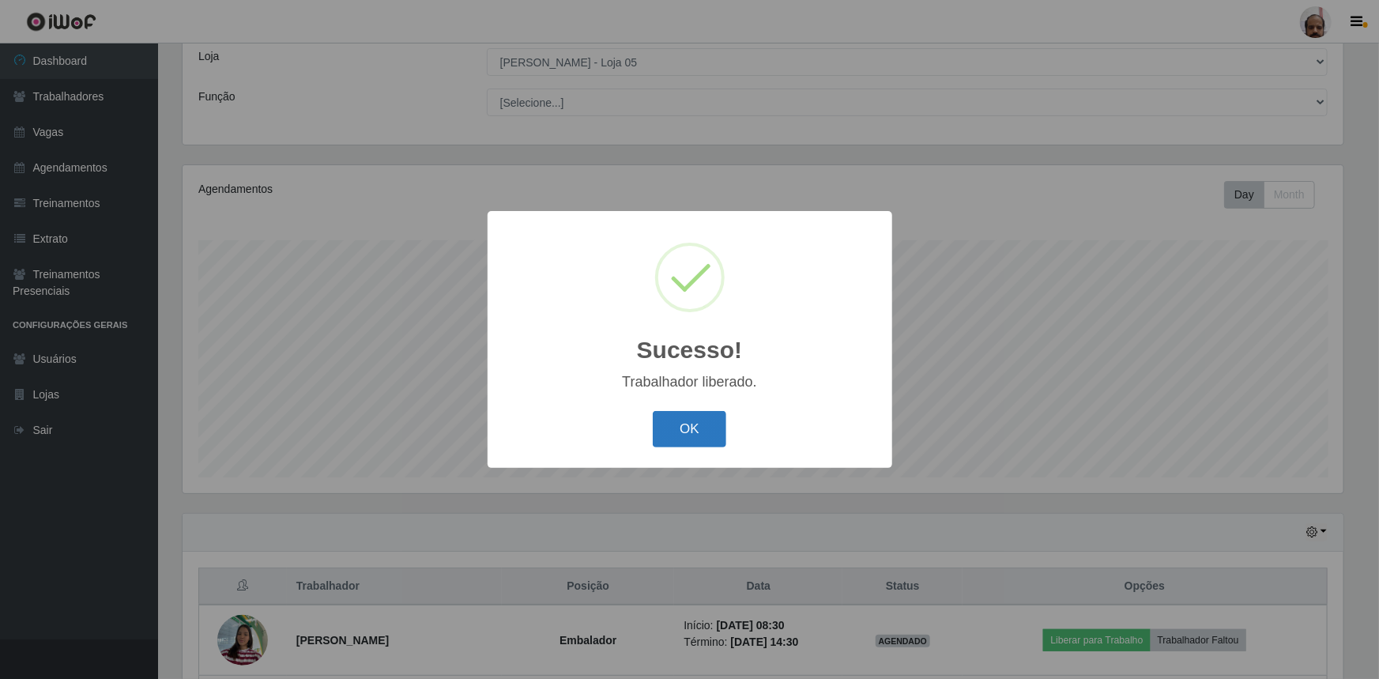
click at [695, 421] on button "OK" at bounding box center [690, 429] width 74 height 37
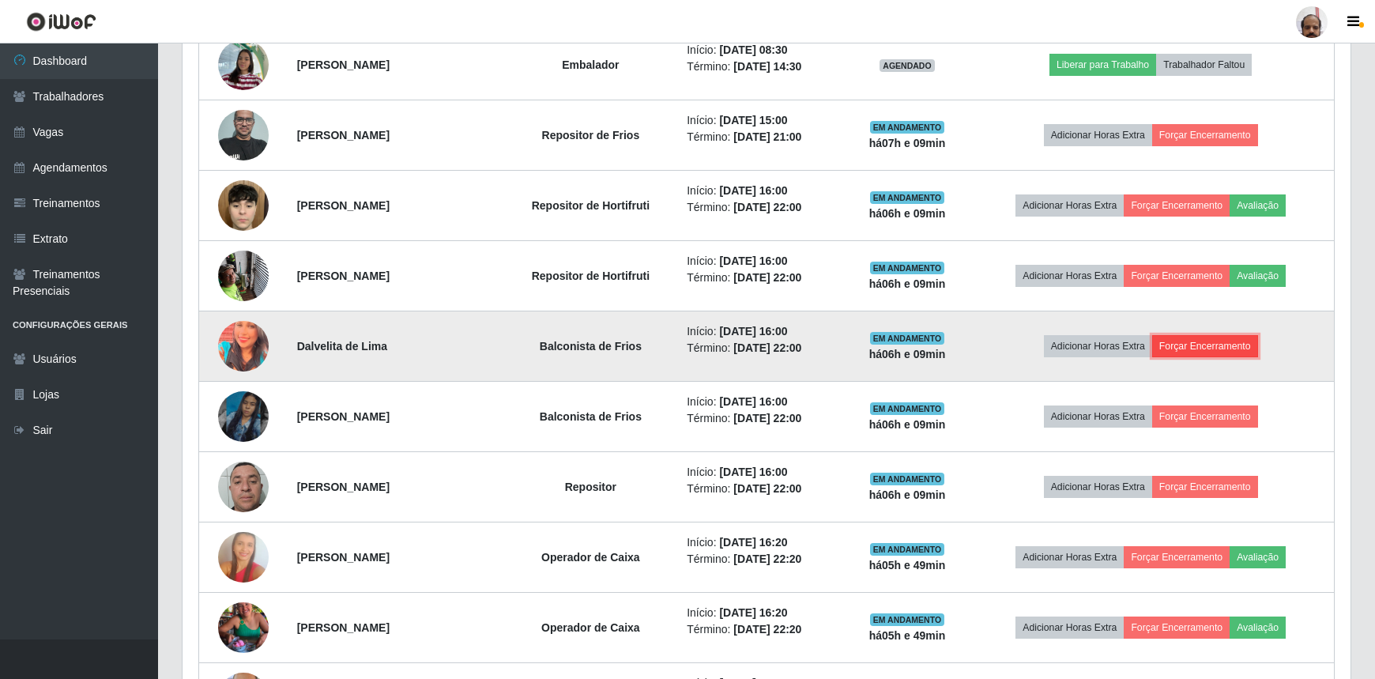
click at [1202, 345] on button "Forçar Encerramento" at bounding box center [1206, 346] width 106 height 22
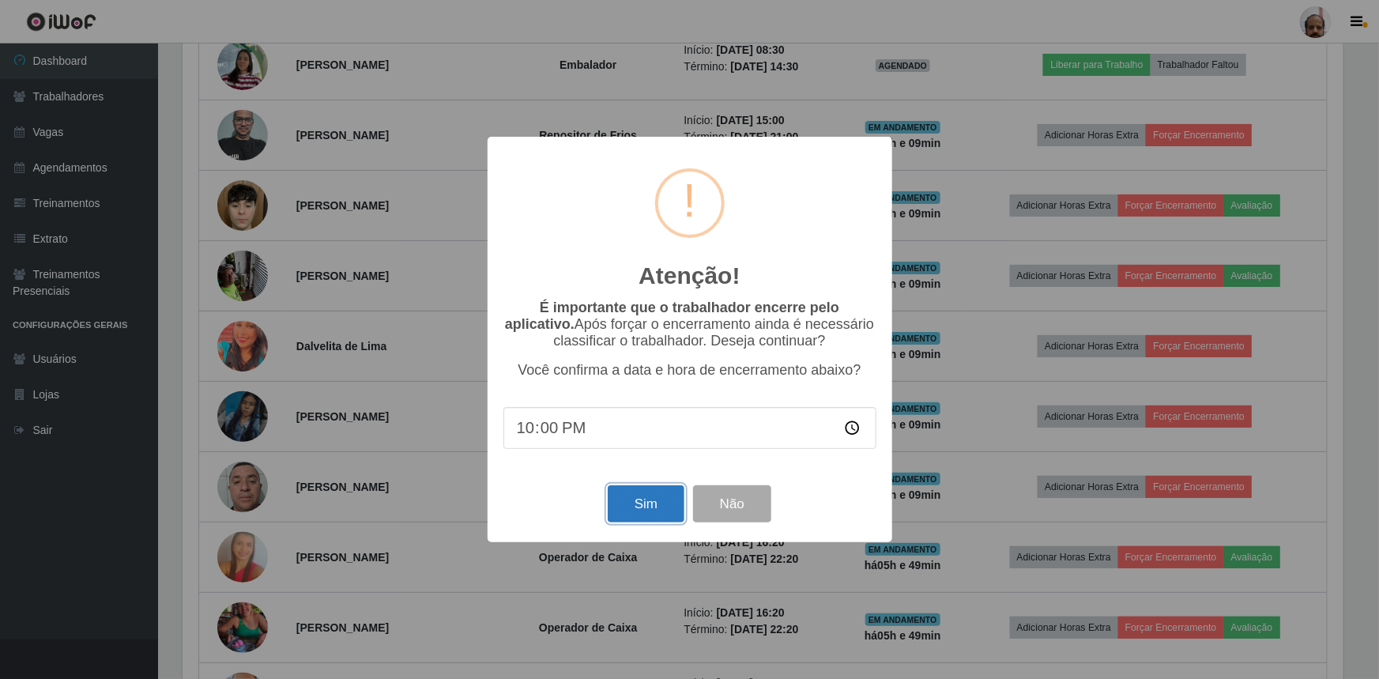
click at [621, 507] on button "Sim" at bounding box center [646, 503] width 77 height 37
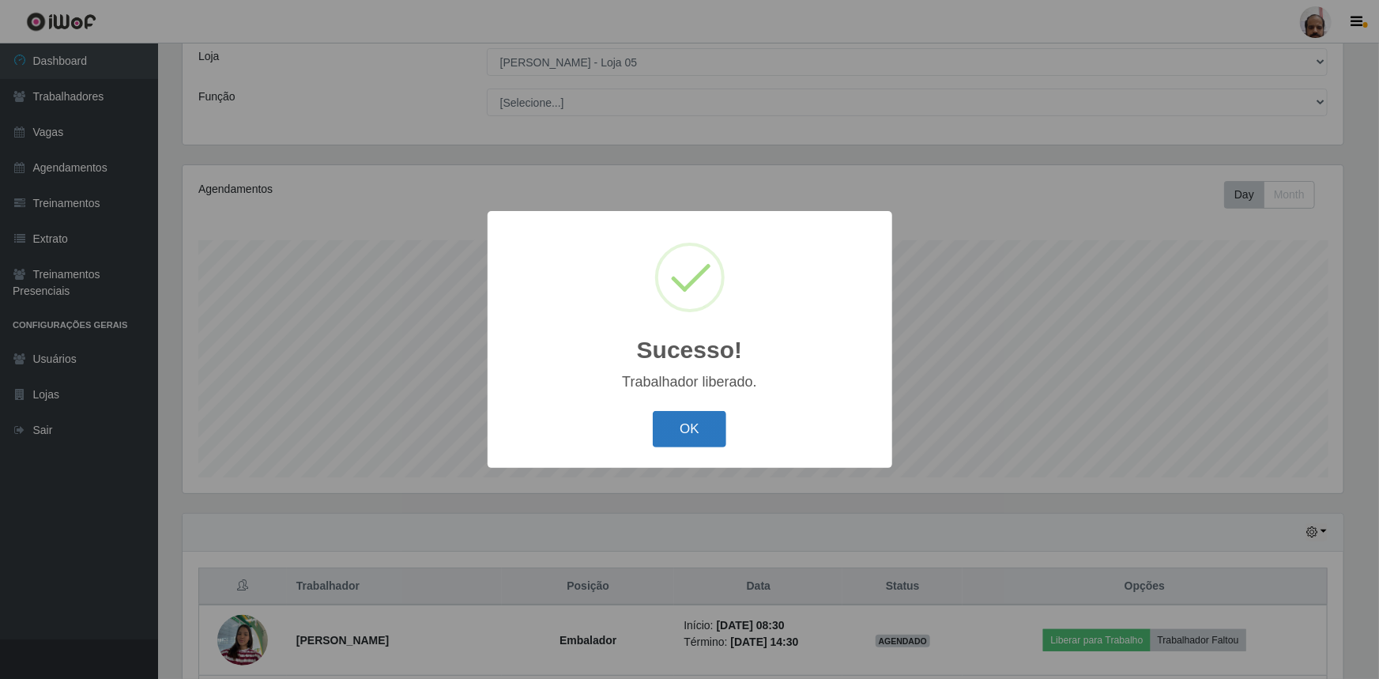
click at [687, 427] on button "OK" at bounding box center [690, 429] width 74 height 37
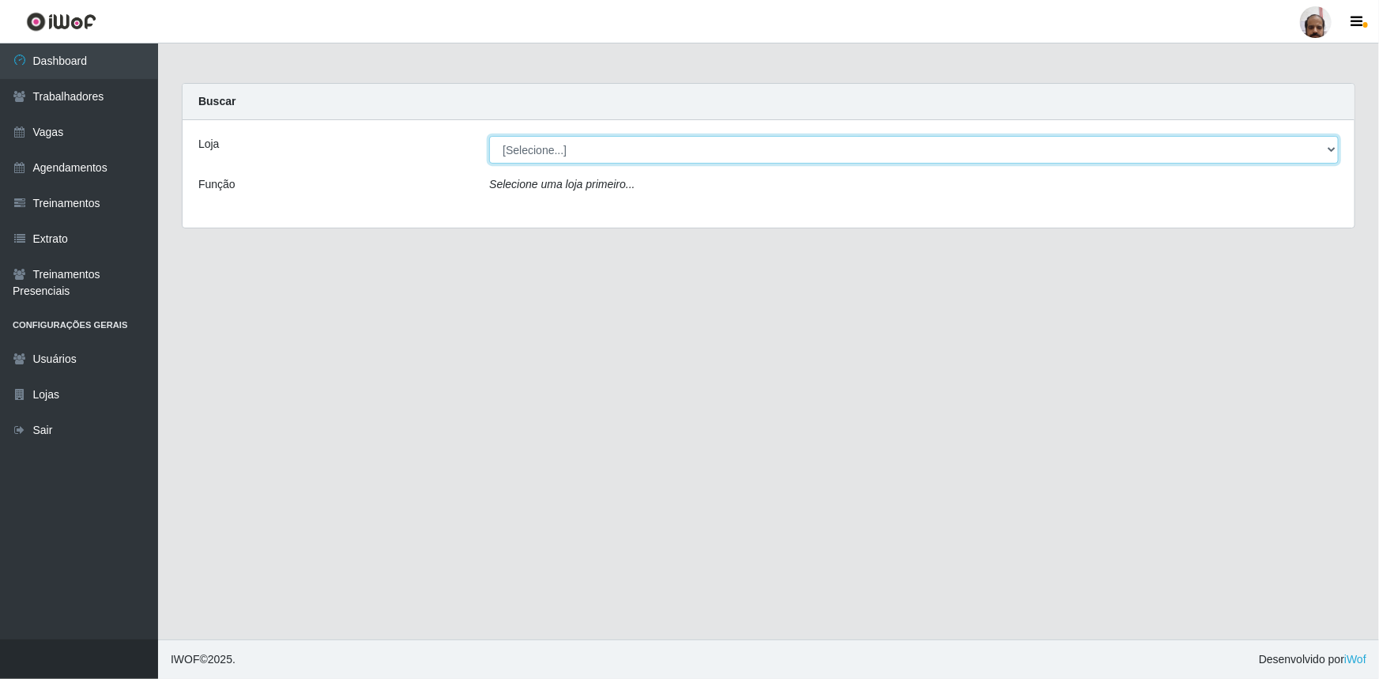
click at [540, 150] on select "[Selecione...] Mar Vermelho - Loja 05" at bounding box center [914, 150] width 850 height 28
select select "252"
click at [489, 136] on select "[Selecione...] Mar Vermelho - Loja 05" at bounding box center [914, 150] width 850 height 28
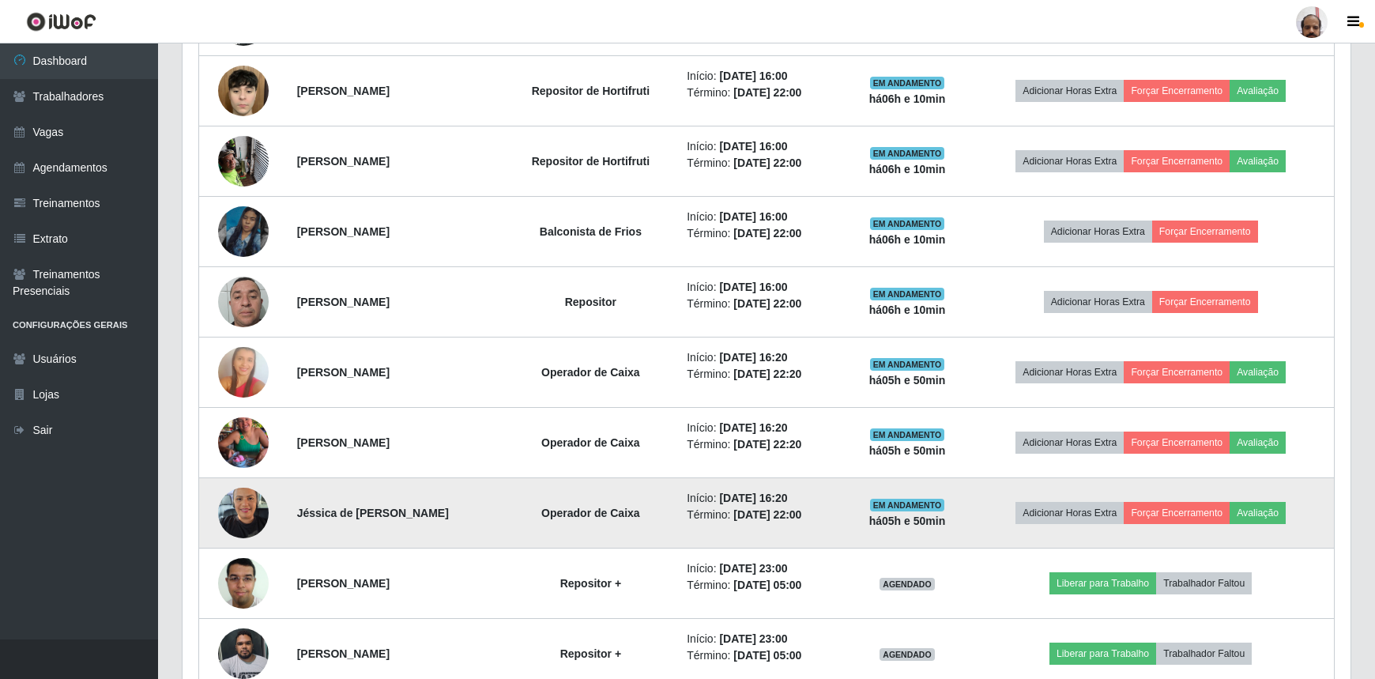
scroll to position [790, 0]
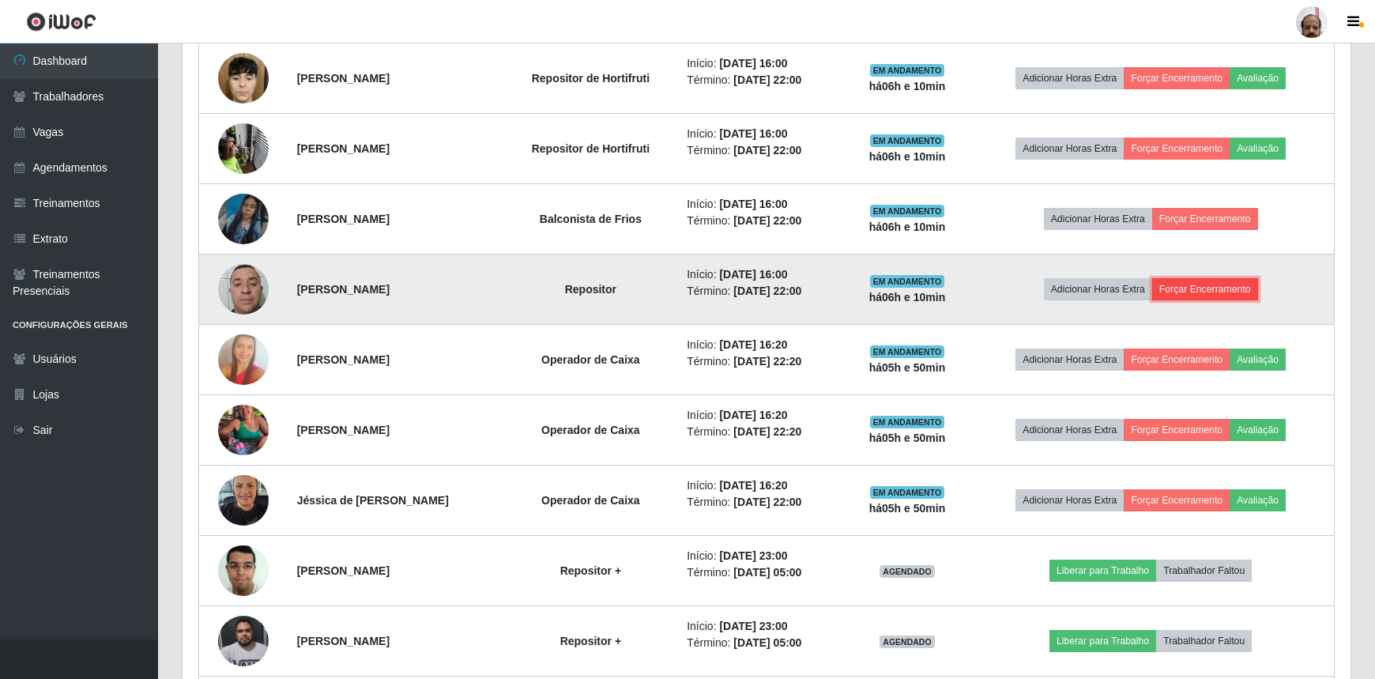
click at [1186, 284] on button "Forçar Encerramento" at bounding box center [1206, 289] width 106 height 22
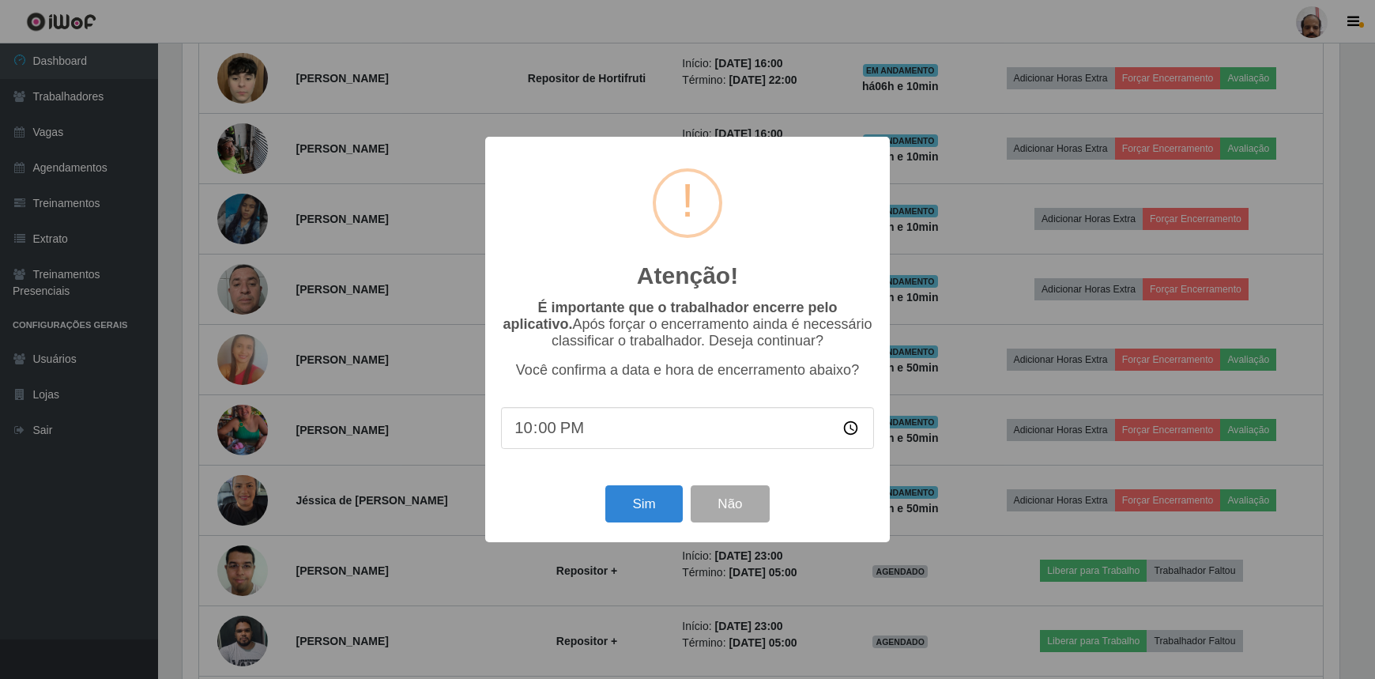
scroll to position [328, 1161]
click at [649, 507] on button "Sim" at bounding box center [646, 503] width 77 height 37
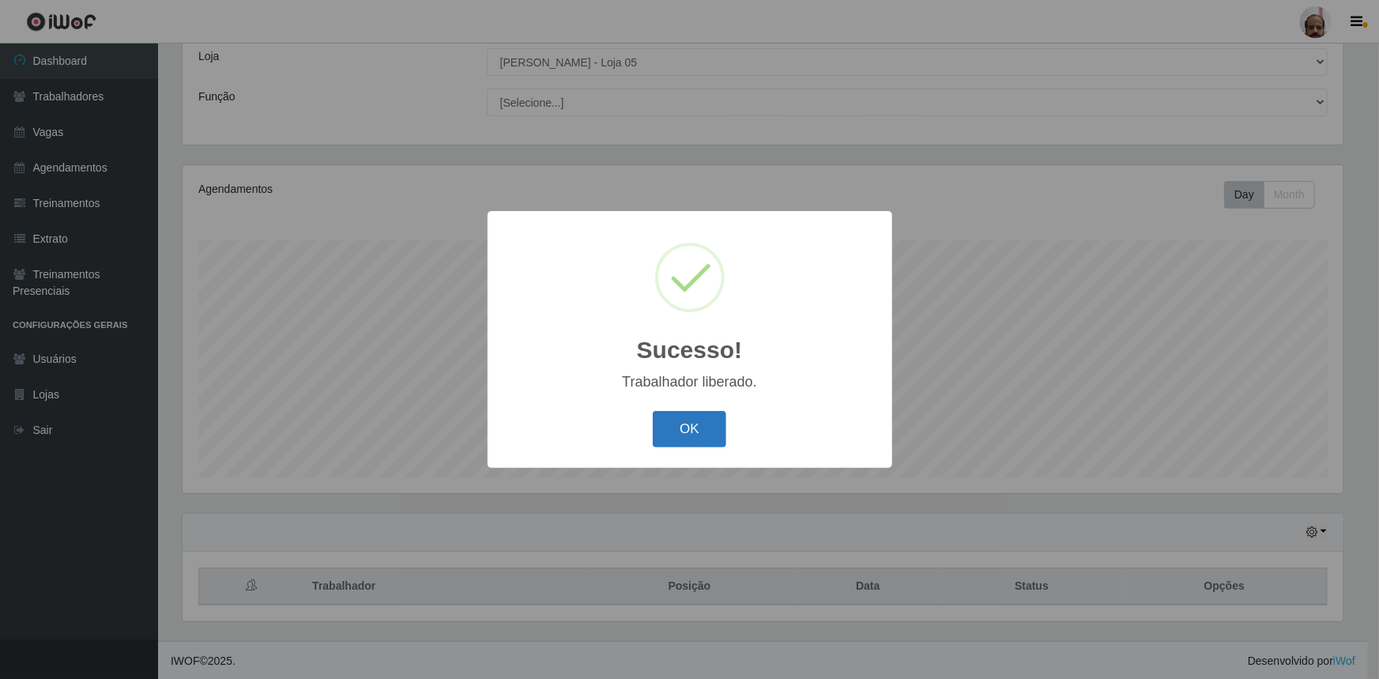
click at [695, 427] on button "OK" at bounding box center [690, 429] width 74 height 37
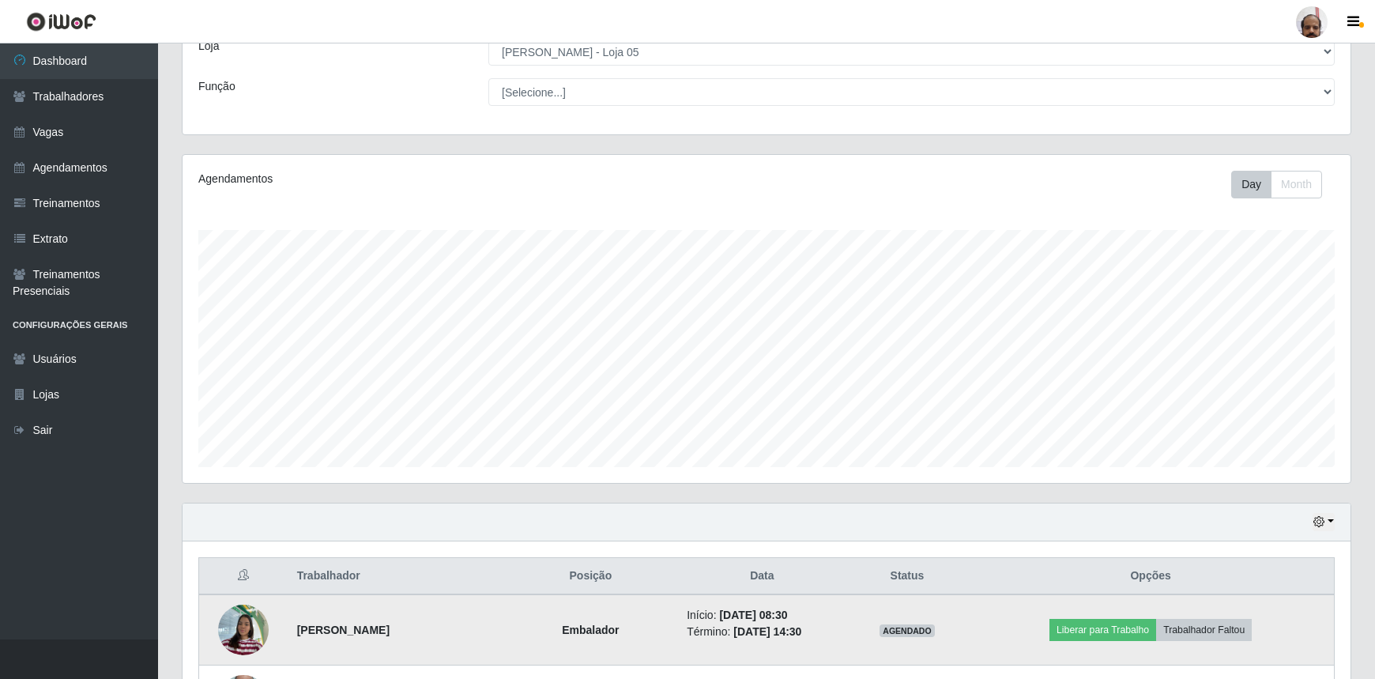
scroll to position [447, 0]
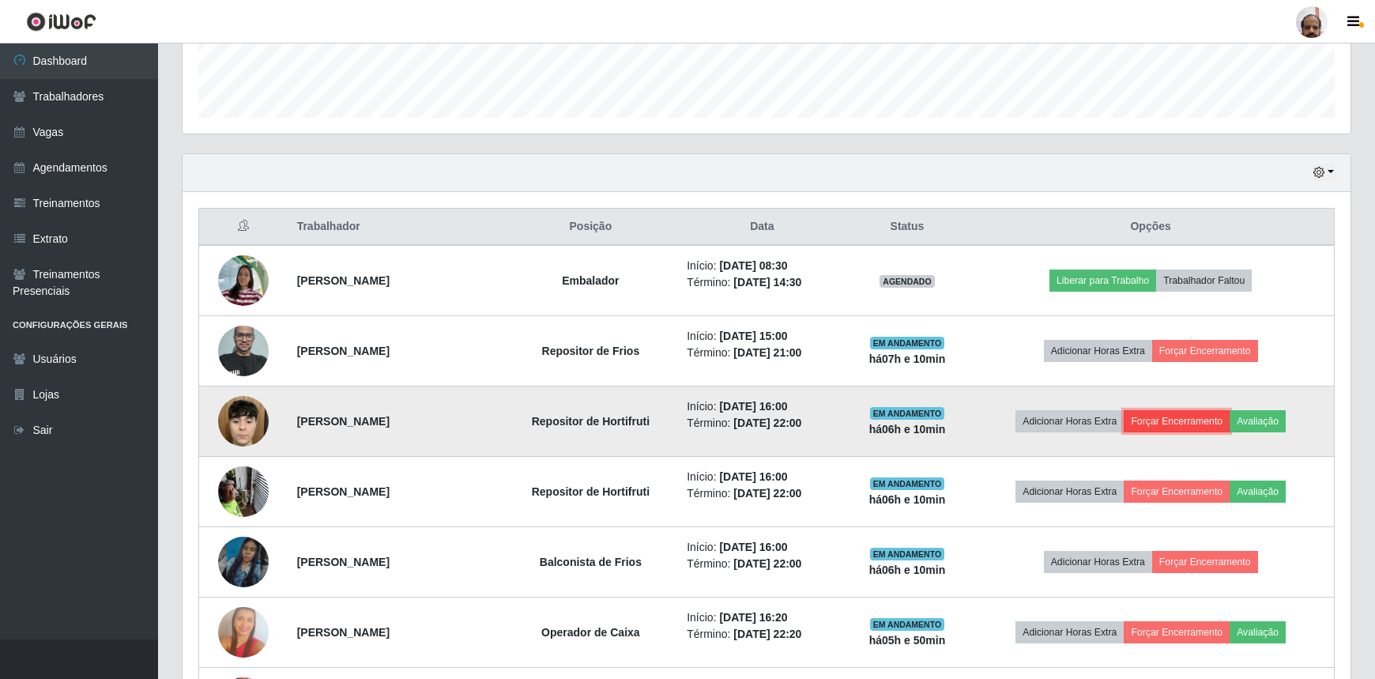
click at [1181, 417] on button "Forçar Encerramento" at bounding box center [1177, 421] width 106 height 22
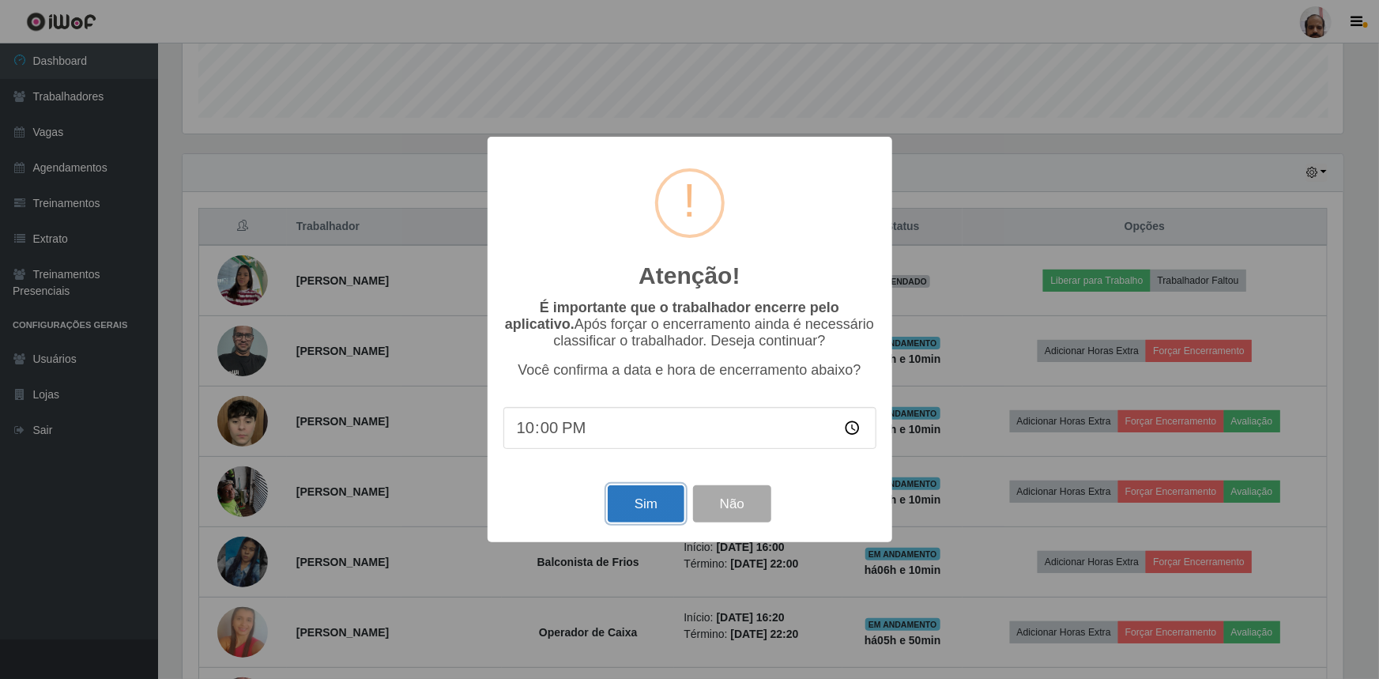
click at [632, 505] on button "Sim" at bounding box center [646, 503] width 77 height 37
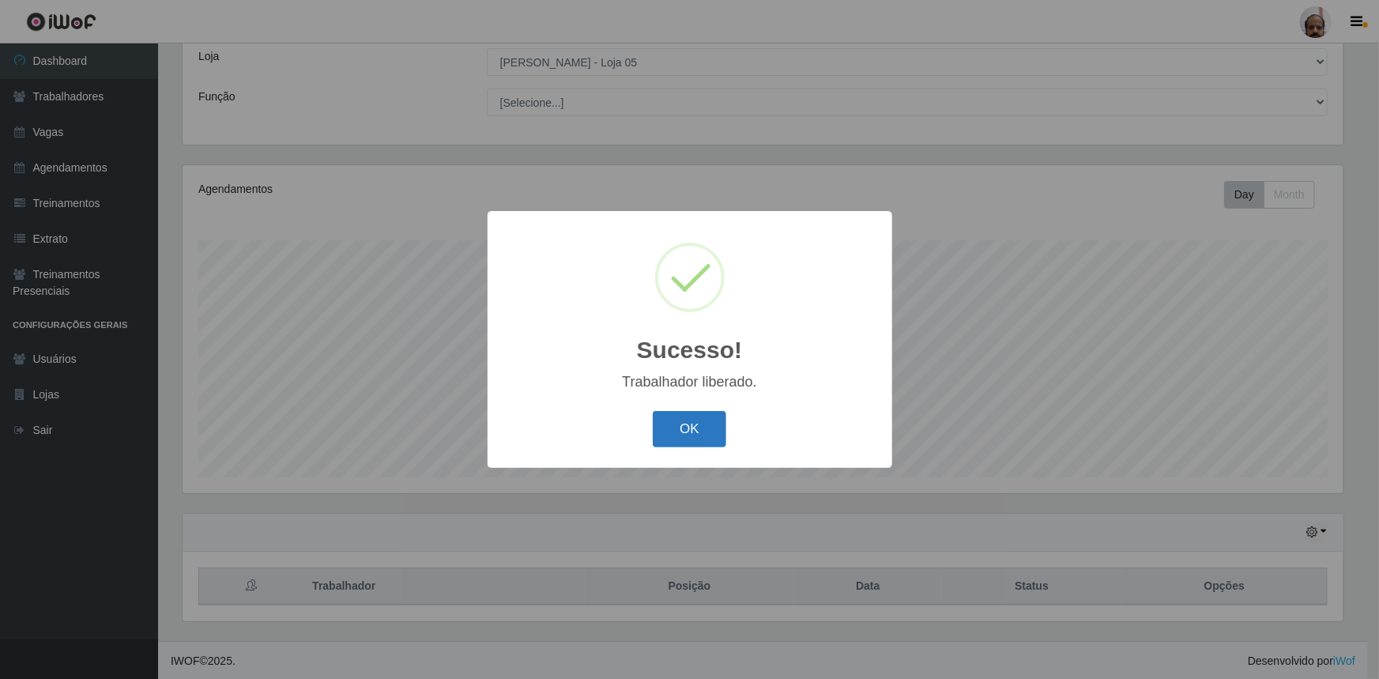
click at [702, 424] on button "OK" at bounding box center [690, 429] width 74 height 37
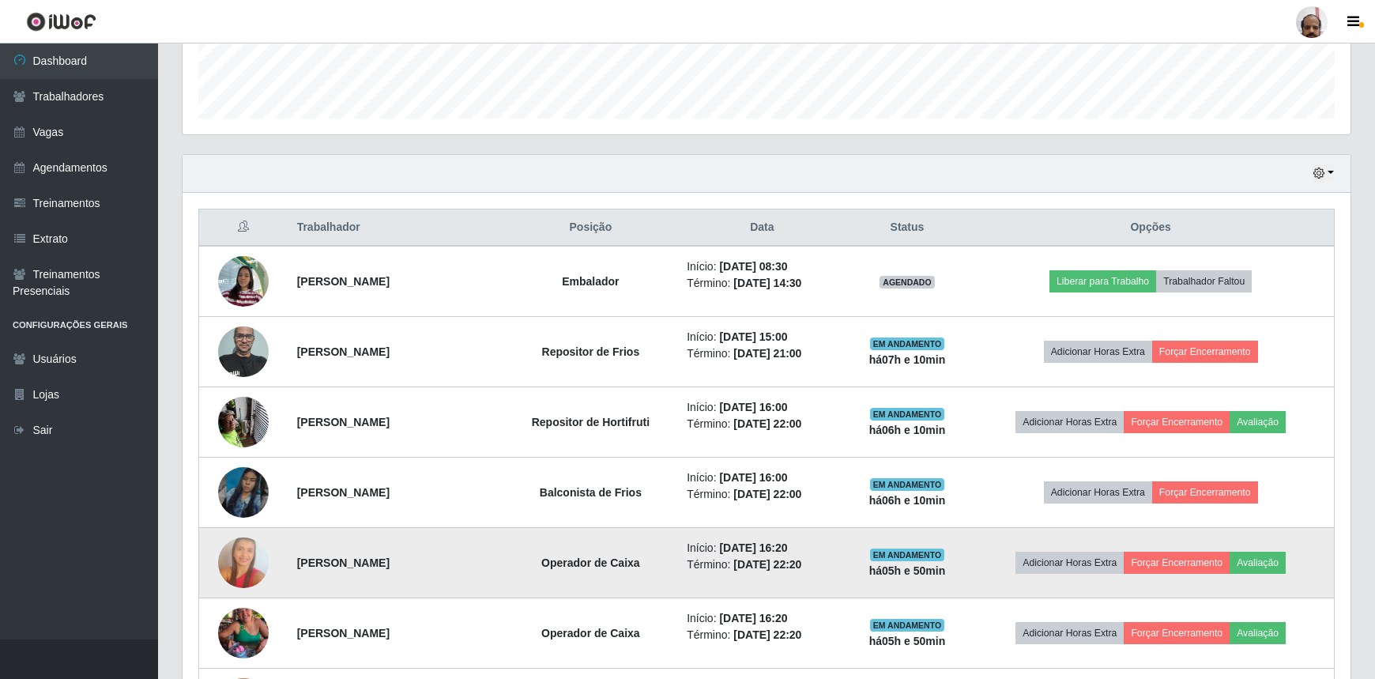
scroll to position [591, 0]
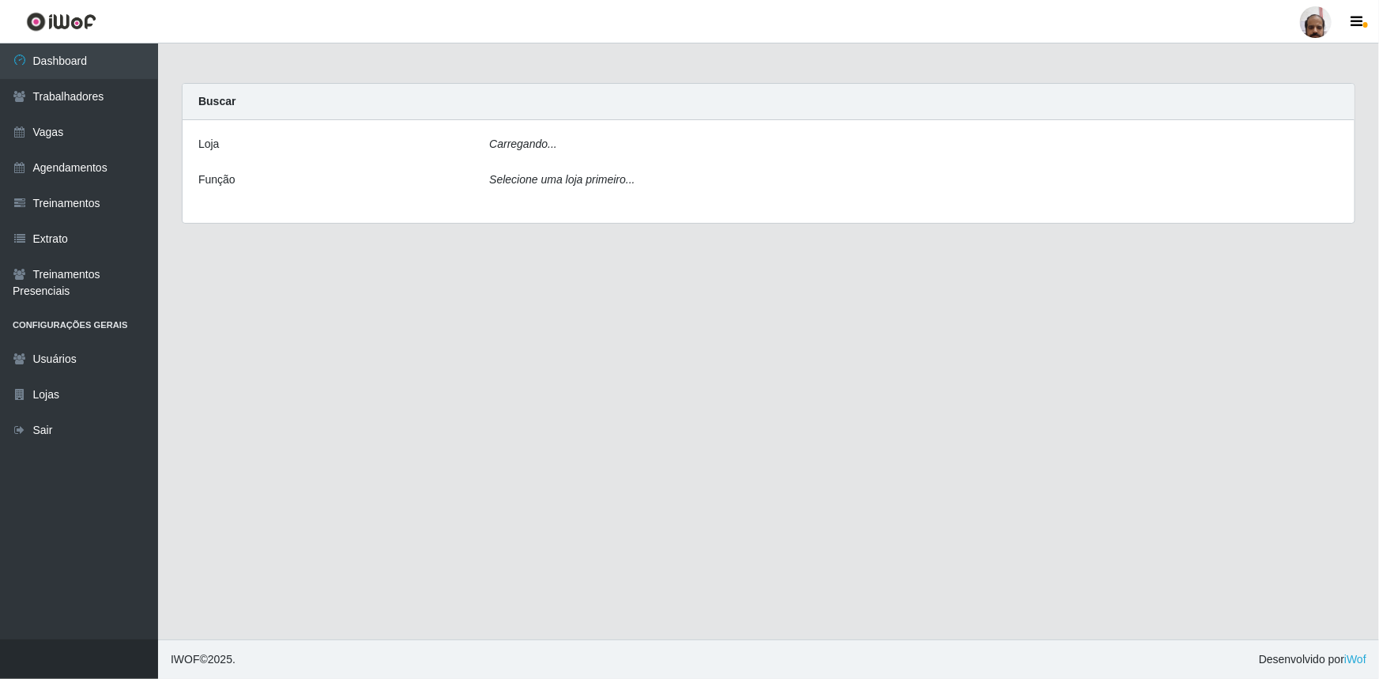
click at [613, 361] on main "Carregando... Buscar [PERSON_NAME]... Função Selecione uma loja primeiro..." at bounding box center [768, 341] width 1221 height 596
click at [538, 141] on icon "Carregando..." at bounding box center [523, 144] width 68 height 13
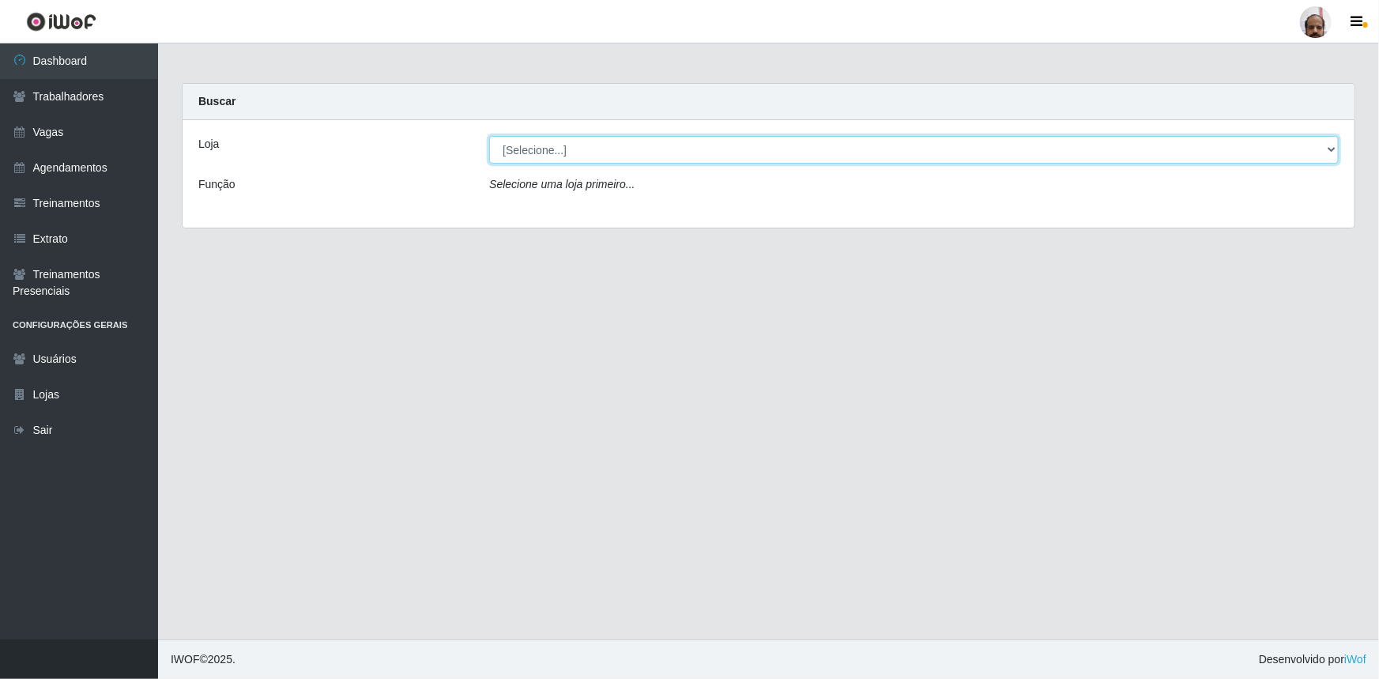
drag, startPoint x: 532, startPoint y: 151, endPoint x: 527, endPoint y: 160, distance: 10.6
click at [530, 153] on select "[Selecione...] Mar Vermelho - Loja 05" at bounding box center [914, 150] width 850 height 28
select select "252"
click at [489, 136] on select "[Selecione...] Mar Vermelho - Loja 05" at bounding box center [914, 150] width 850 height 28
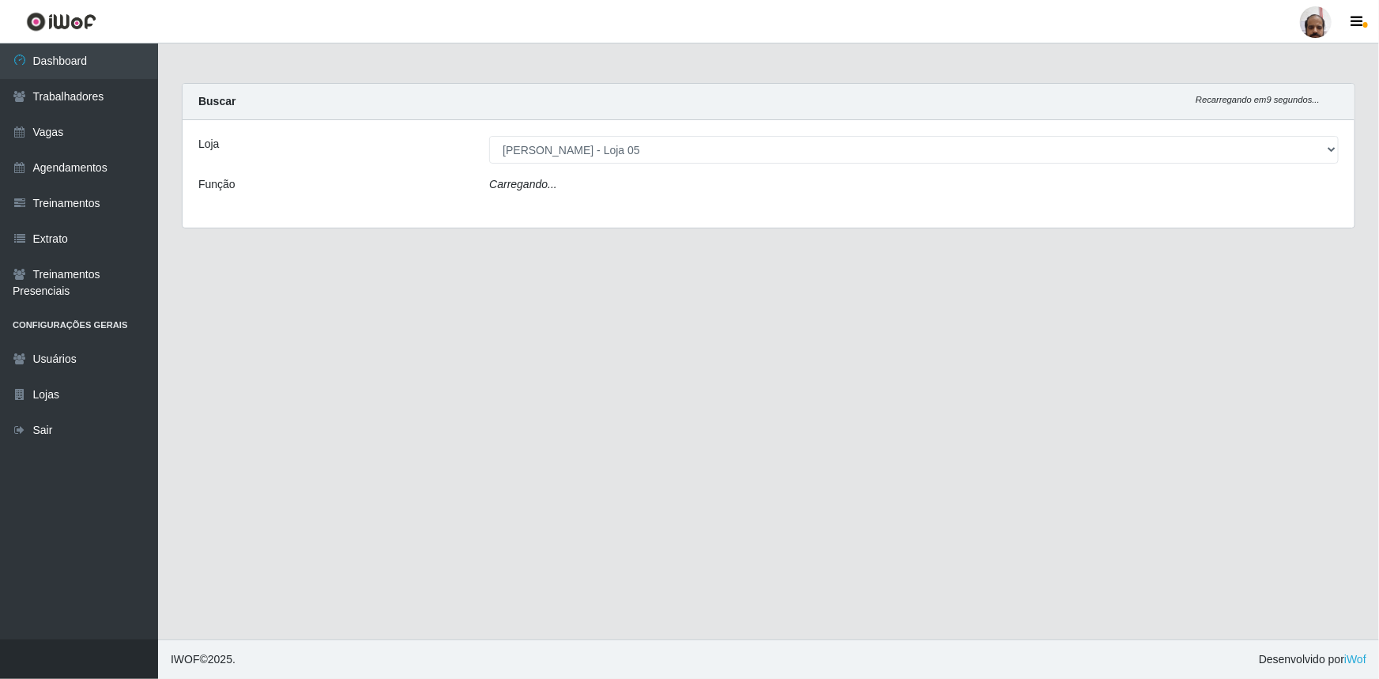
click at [565, 178] on div "Carregando..." at bounding box center [913, 187] width 873 height 23
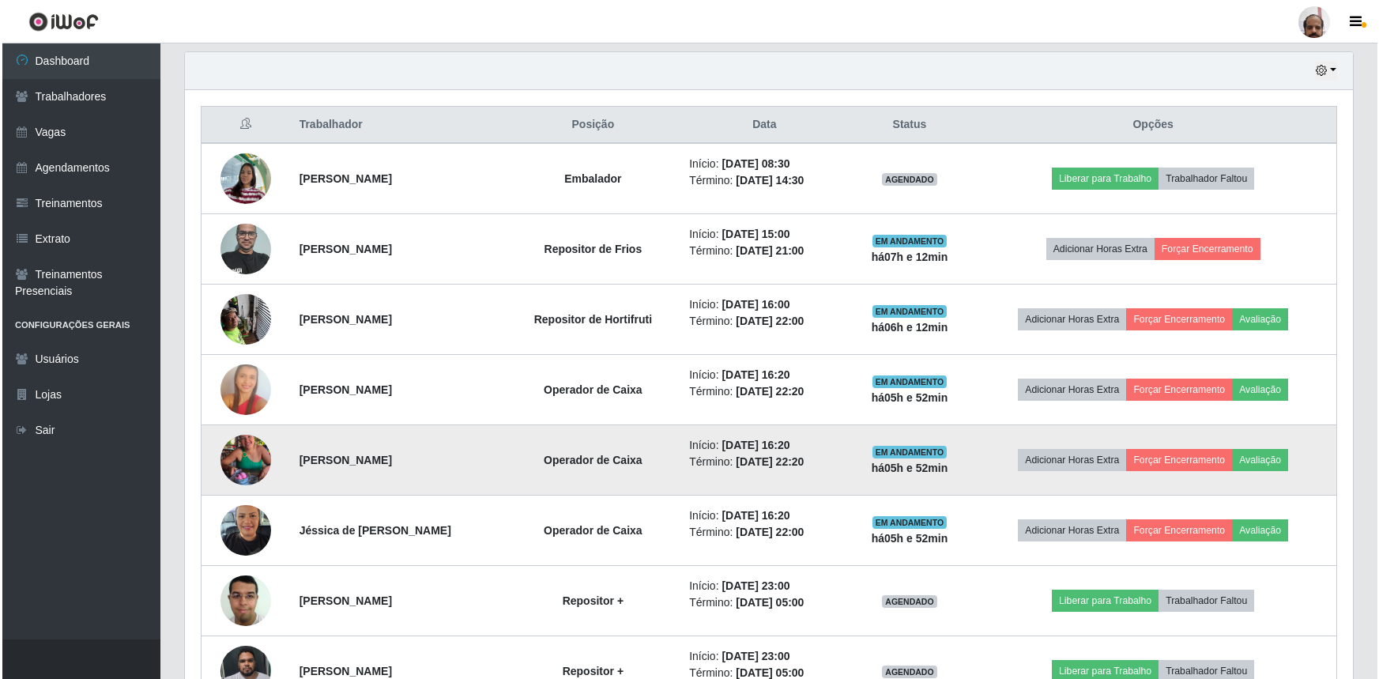
scroll to position [575, 0]
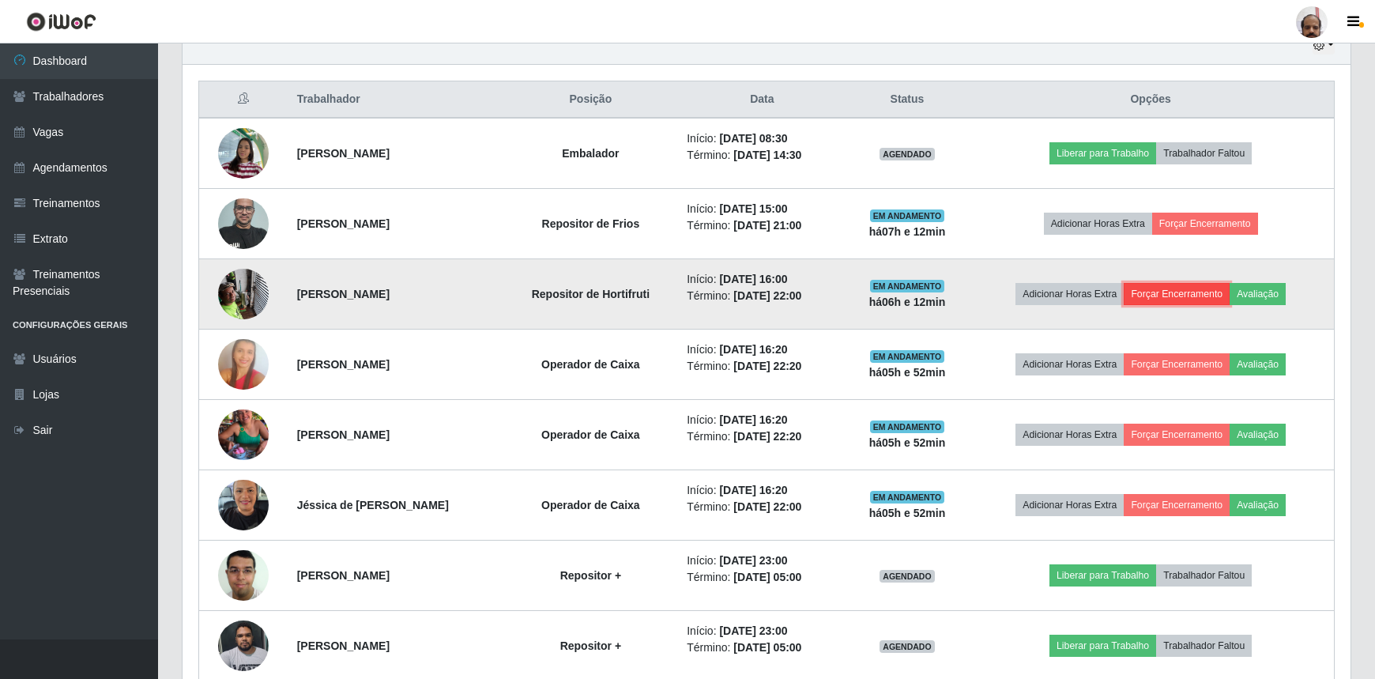
click at [1183, 292] on button "Forçar Encerramento" at bounding box center [1177, 294] width 106 height 22
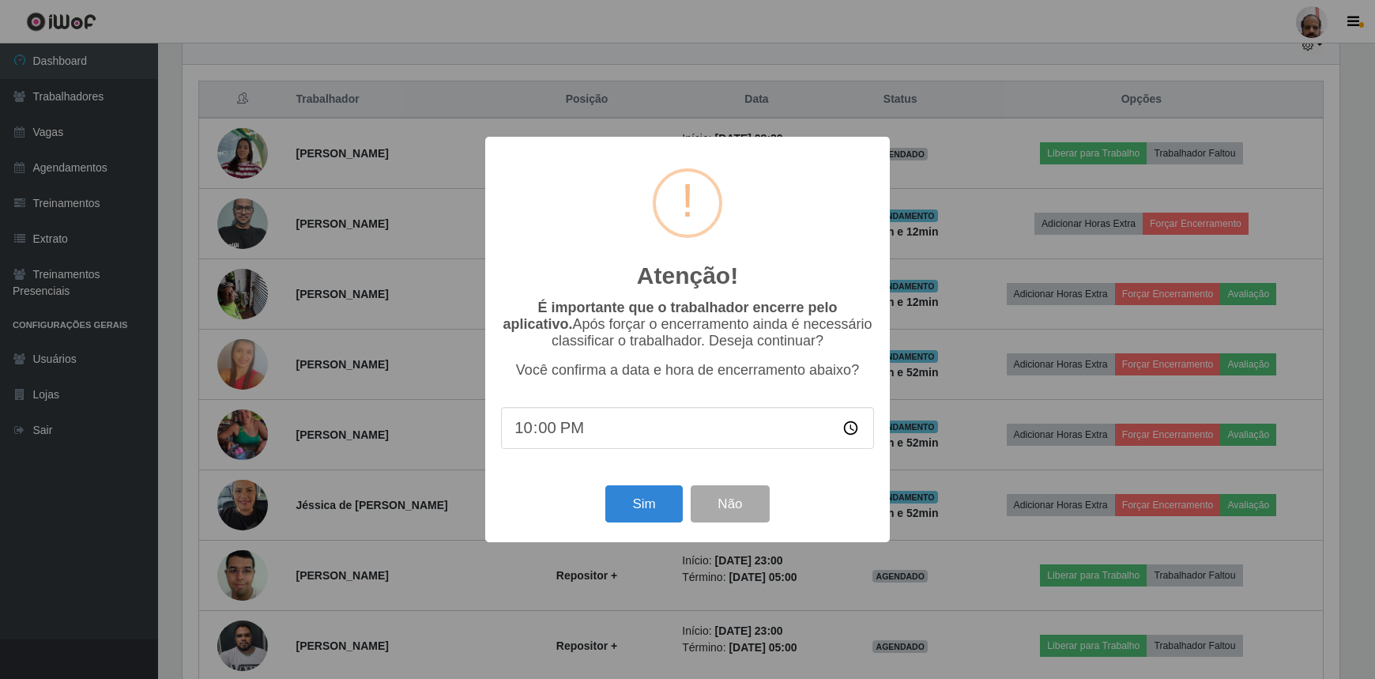
scroll to position [328, 1161]
click at [660, 509] on button "Sim" at bounding box center [646, 503] width 77 height 37
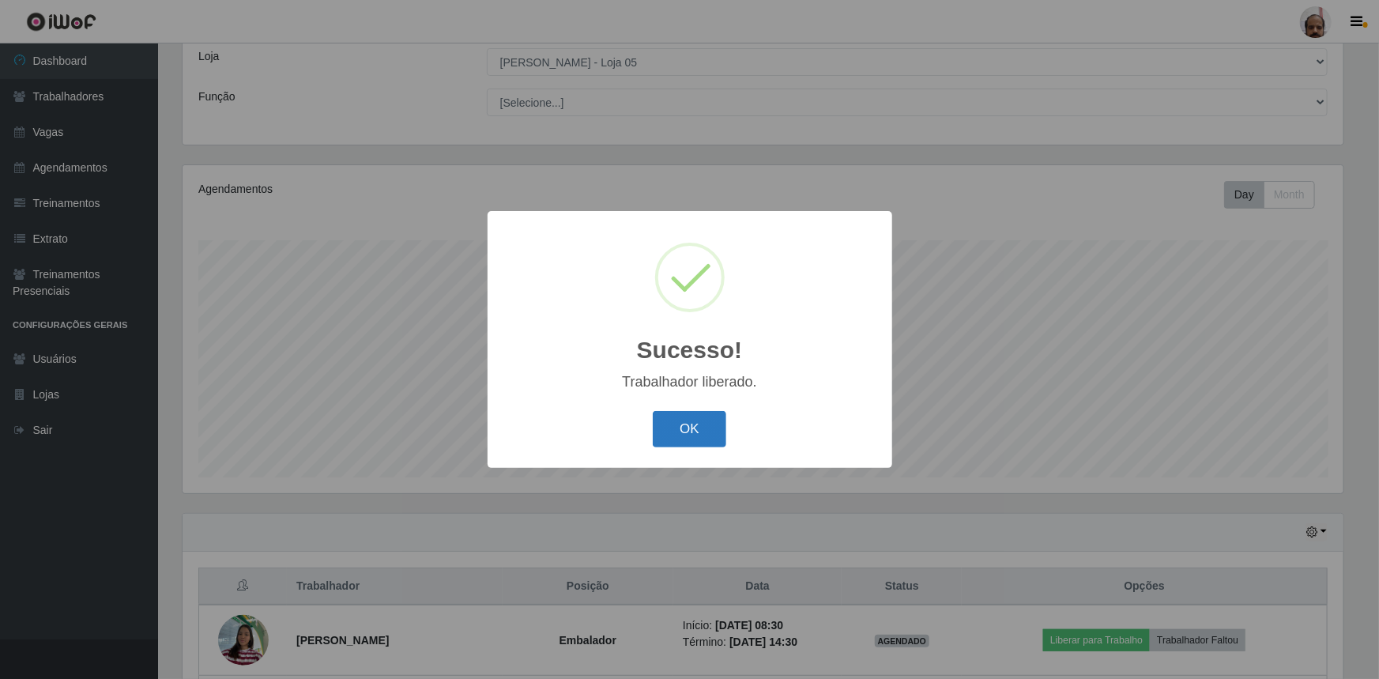
click at [700, 434] on button "OK" at bounding box center [690, 429] width 74 height 37
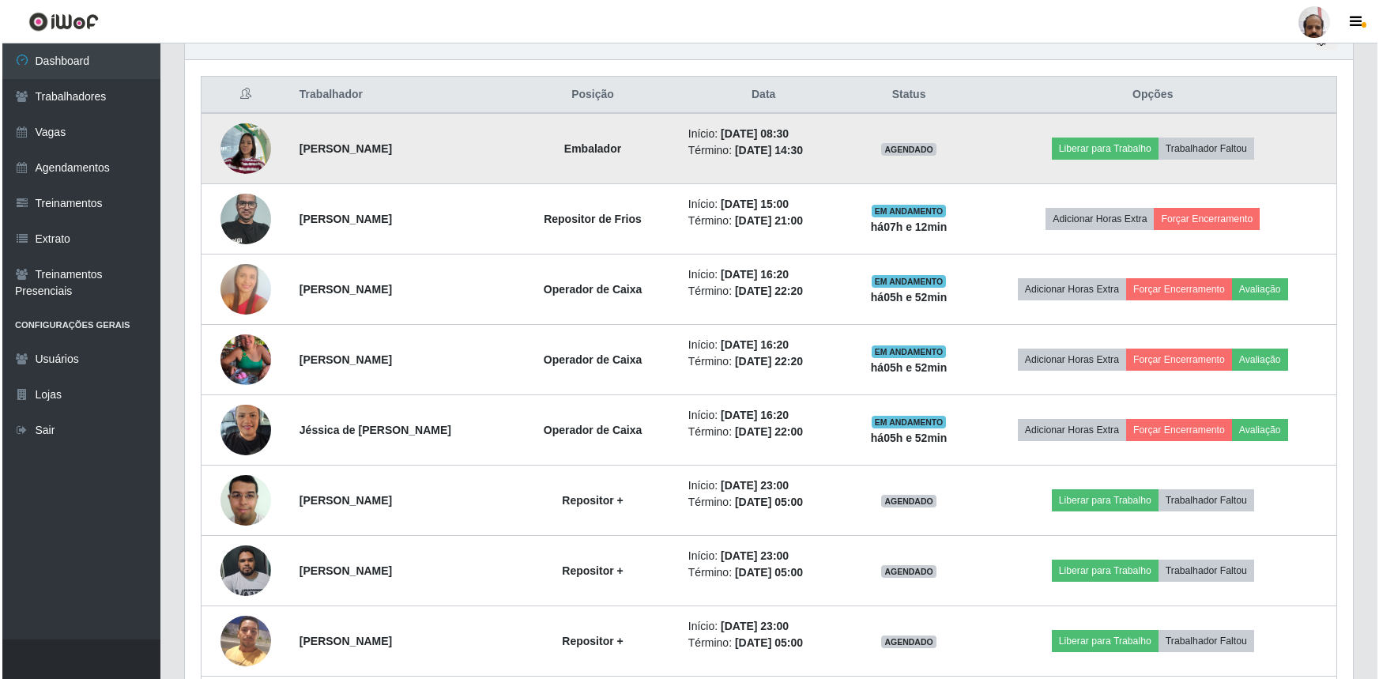
scroll to position [447, 0]
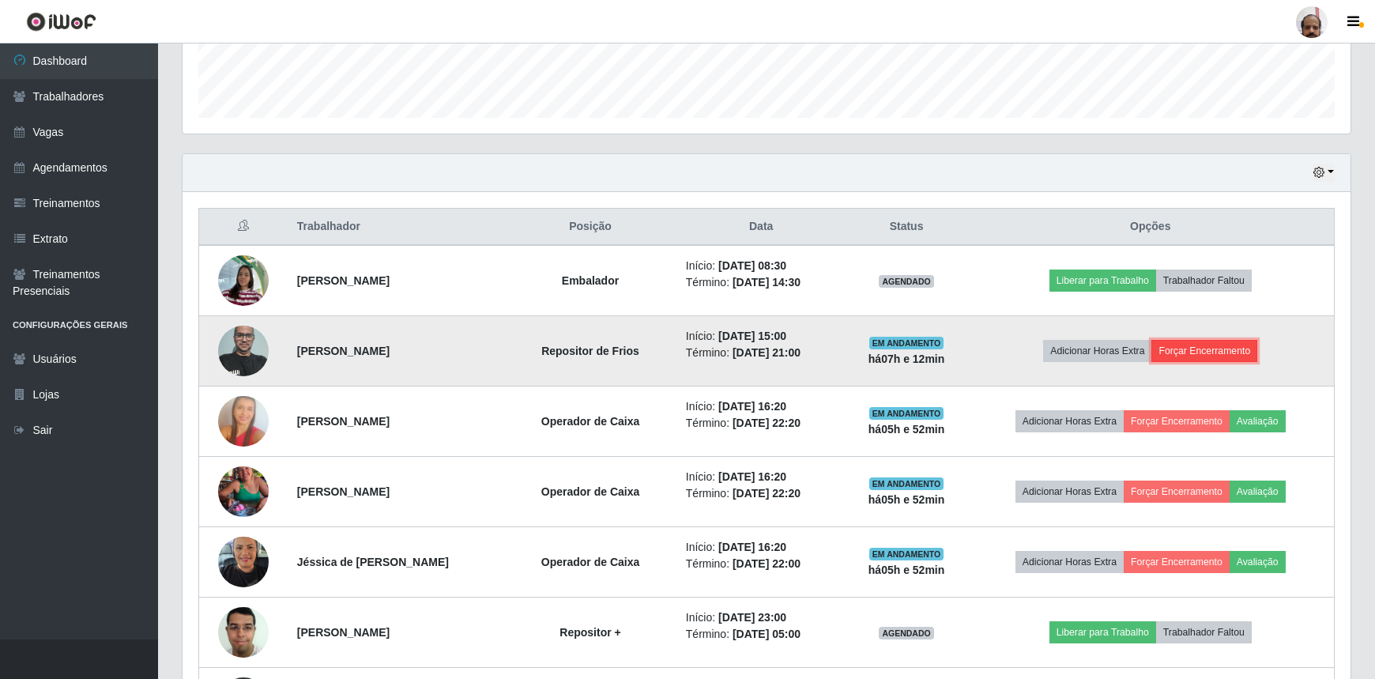
click at [1205, 352] on button "Forçar Encerramento" at bounding box center [1205, 351] width 106 height 22
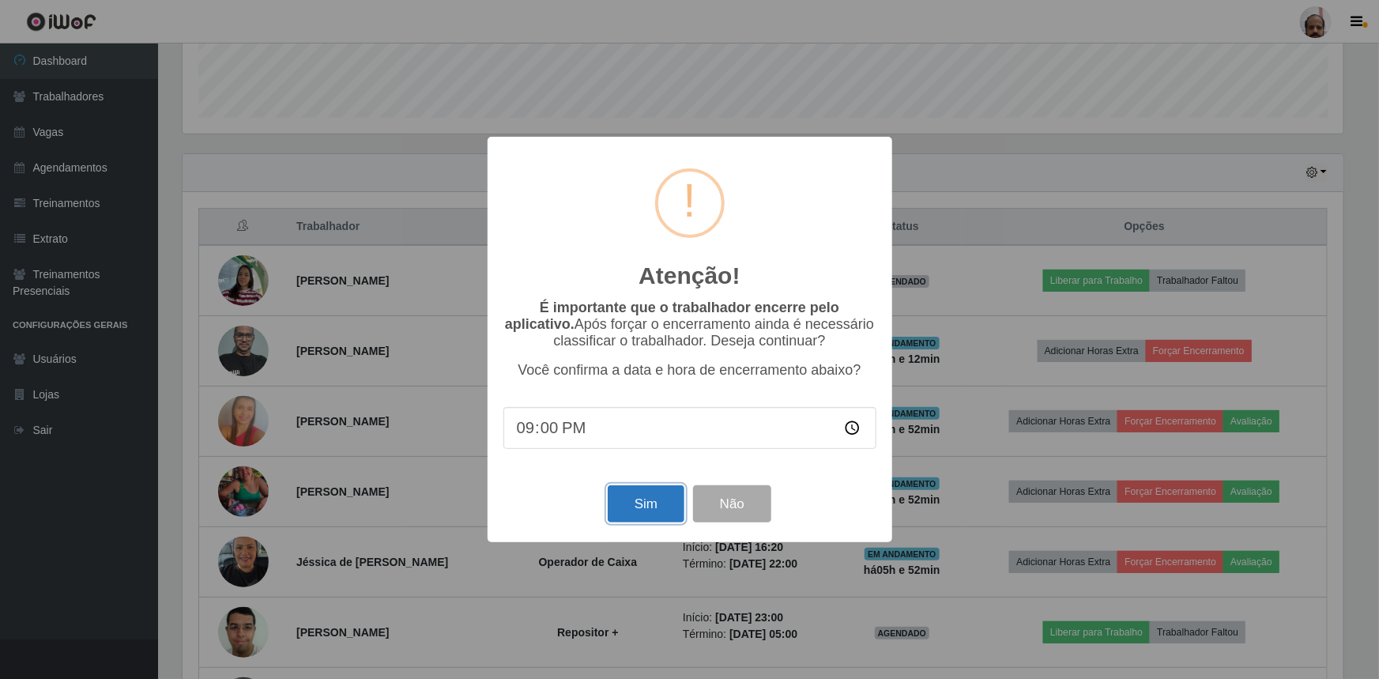
click at [651, 502] on button "Sim" at bounding box center [646, 503] width 77 height 37
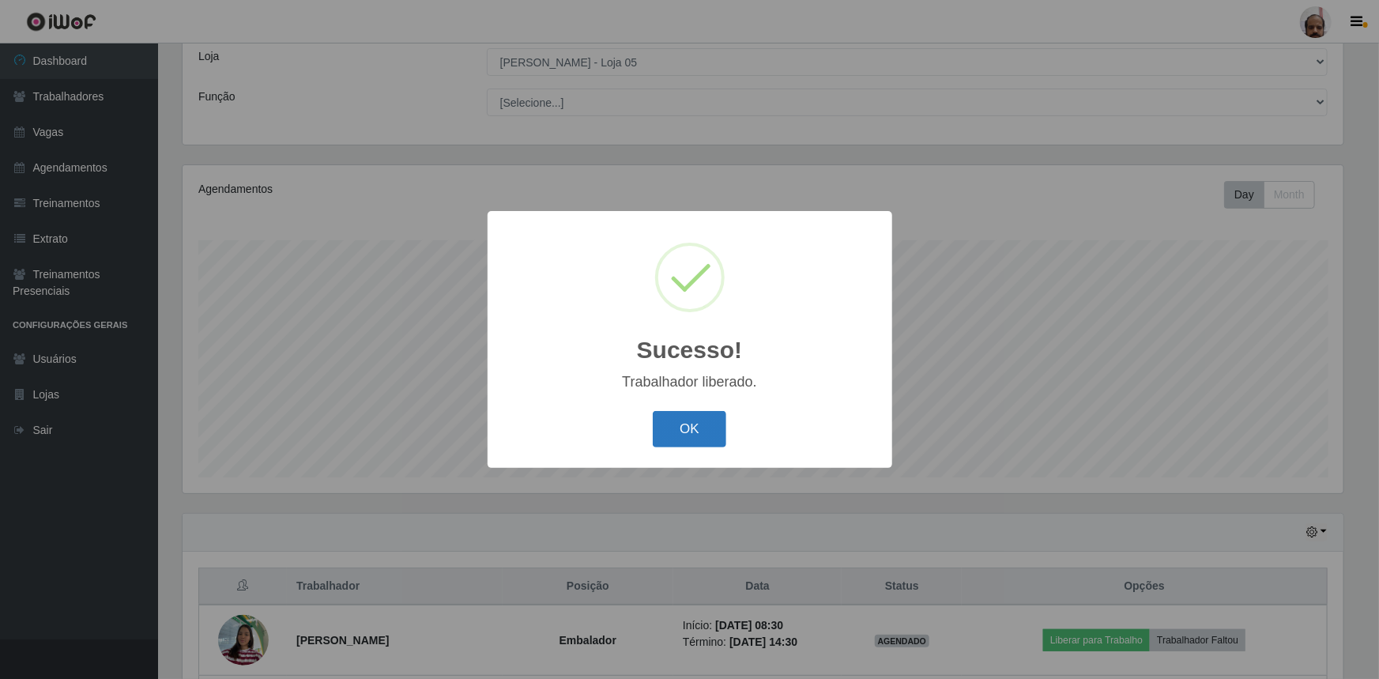
click at [690, 426] on button "OK" at bounding box center [690, 429] width 74 height 37
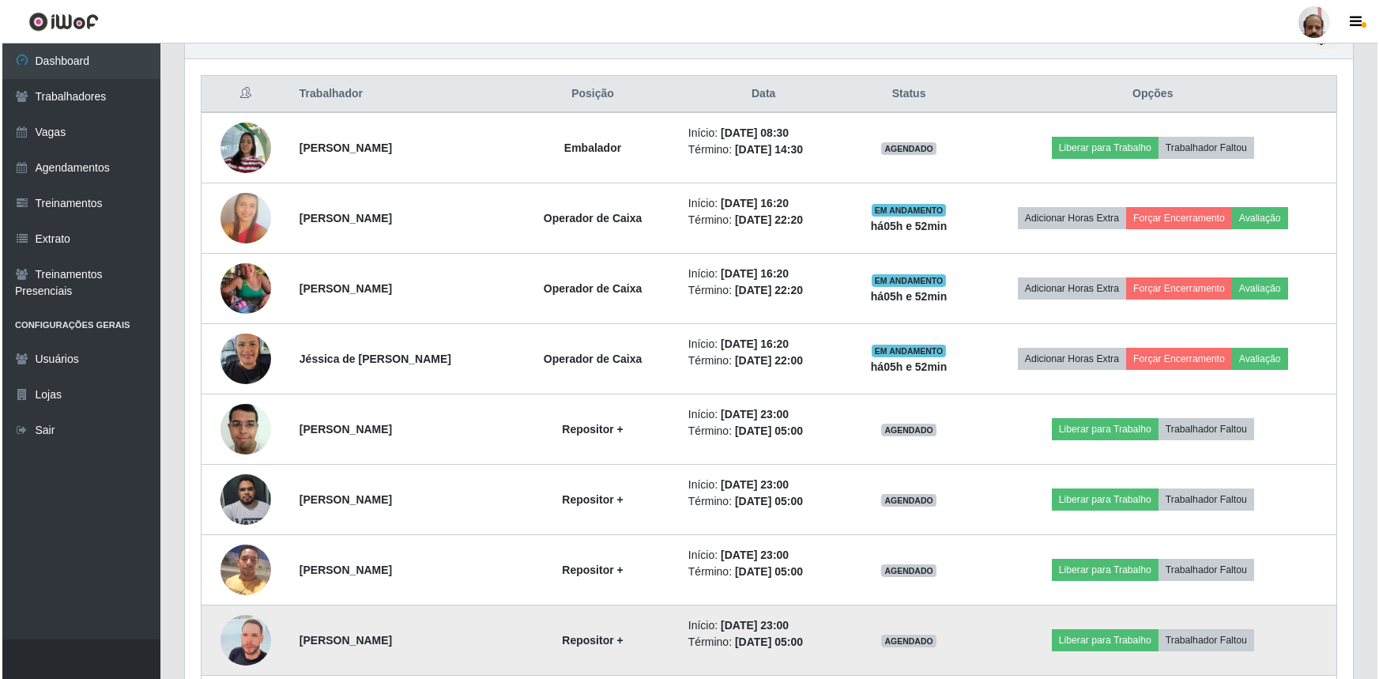
scroll to position [447, 0]
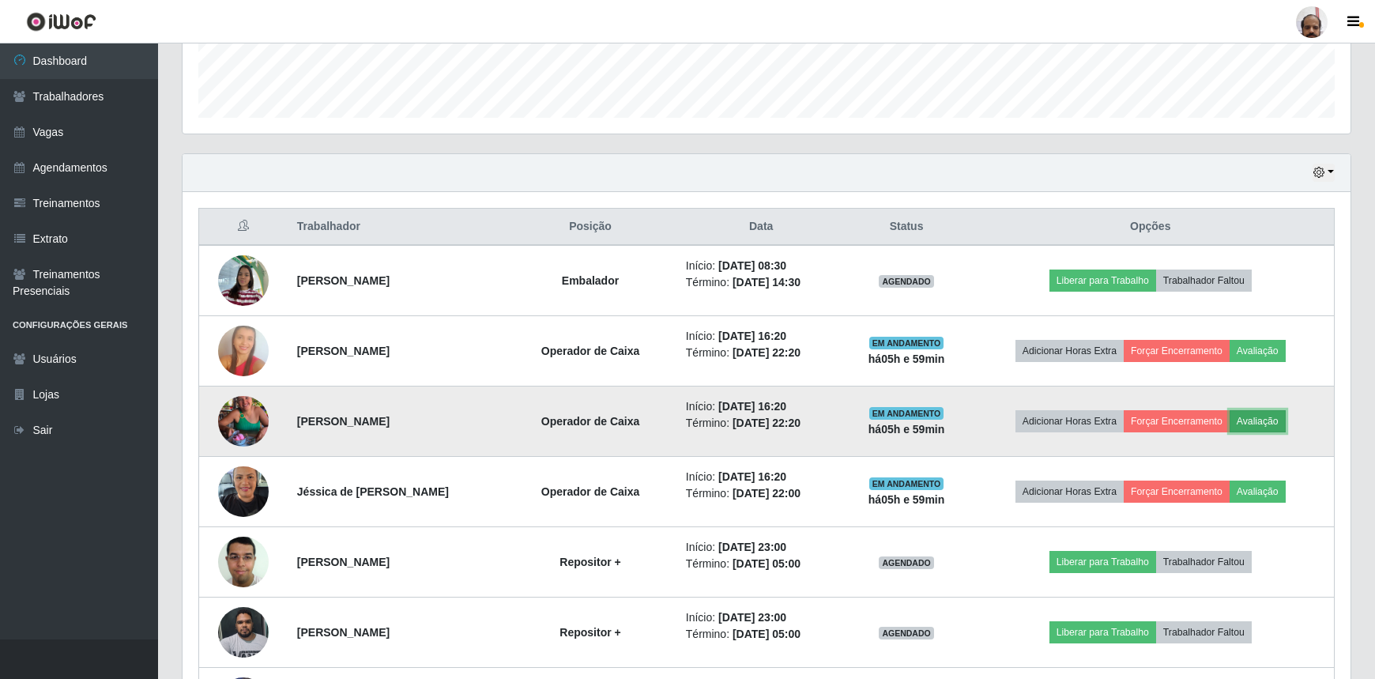
click at [1261, 412] on button "Avaliação" at bounding box center [1258, 421] width 56 height 22
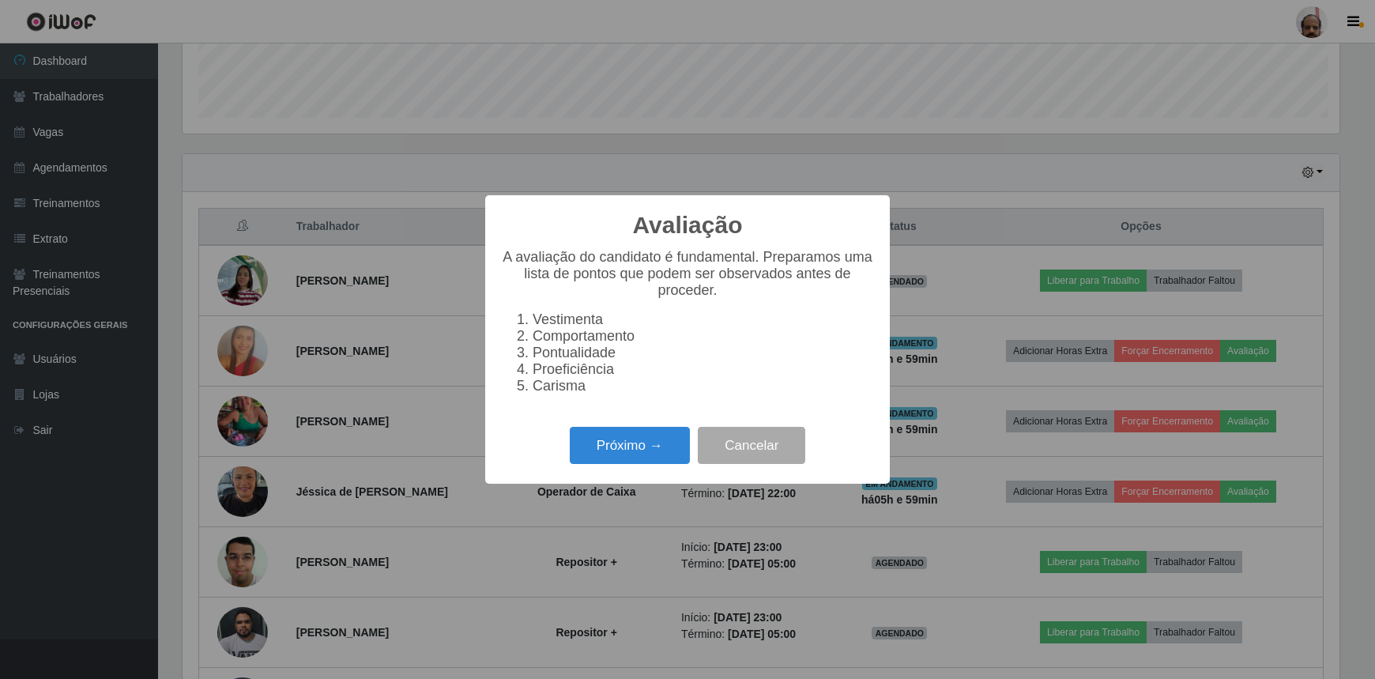
scroll to position [328, 1161]
click at [783, 445] on button "Cancelar" at bounding box center [754, 445] width 108 height 37
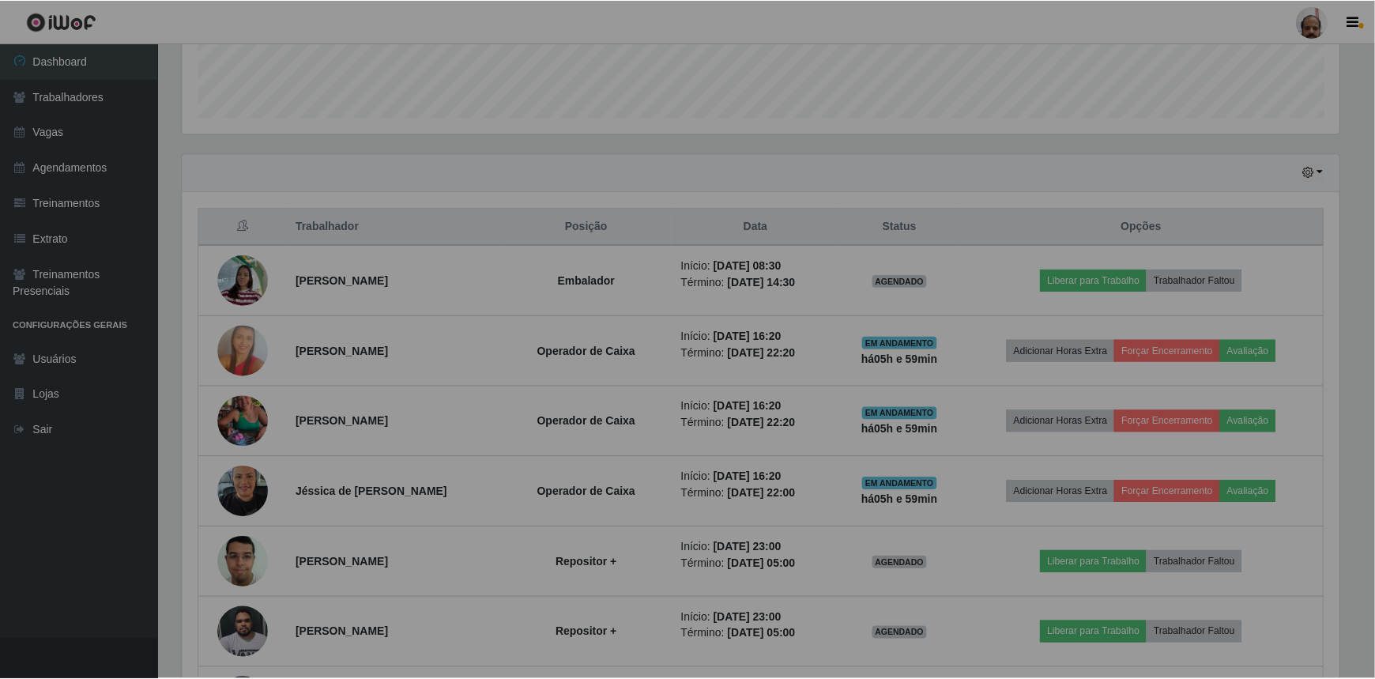
scroll to position [328, 1168]
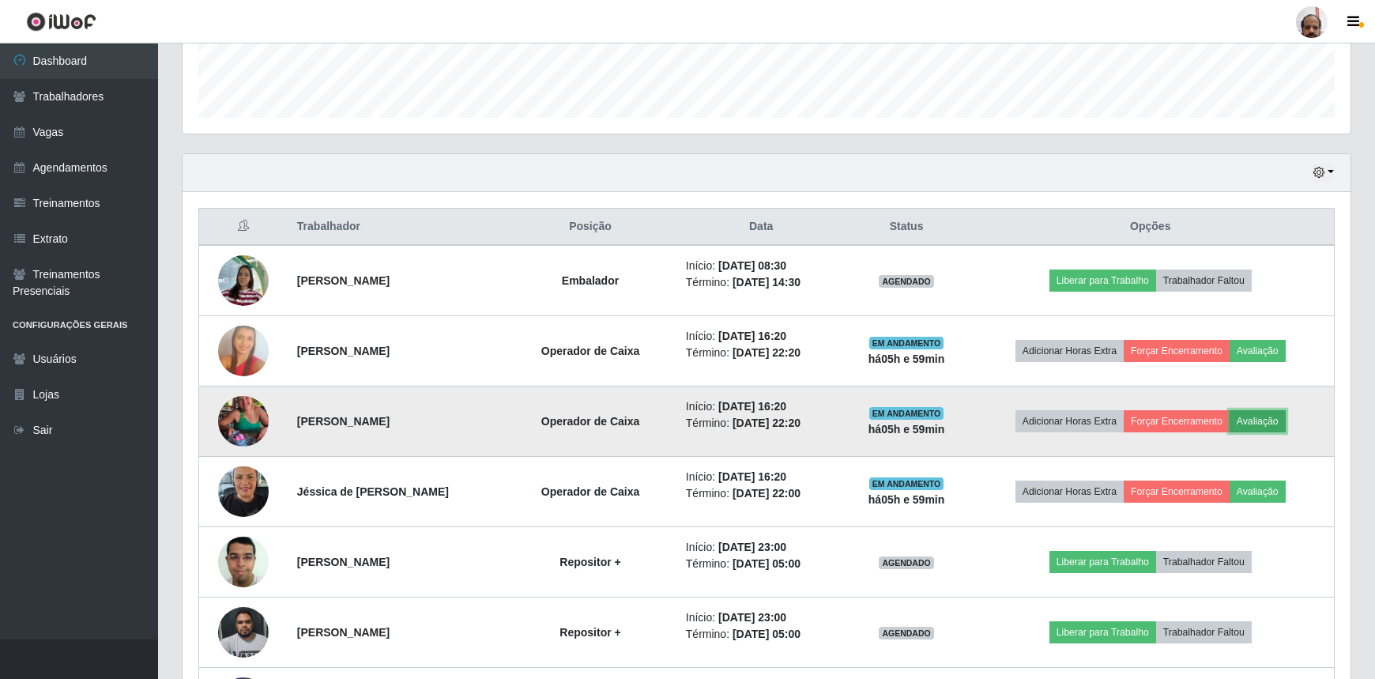
click at [1273, 421] on button "Avaliação" at bounding box center [1258, 421] width 56 height 22
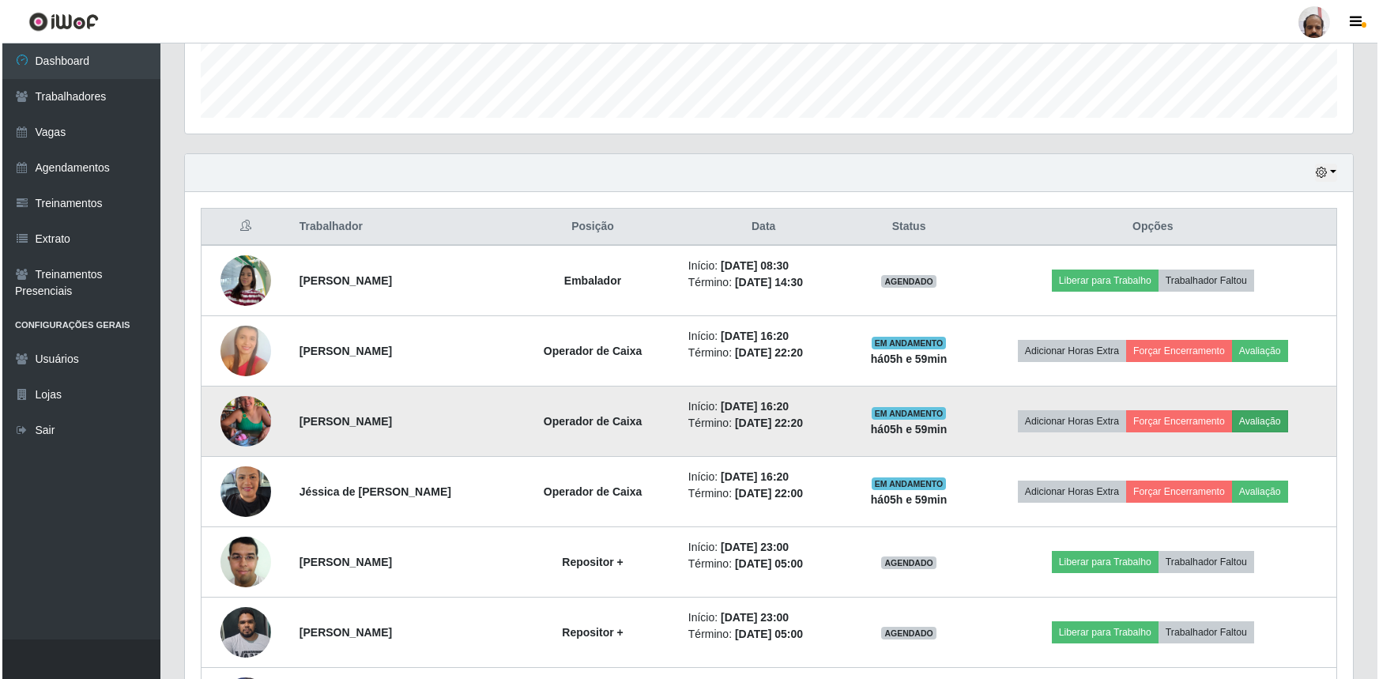
scroll to position [328, 1161]
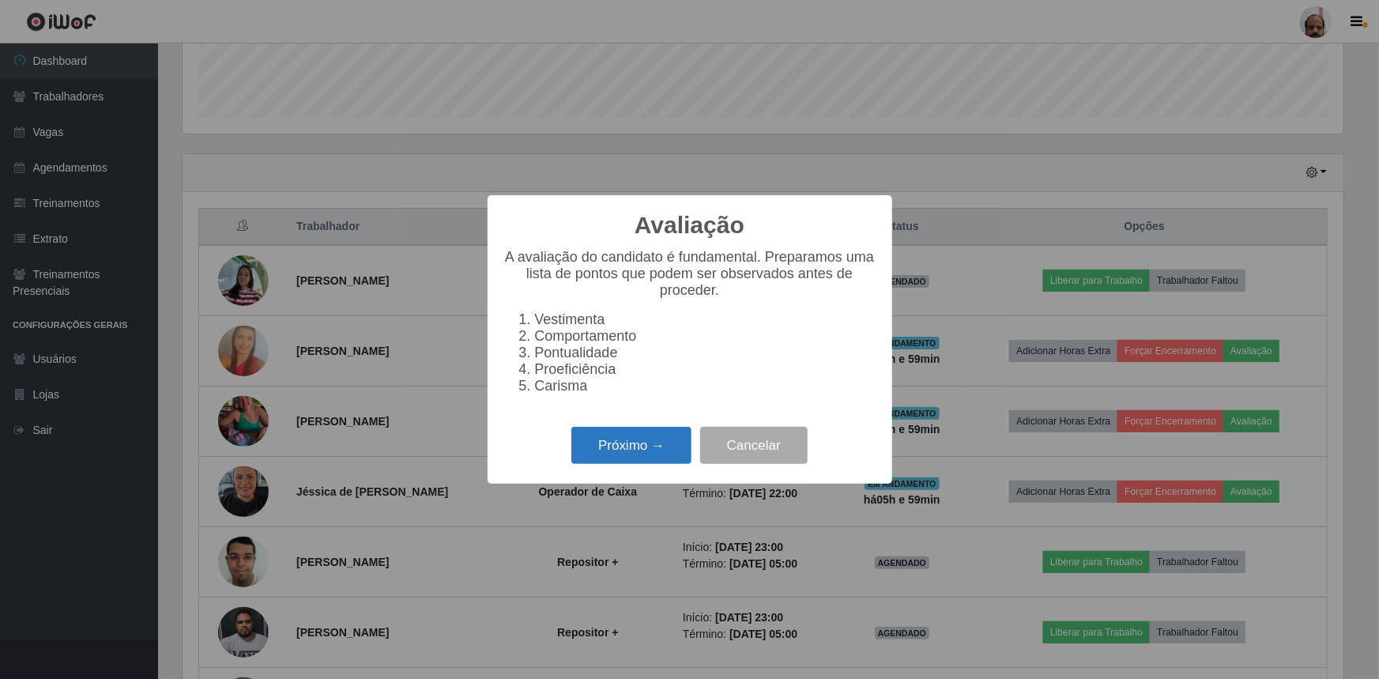
click at [613, 455] on button "Próximo →" at bounding box center [632, 445] width 120 height 37
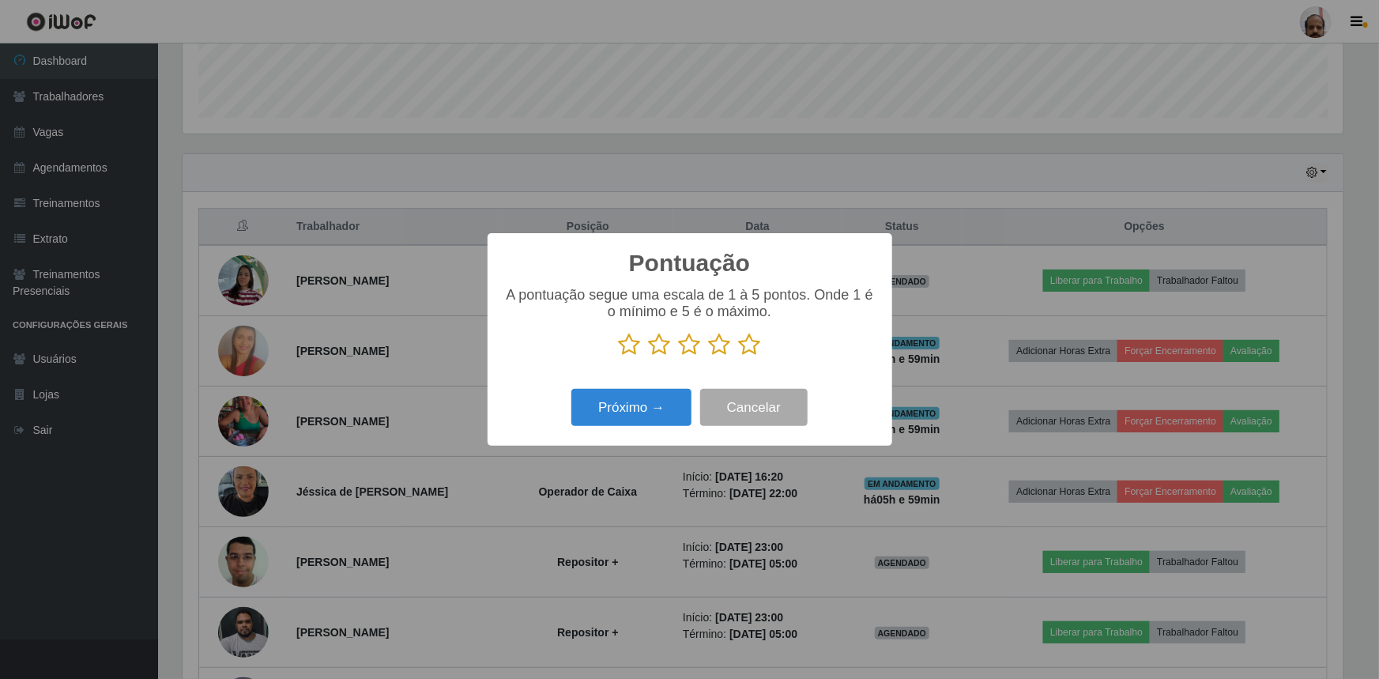
drag, startPoint x: 751, startPoint y: 346, endPoint x: 653, endPoint y: 393, distance: 108.5
click at [751, 347] on icon at bounding box center [750, 345] width 22 height 24
click at [739, 357] on input "radio" at bounding box center [739, 357] width 0 height 0
click at [652, 393] on button "Próximo →" at bounding box center [632, 407] width 120 height 37
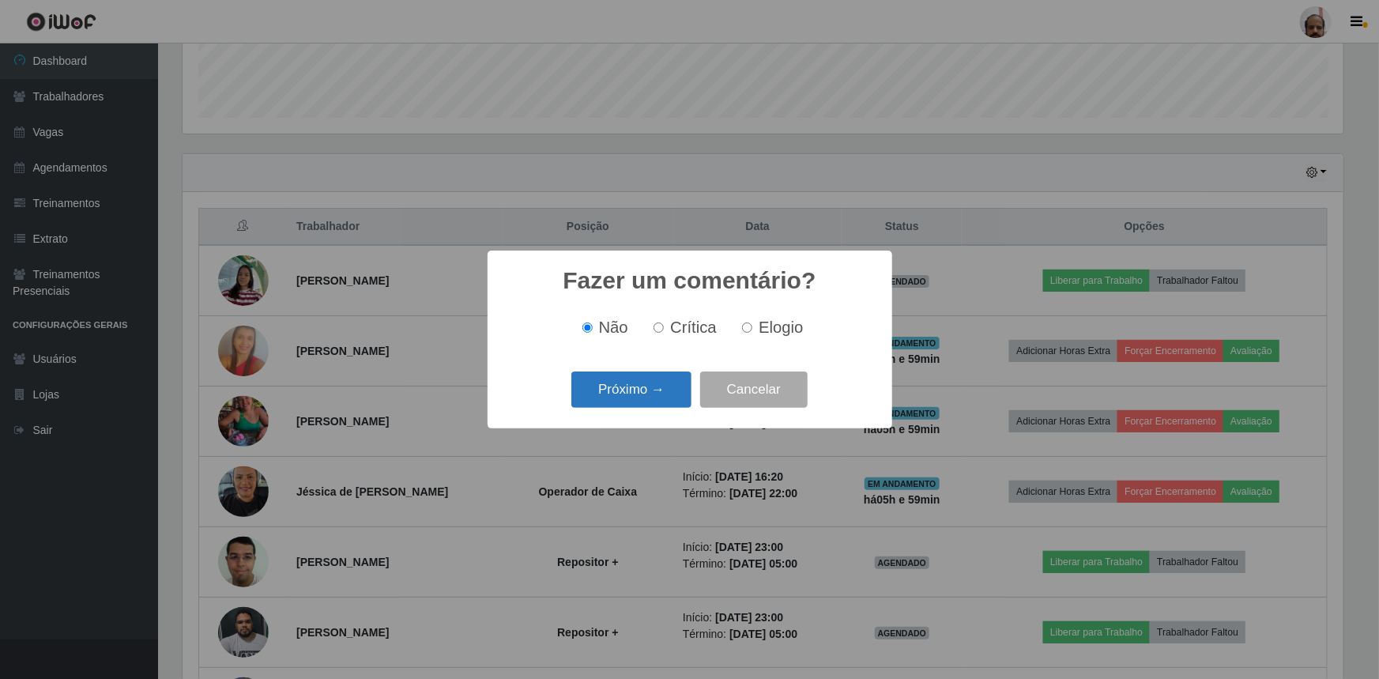
click at [656, 396] on button "Próximo →" at bounding box center [632, 390] width 120 height 37
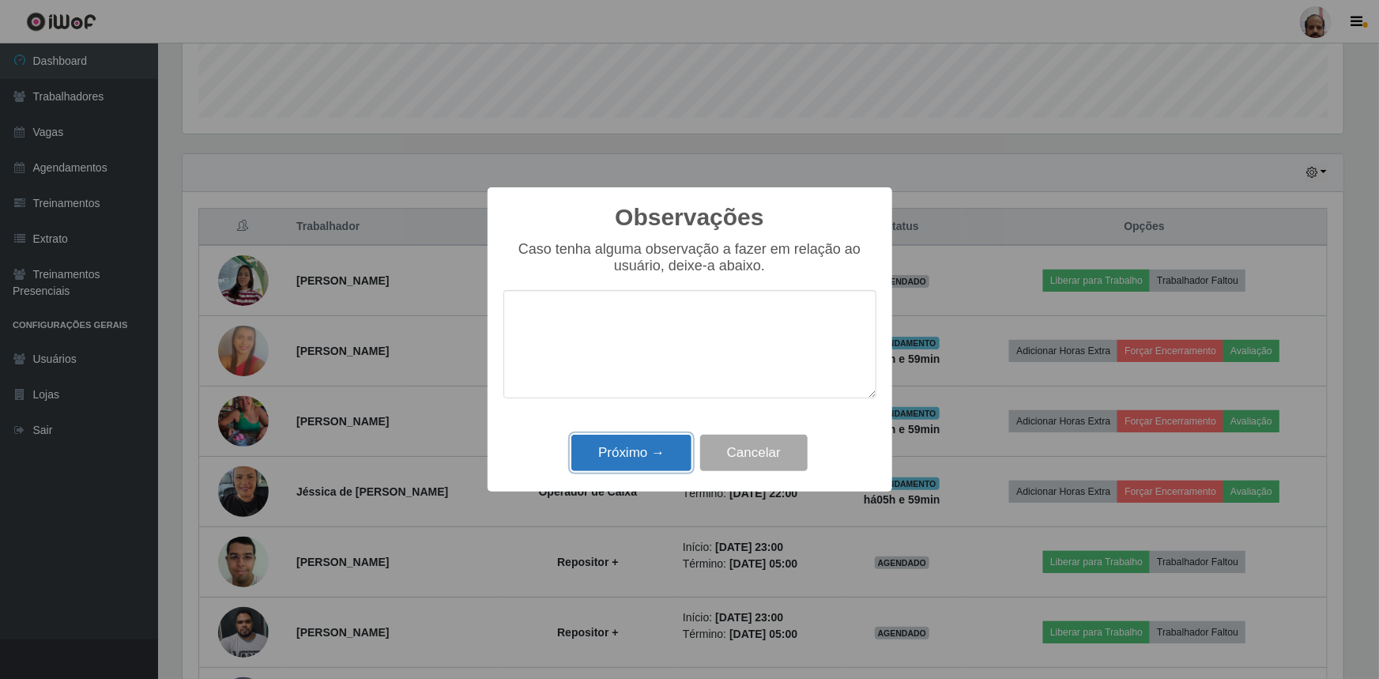
click at [656, 445] on button "Próximo →" at bounding box center [632, 453] width 120 height 37
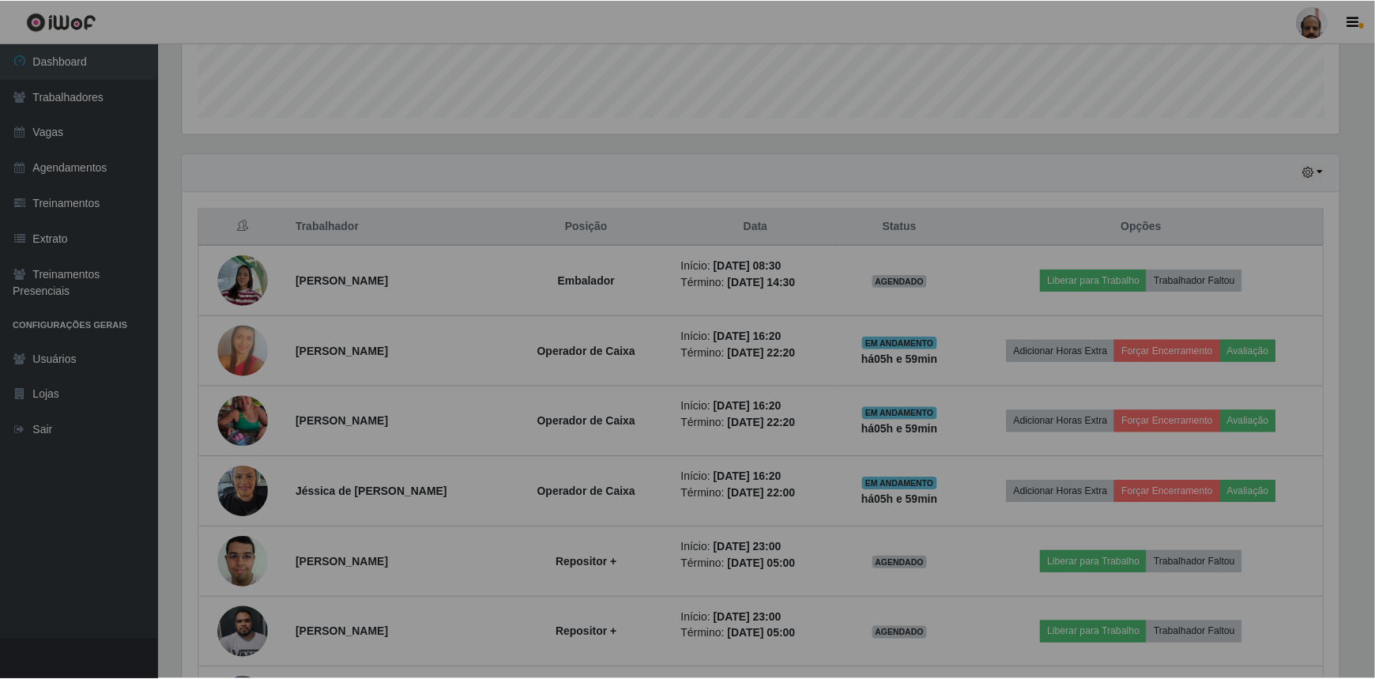
scroll to position [328, 1168]
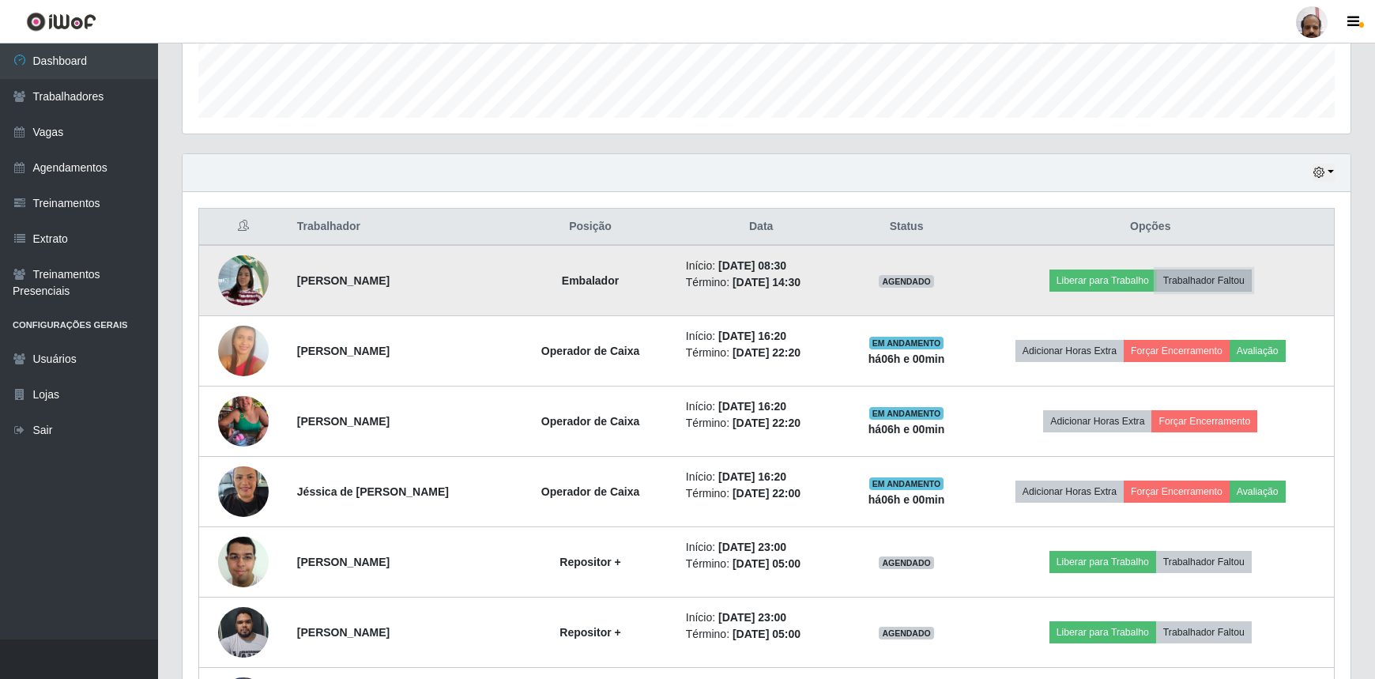
click at [1213, 281] on button "Trabalhador Faltou" at bounding box center [1204, 281] width 96 height 22
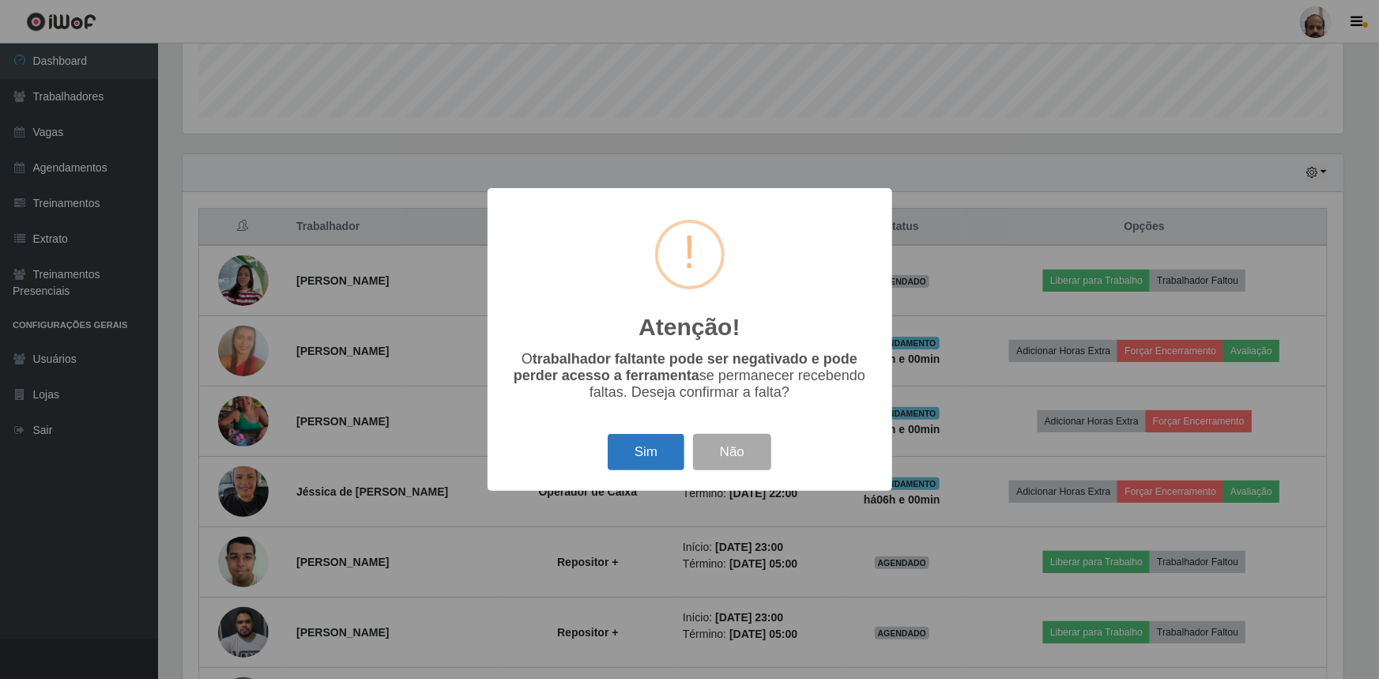
click at [654, 450] on button "Sim" at bounding box center [646, 452] width 77 height 37
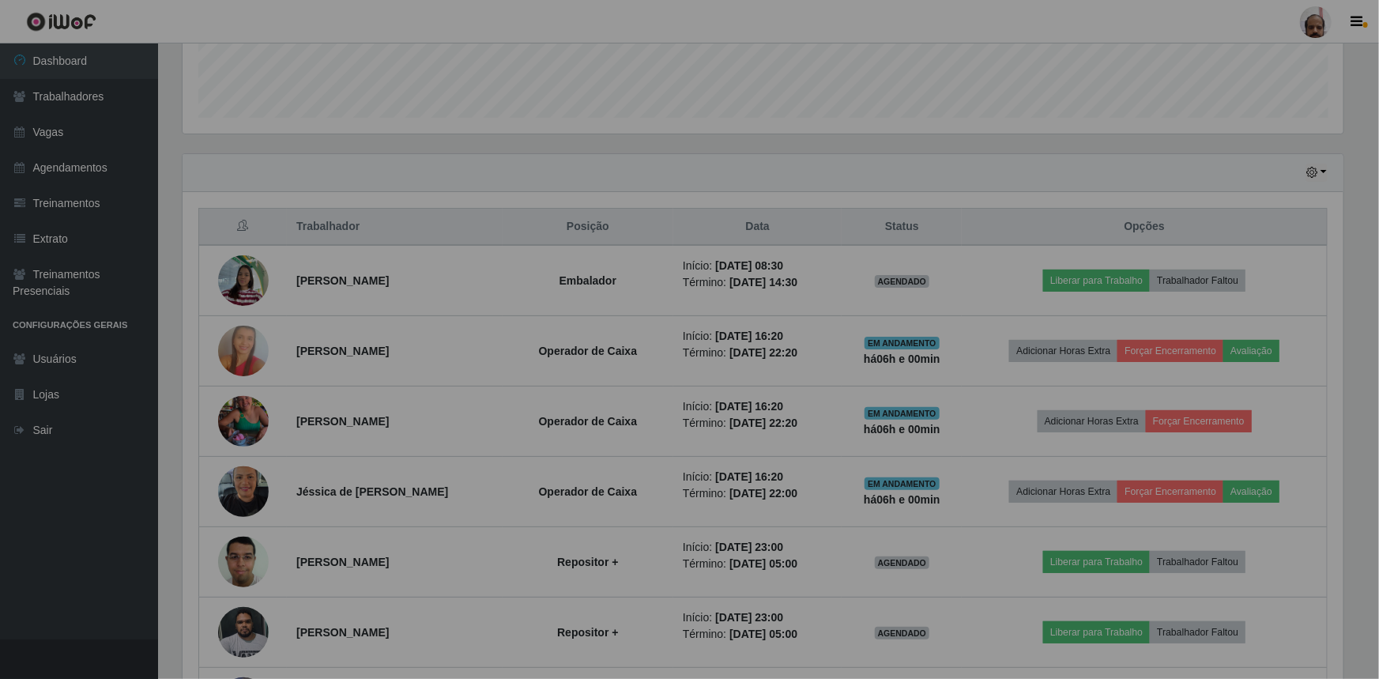
scroll to position [328, 1168]
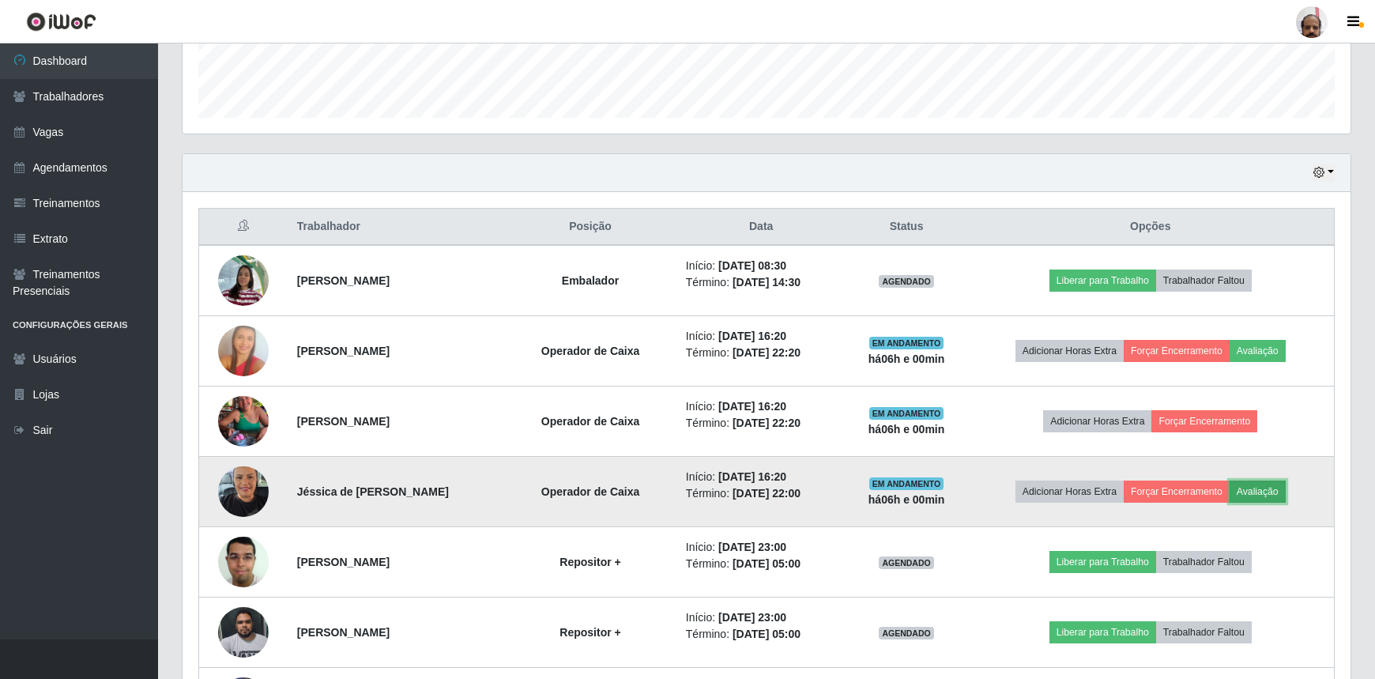
click at [1286, 490] on button "Avaliação" at bounding box center [1258, 492] width 56 height 22
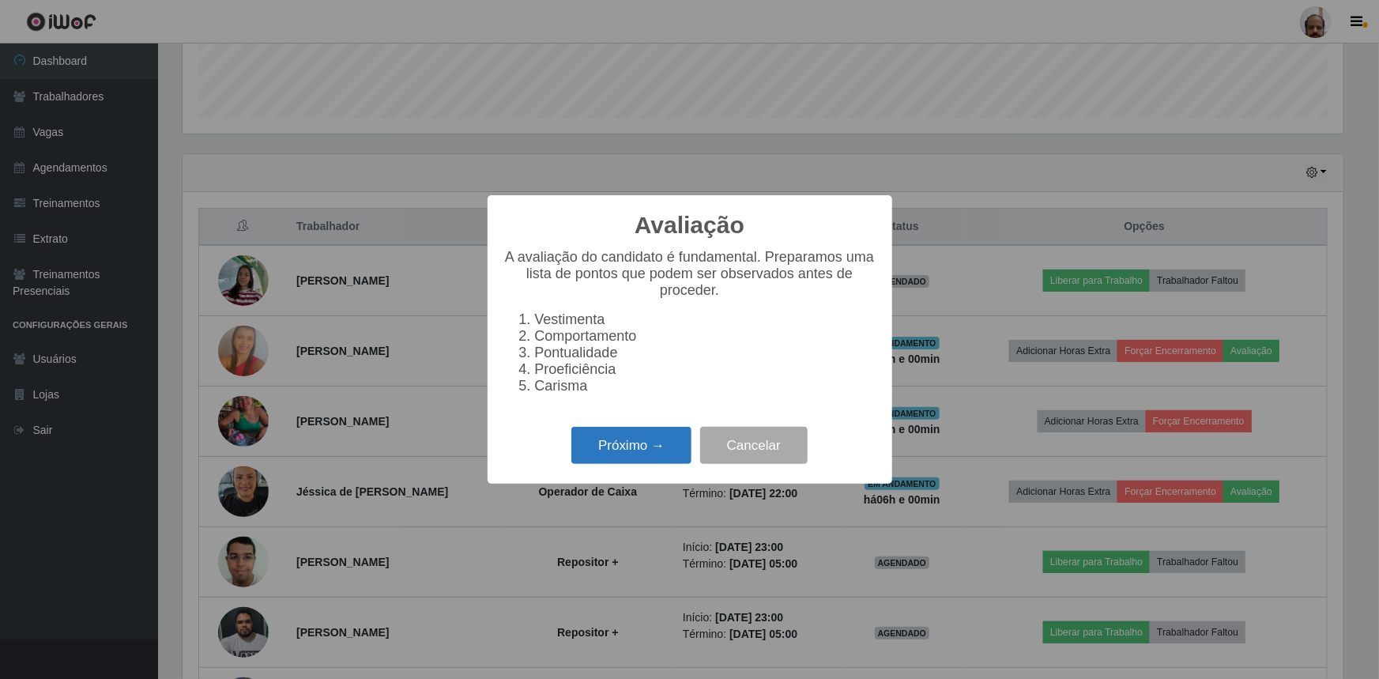
click at [597, 456] on button "Próximo →" at bounding box center [632, 445] width 120 height 37
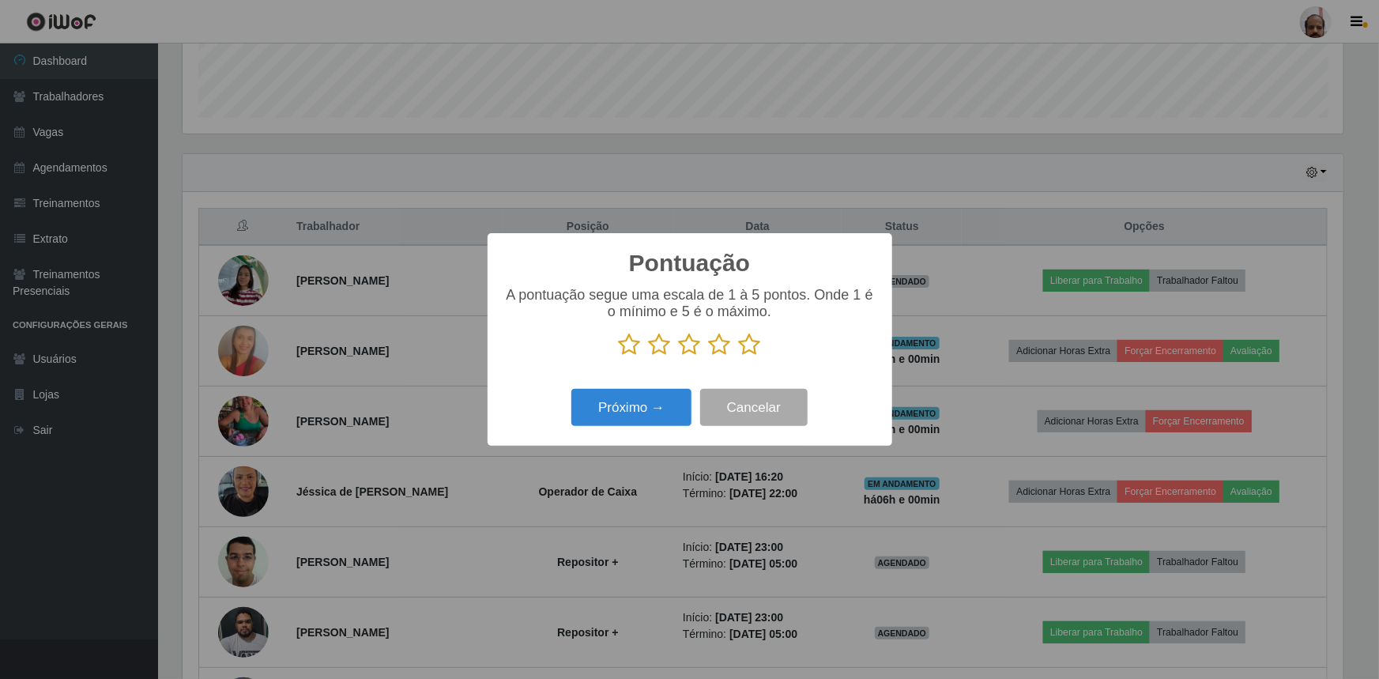
drag, startPoint x: 752, startPoint y: 341, endPoint x: 632, endPoint y: 394, distance: 130.3
click at [750, 342] on icon at bounding box center [750, 345] width 22 height 24
click at [739, 357] on input "radio" at bounding box center [739, 357] width 0 height 0
click at [624, 401] on button "Próximo →" at bounding box center [632, 407] width 120 height 37
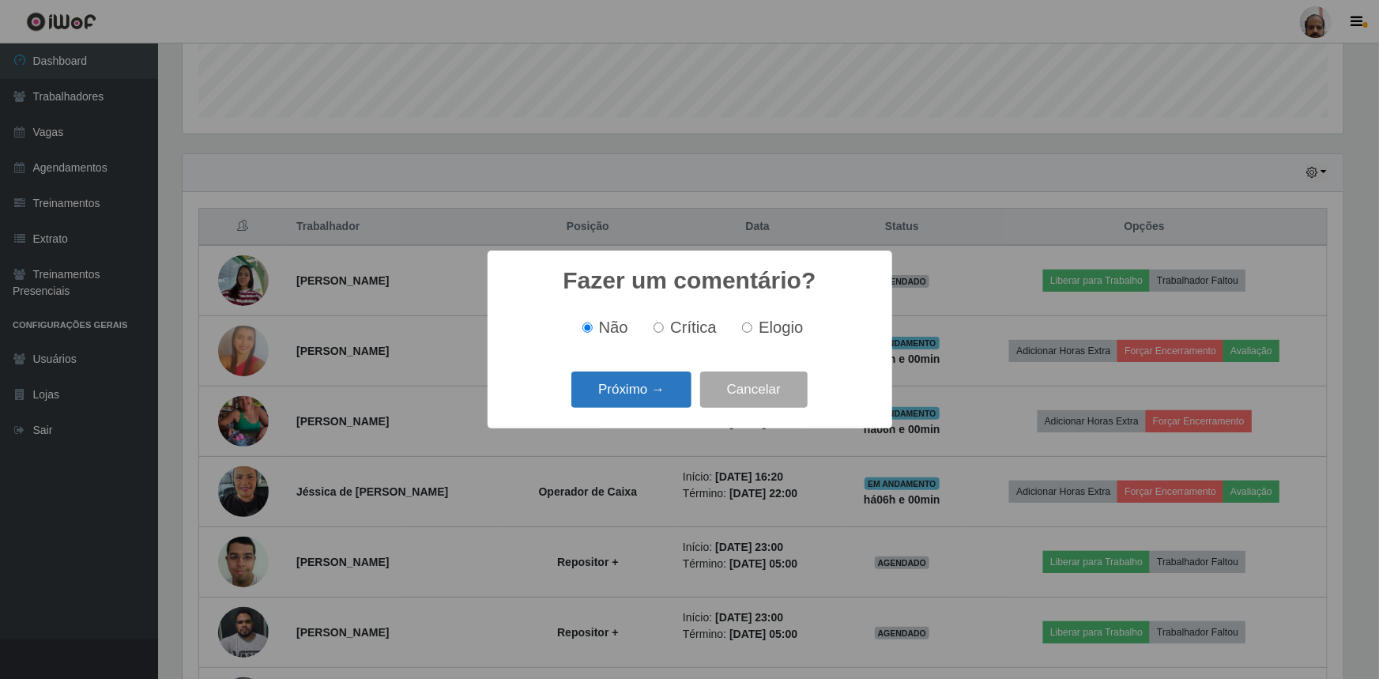
click at [628, 399] on button "Próximo →" at bounding box center [632, 390] width 120 height 37
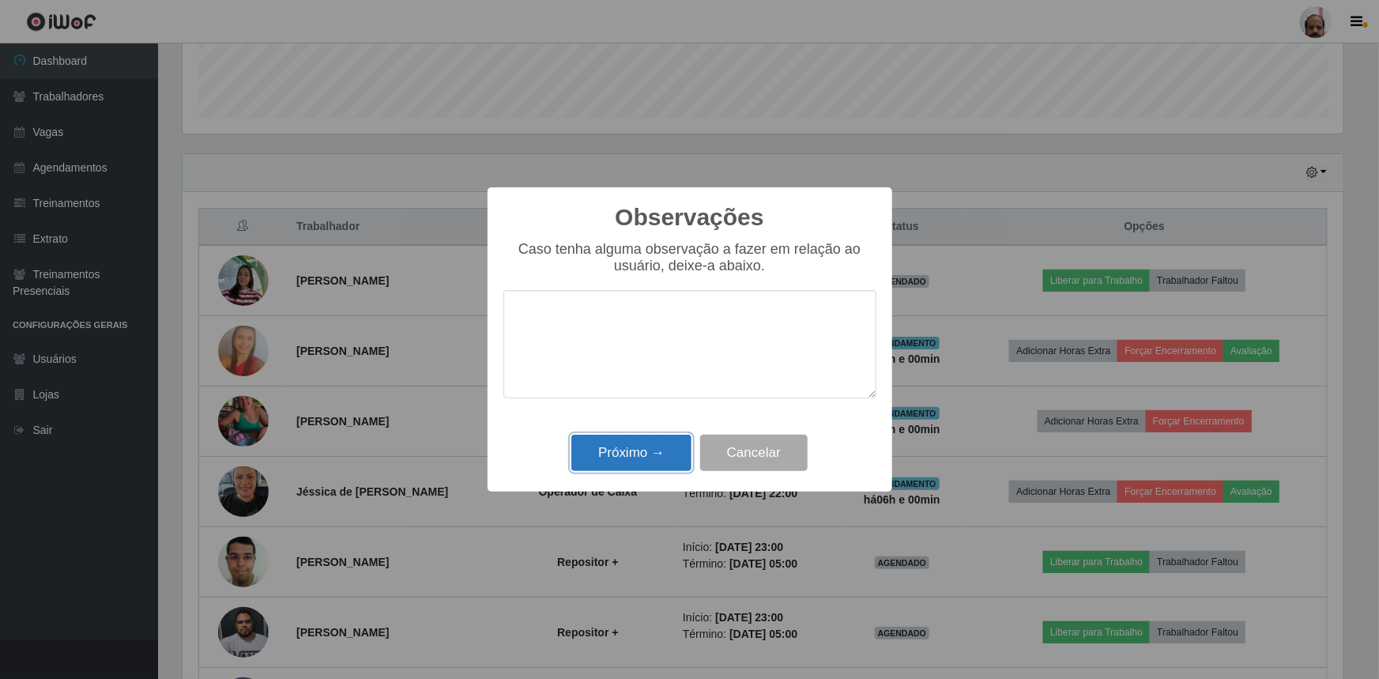
click at [639, 443] on button "Próximo →" at bounding box center [632, 453] width 120 height 37
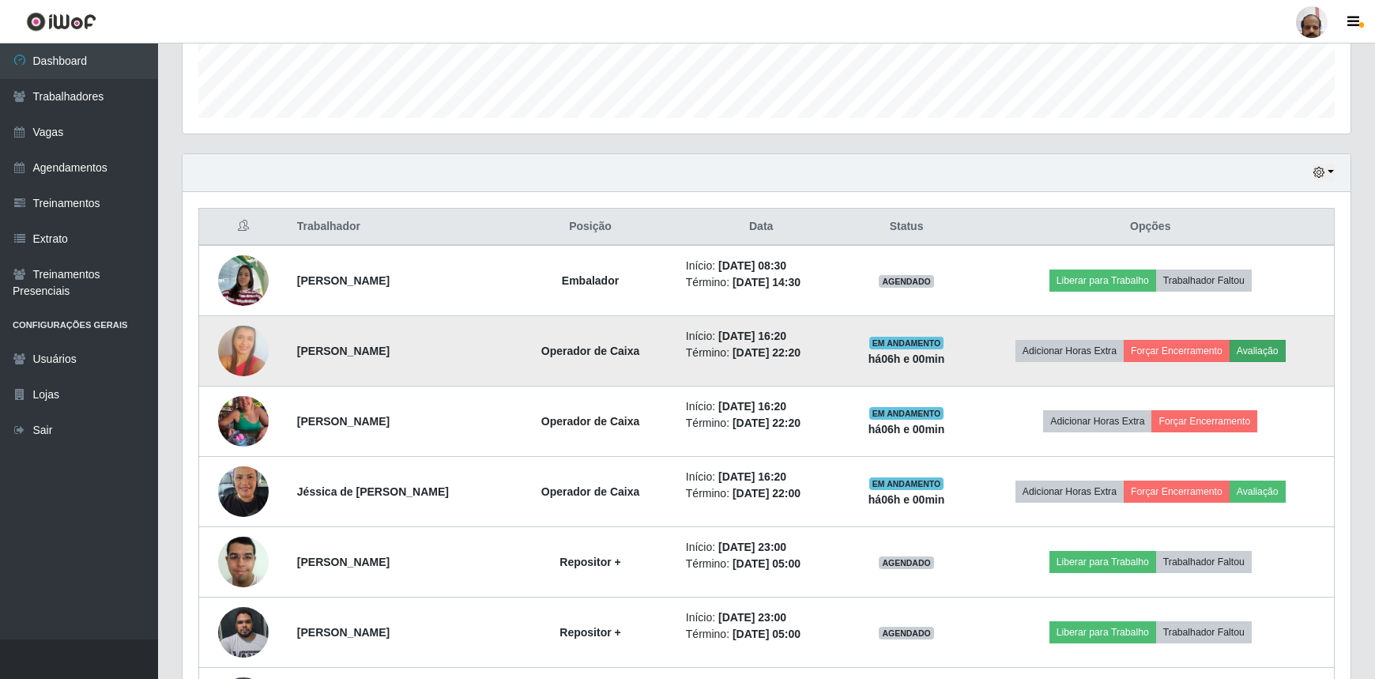
scroll to position [328, 1161]
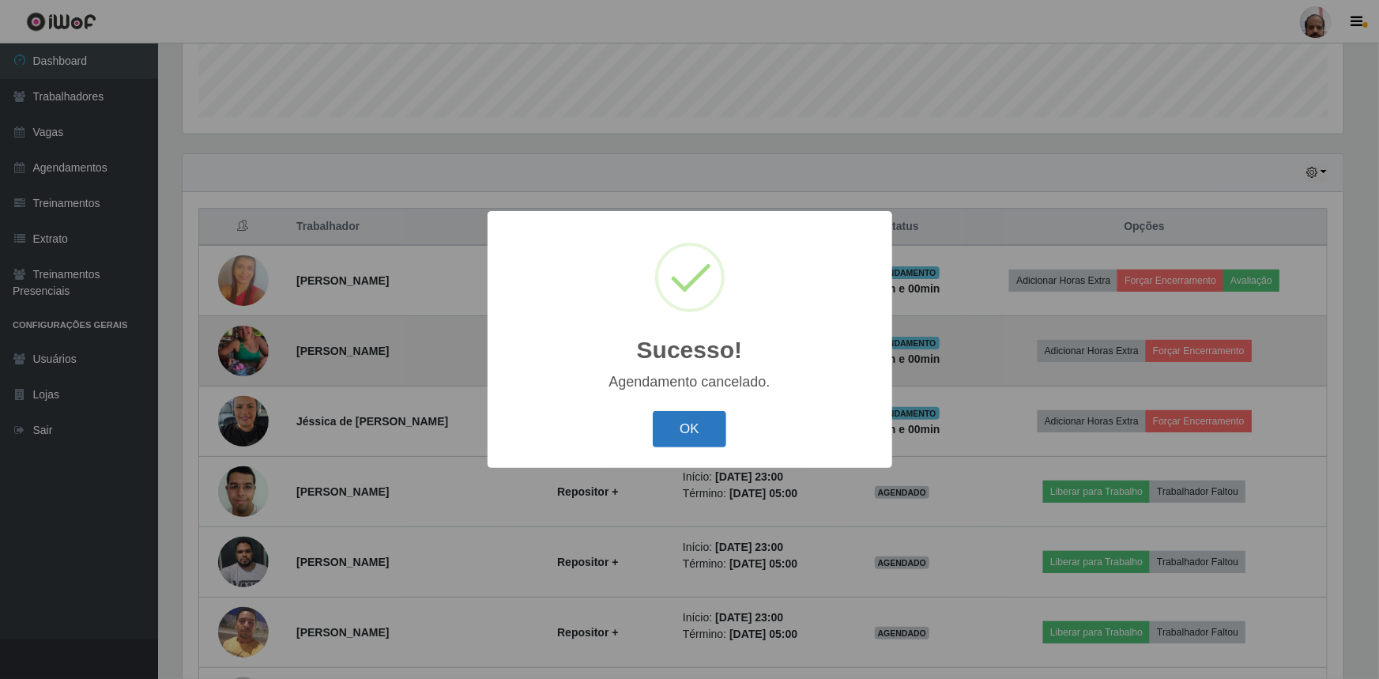
click at [682, 436] on button "OK" at bounding box center [690, 429] width 74 height 37
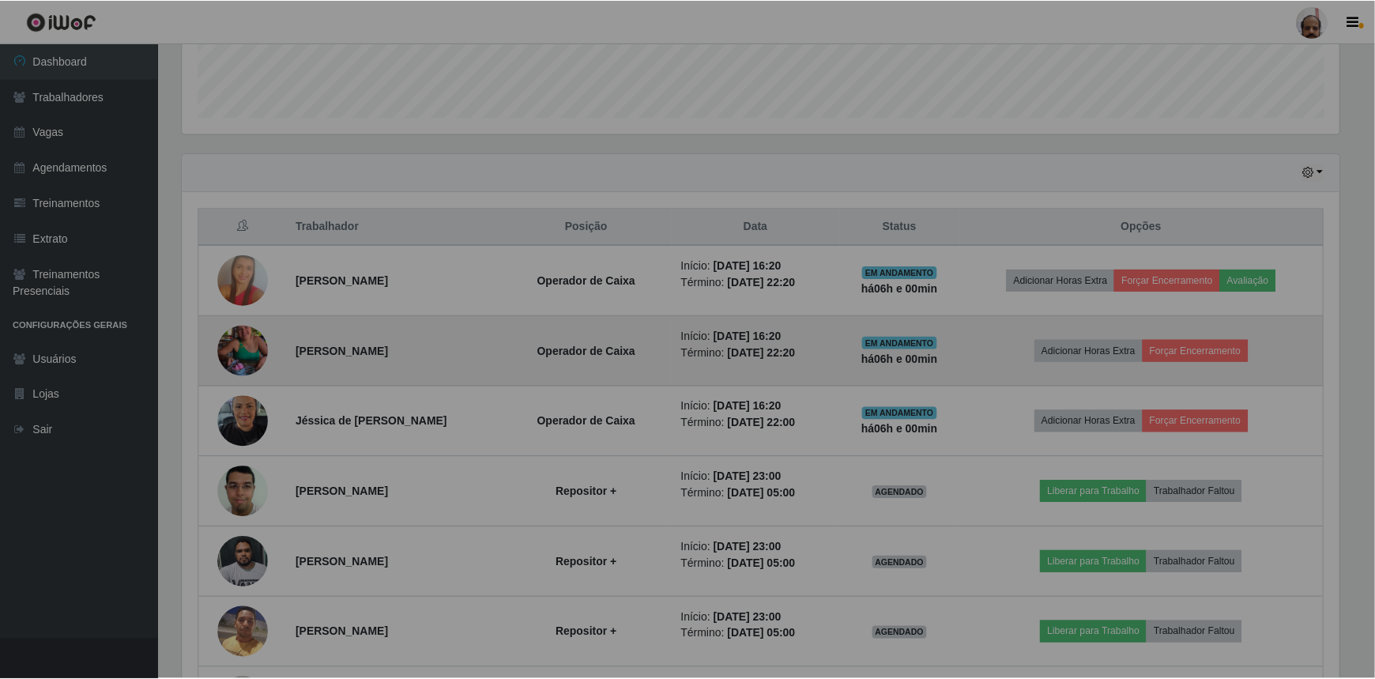
scroll to position [328, 1168]
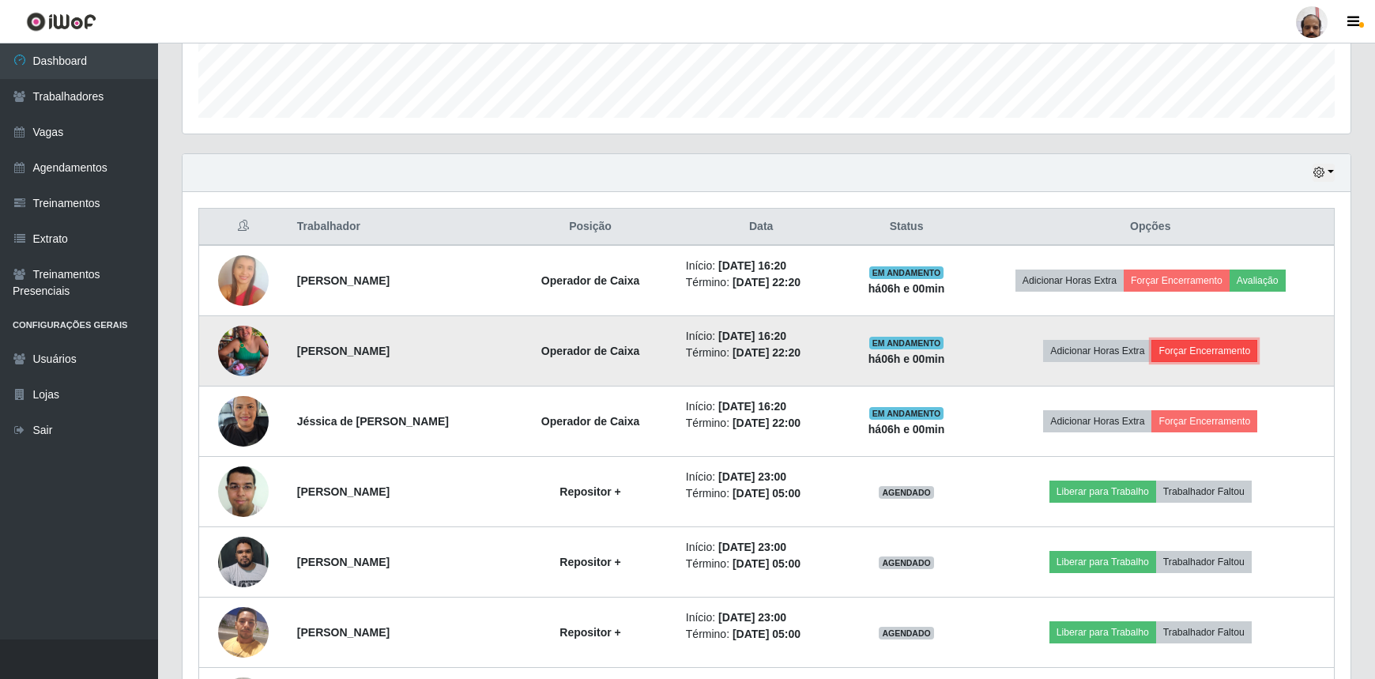
click at [1231, 350] on button "Forçar Encerramento" at bounding box center [1205, 351] width 106 height 22
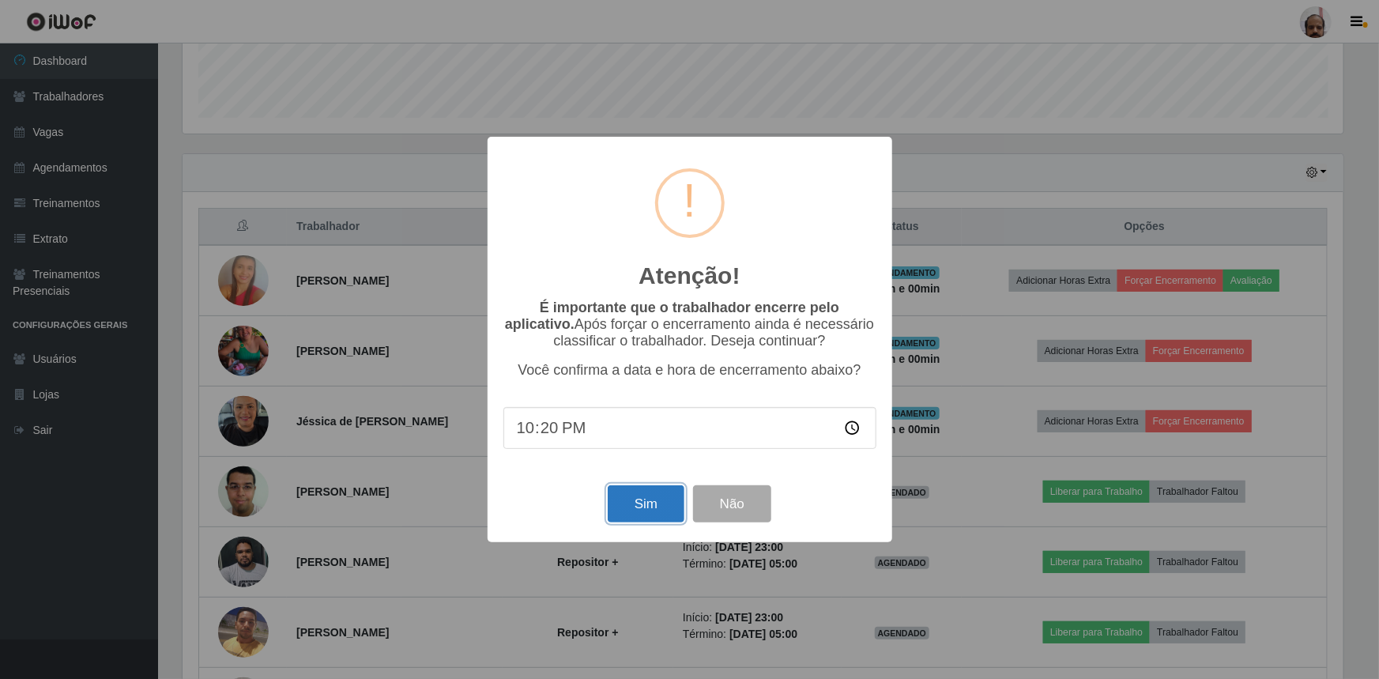
click at [653, 496] on button "Sim" at bounding box center [646, 503] width 77 height 37
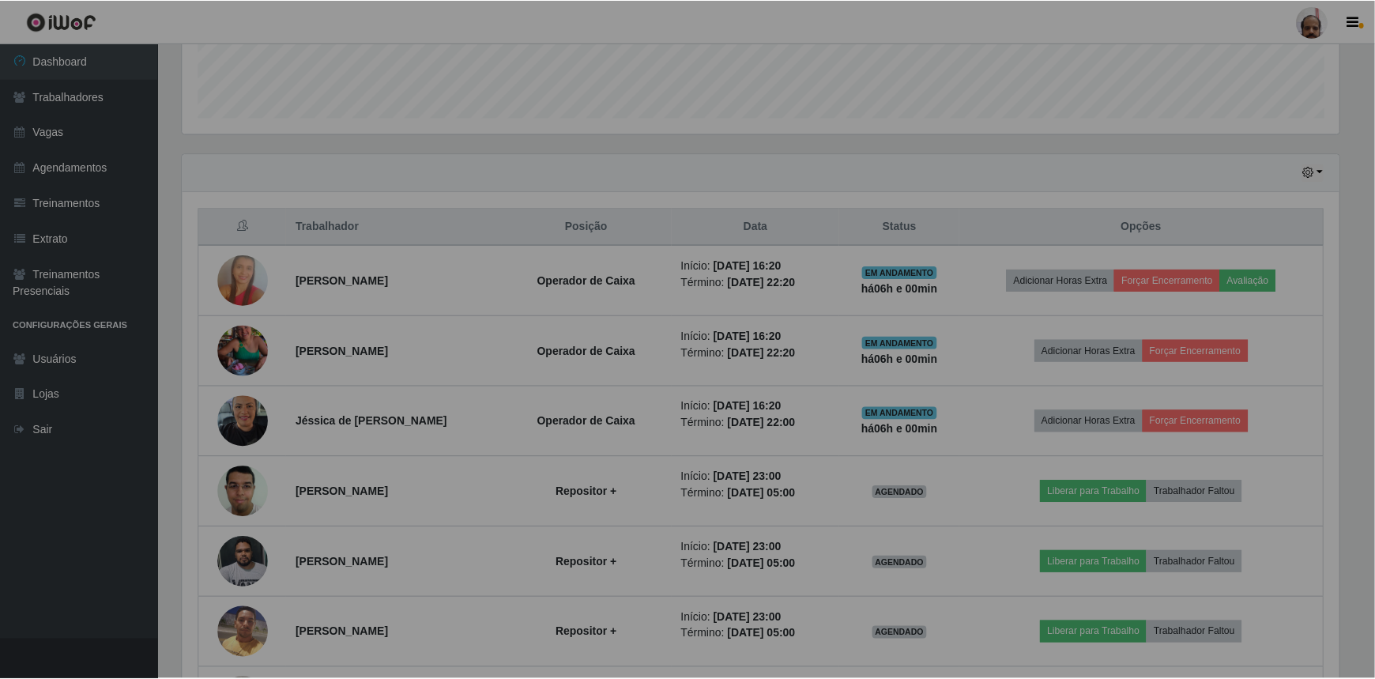
scroll to position [328, 1168]
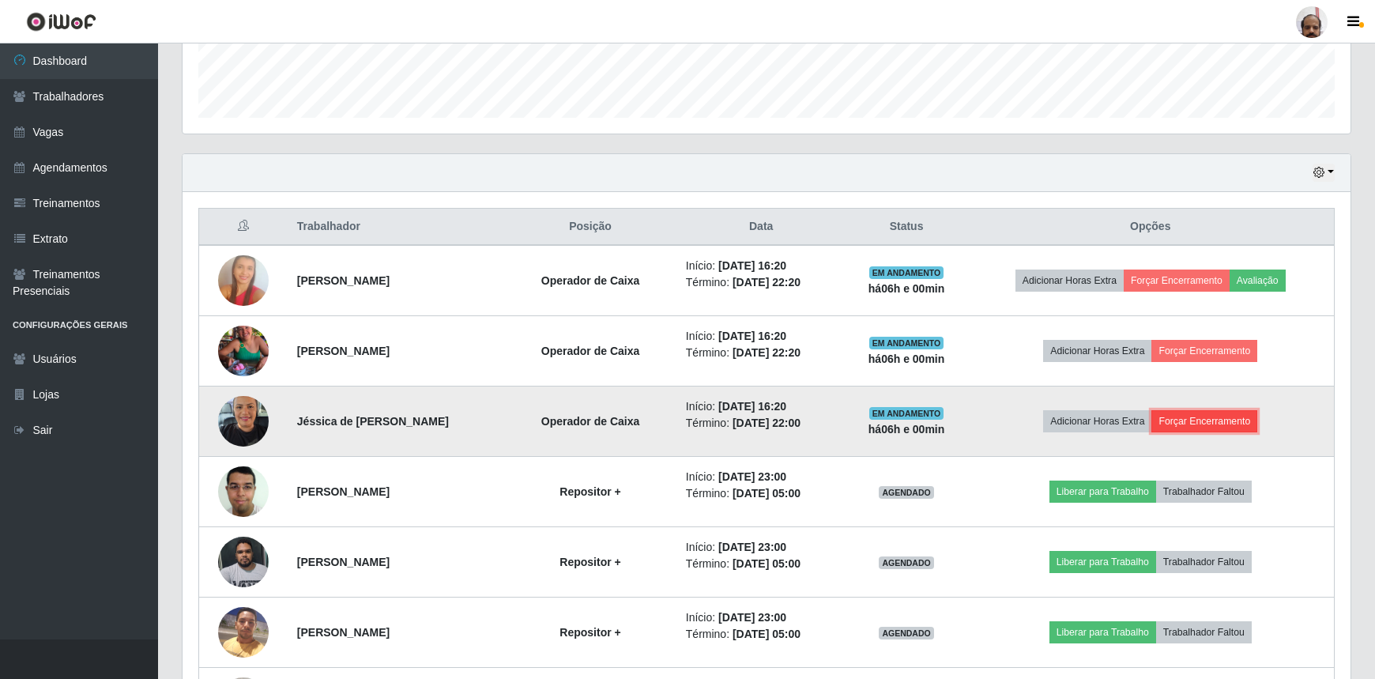
click at [1210, 419] on button "Forçar Encerramento" at bounding box center [1205, 421] width 106 height 22
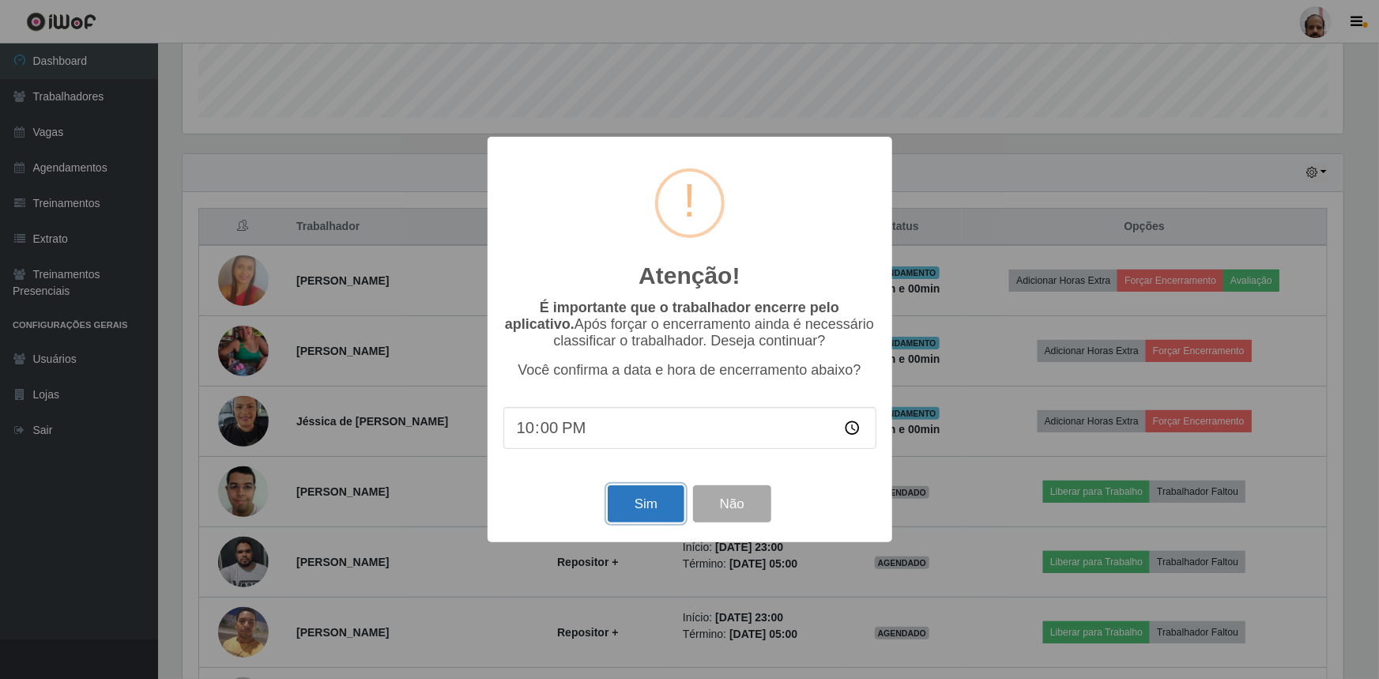
click at [639, 497] on button "Sim" at bounding box center [646, 503] width 77 height 37
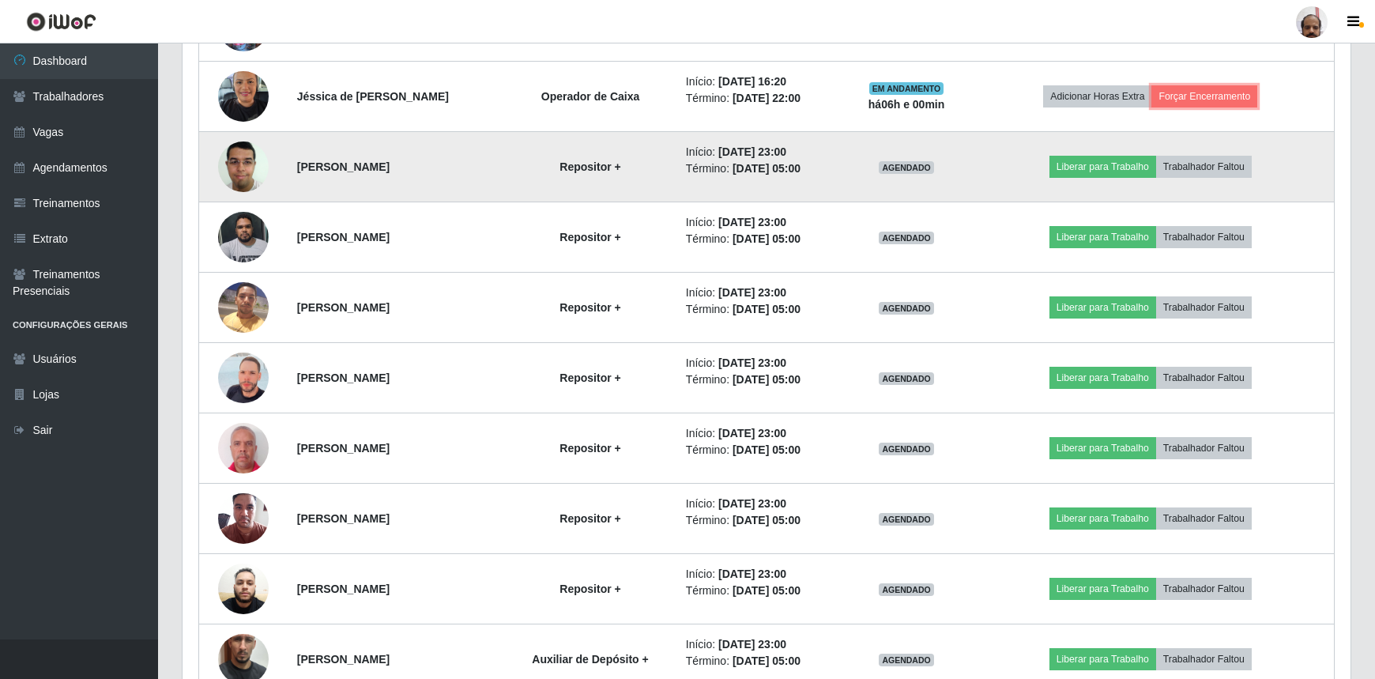
scroll to position [0, 0]
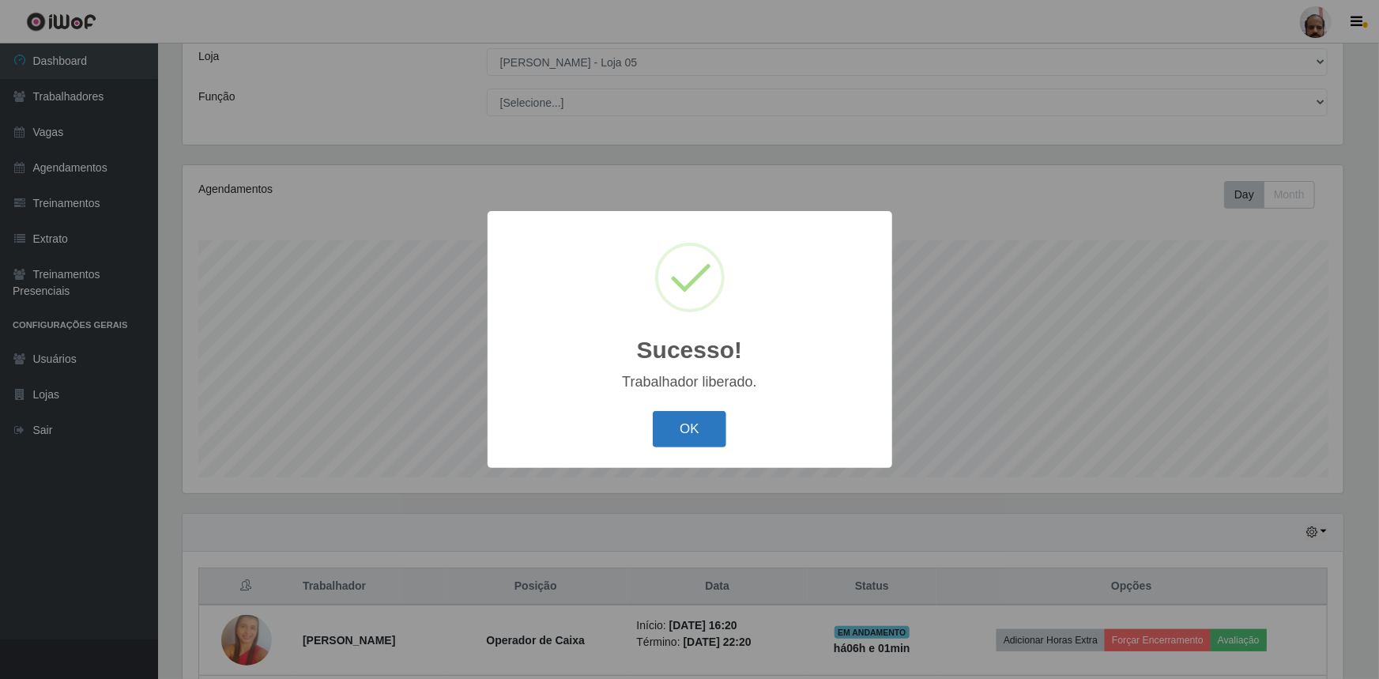
click at [703, 428] on button "OK" at bounding box center [690, 429] width 74 height 37
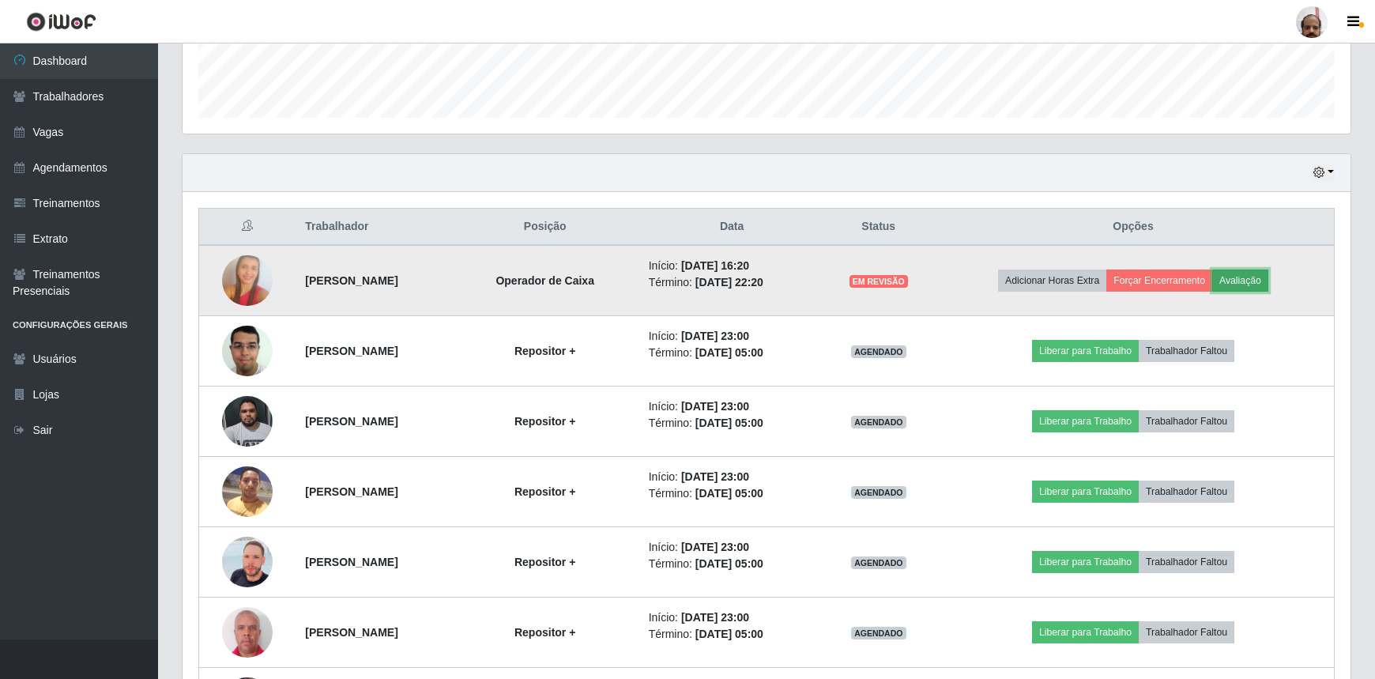
click at [1256, 270] on button "Avaliação" at bounding box center [1241, 281] width 56 height 22
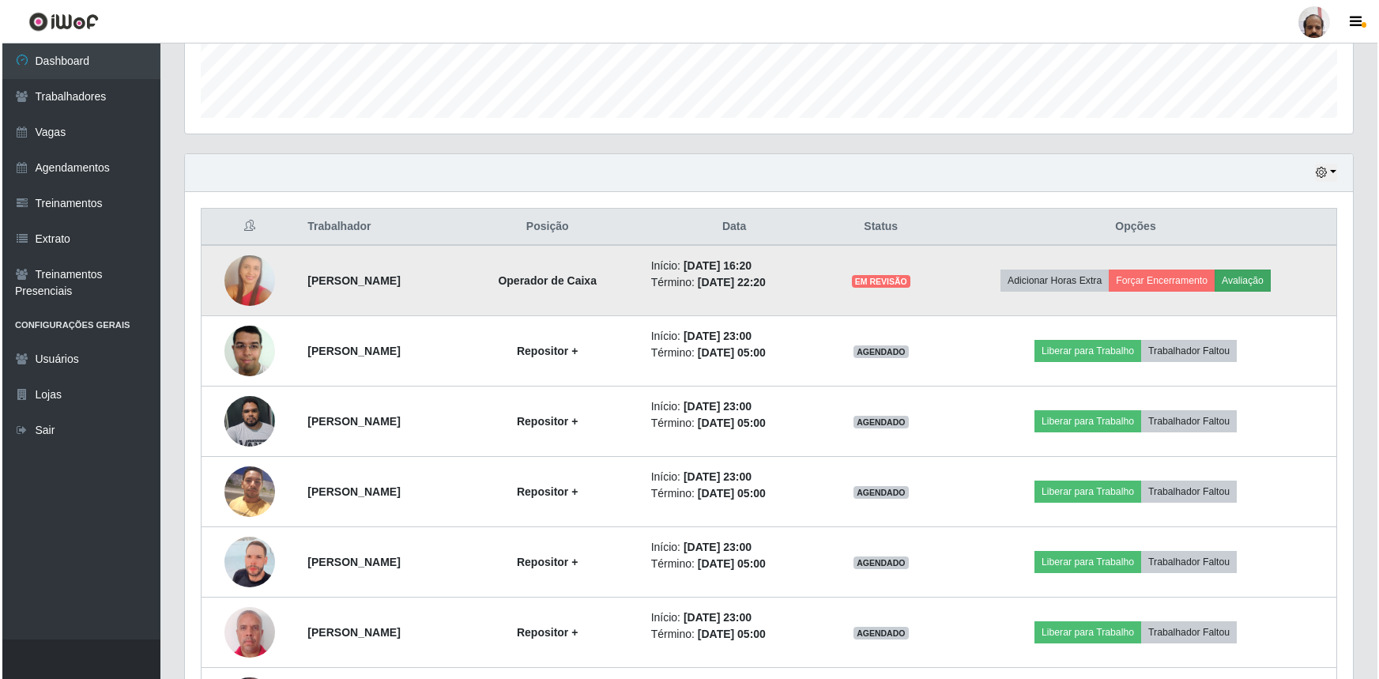
scroll to position [328, 1161]
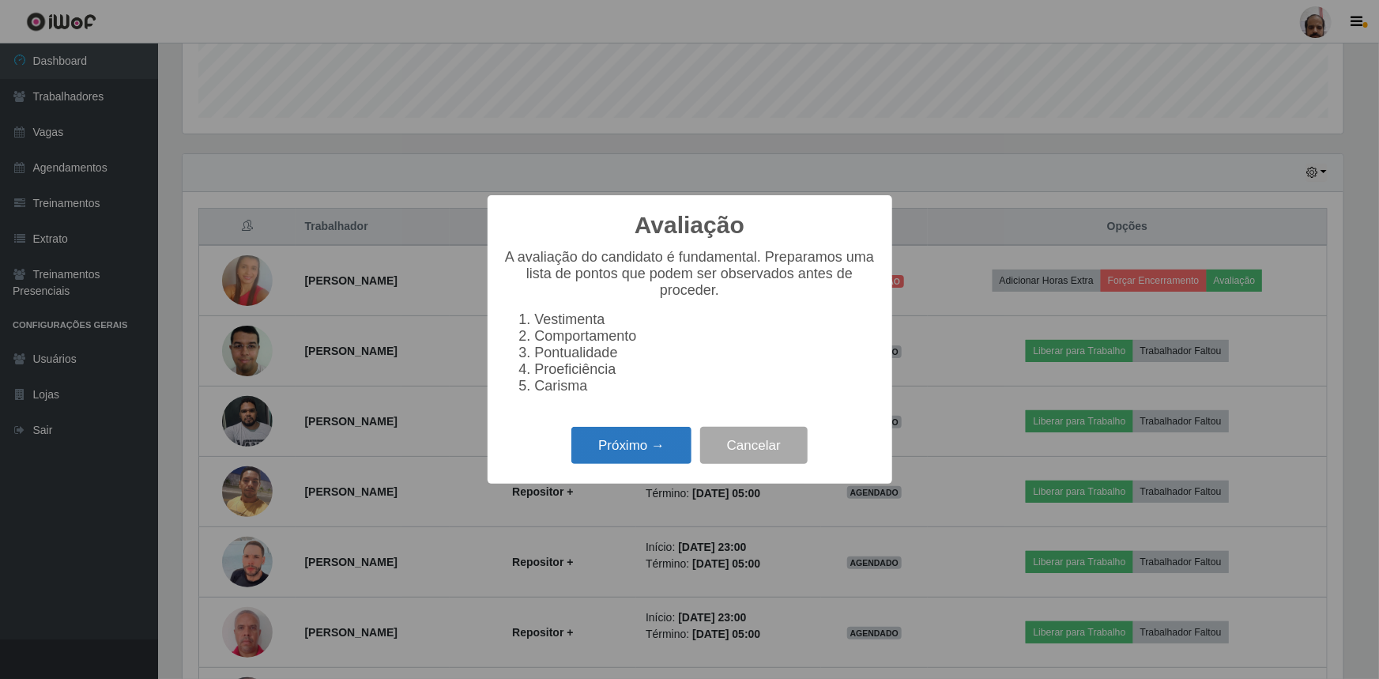
click at [632, 443] on button "Próximo →" at bounding box center [632, 445] width 120 height 37
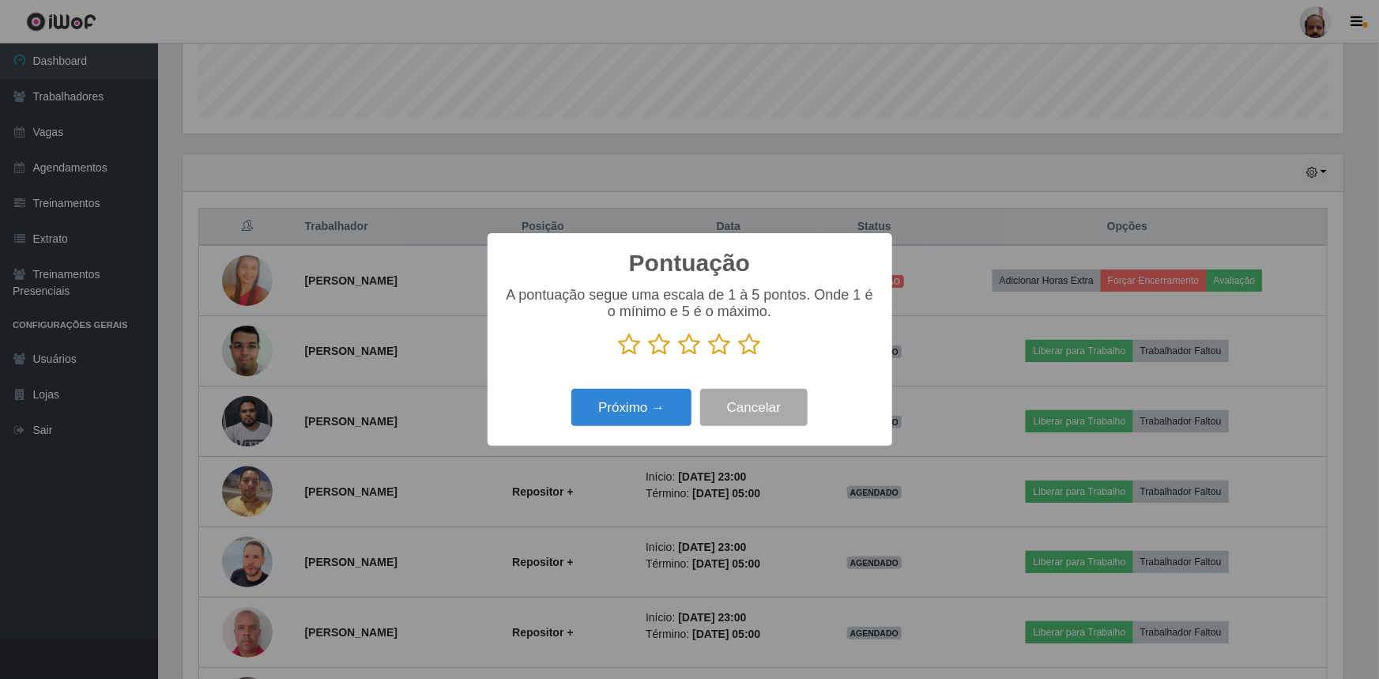
click at [754, 349] on icon at bounding box center [750, 345] width 22 height 24
click at [739, 357] on input "radio" at bounding box center [739, 357] width 0 height 0
click at [649, 404] on button "Próximo →" at bounding box center [632, 407] width 120 height 37
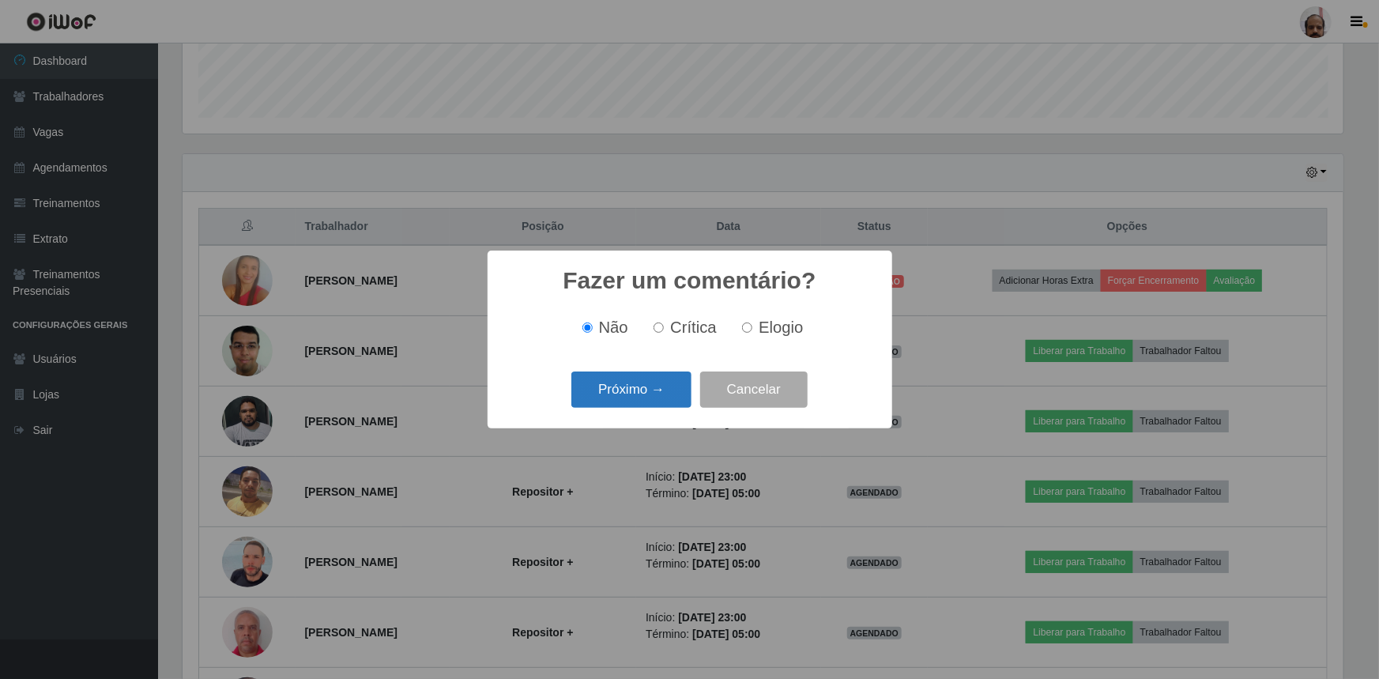
click at [651, 394] on button "Próximo →" at bounding box center [632, 390] width 120 height 37
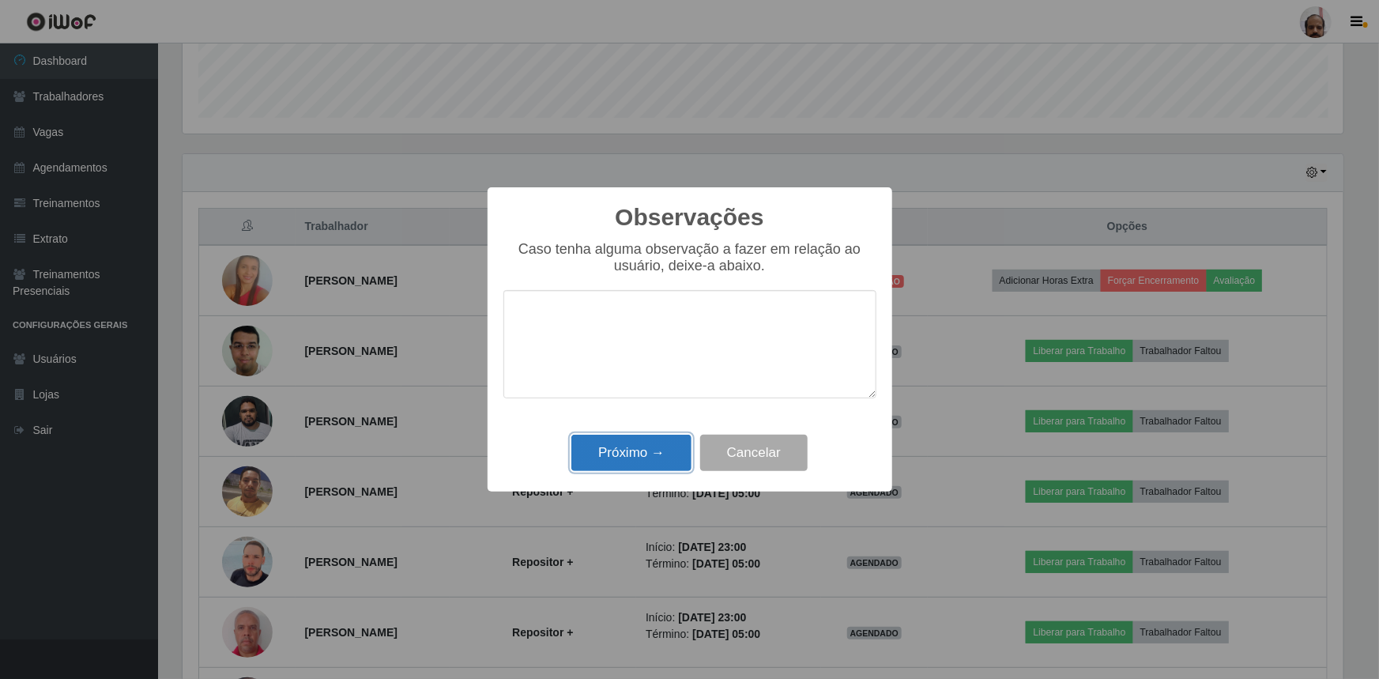
click at [670, 442] on button "Próximo →" at bounding box center [632, 453] width 120 height 37
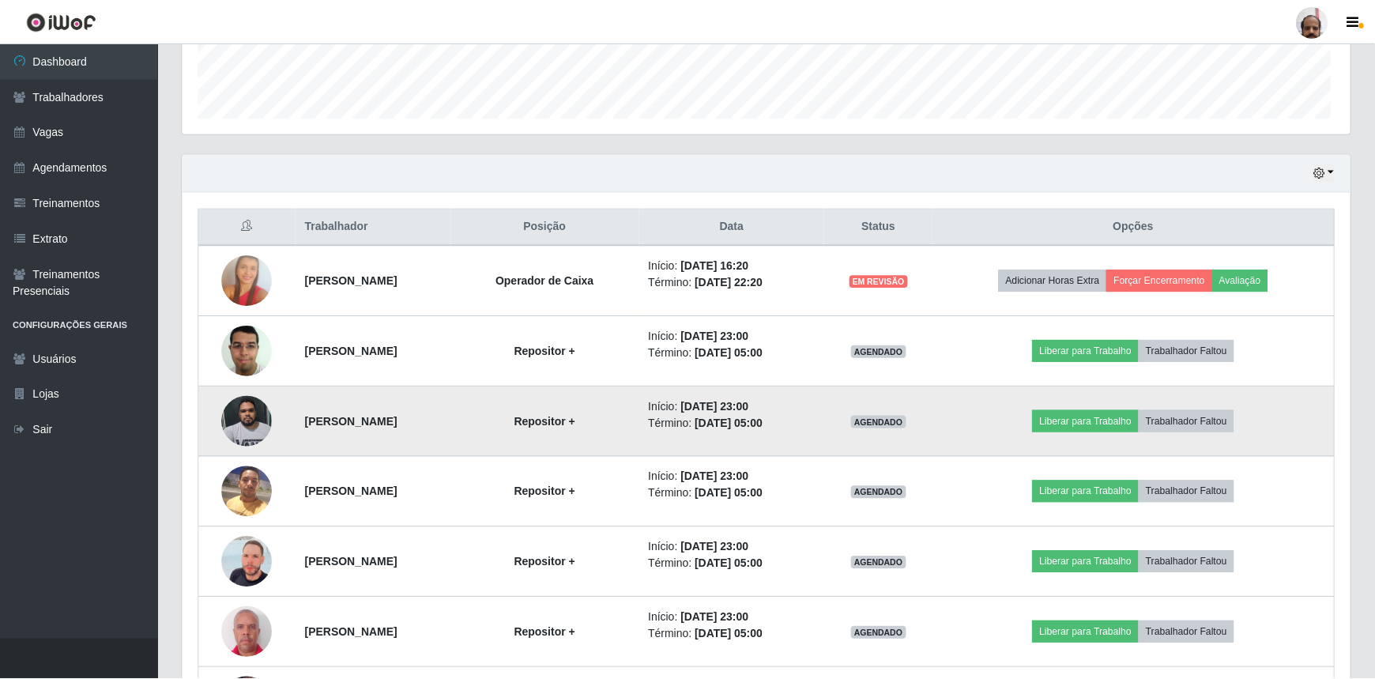
scroll to position [328, 1168]
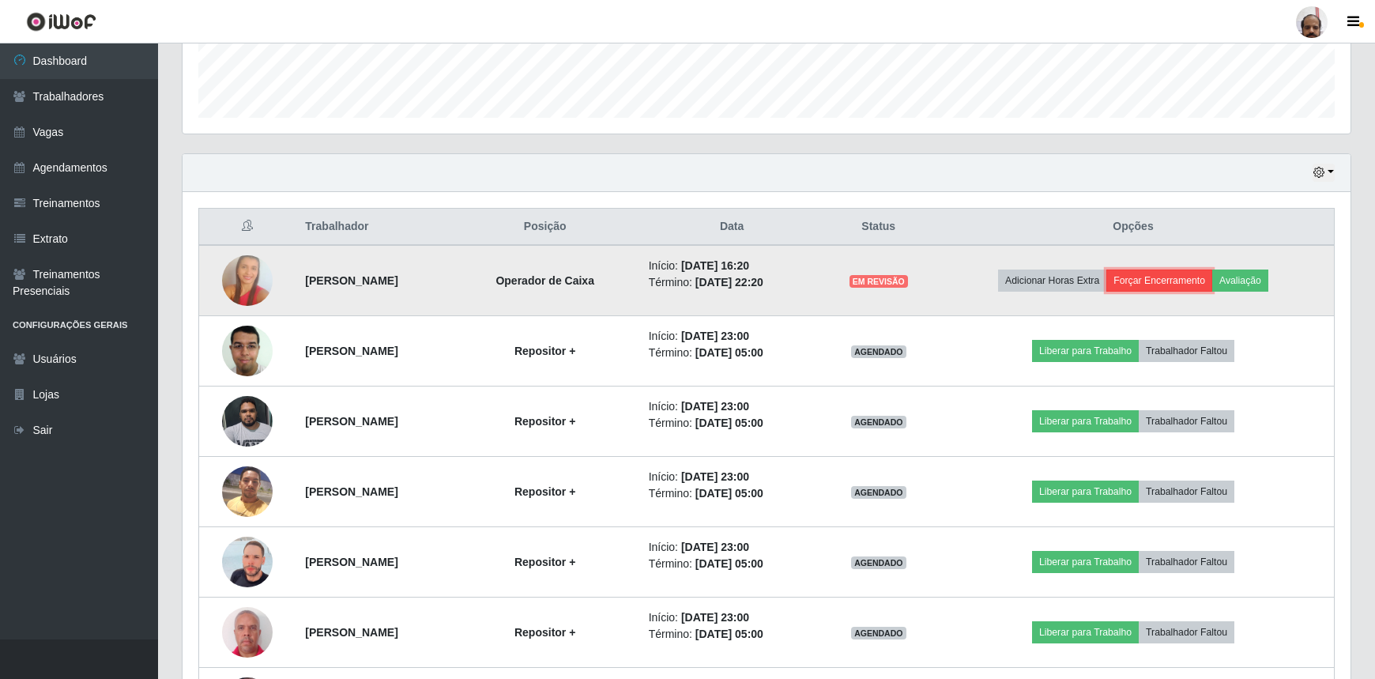
click at [1194, 281] on button "Forçar Encerramento" at bounding box center [1160, 281] width 106 height 22
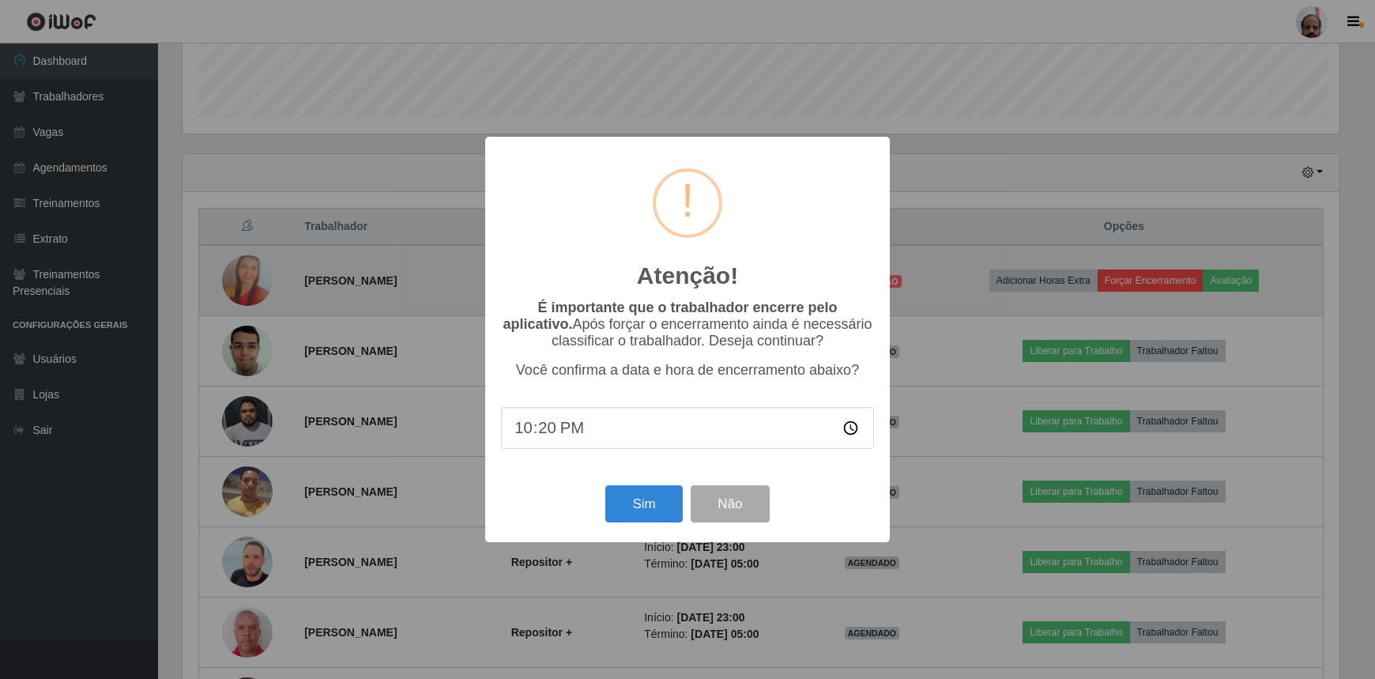
scroll to position [328, 1161]
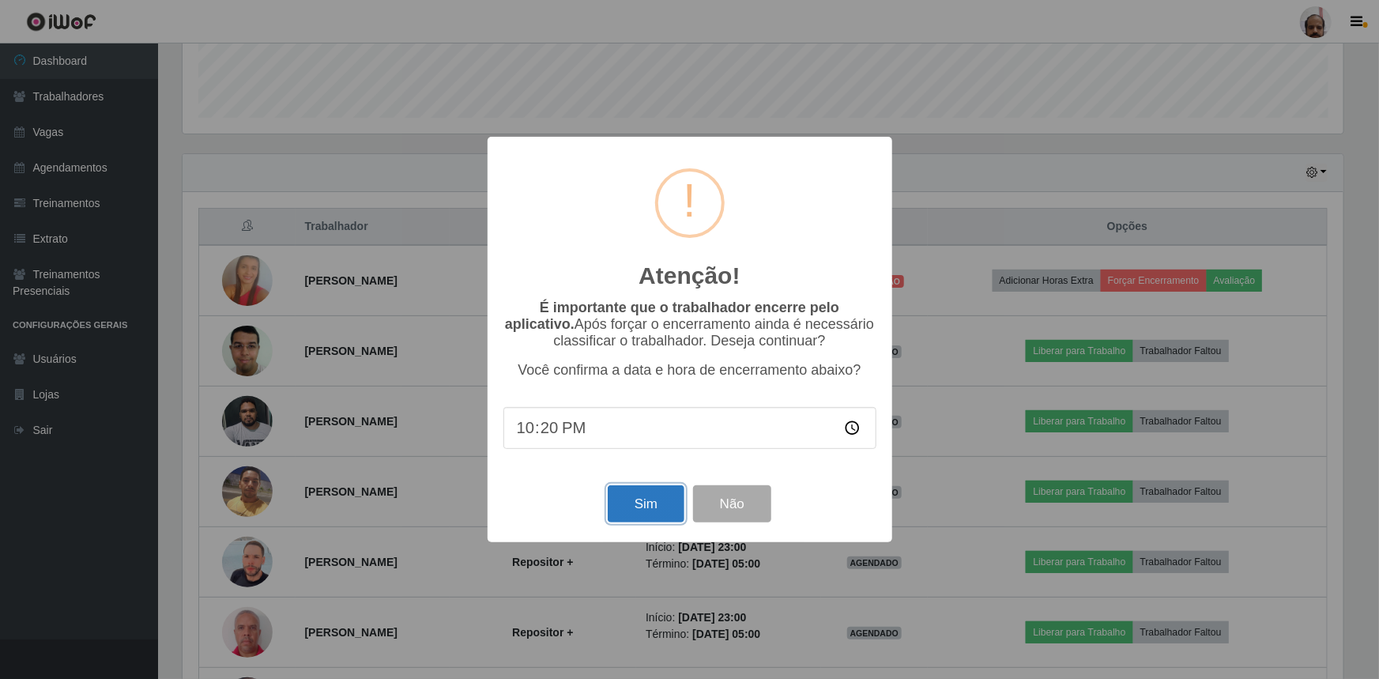
click at [664, 507] on button "Sim" at bounding box center [646, 503] width 77 height 37
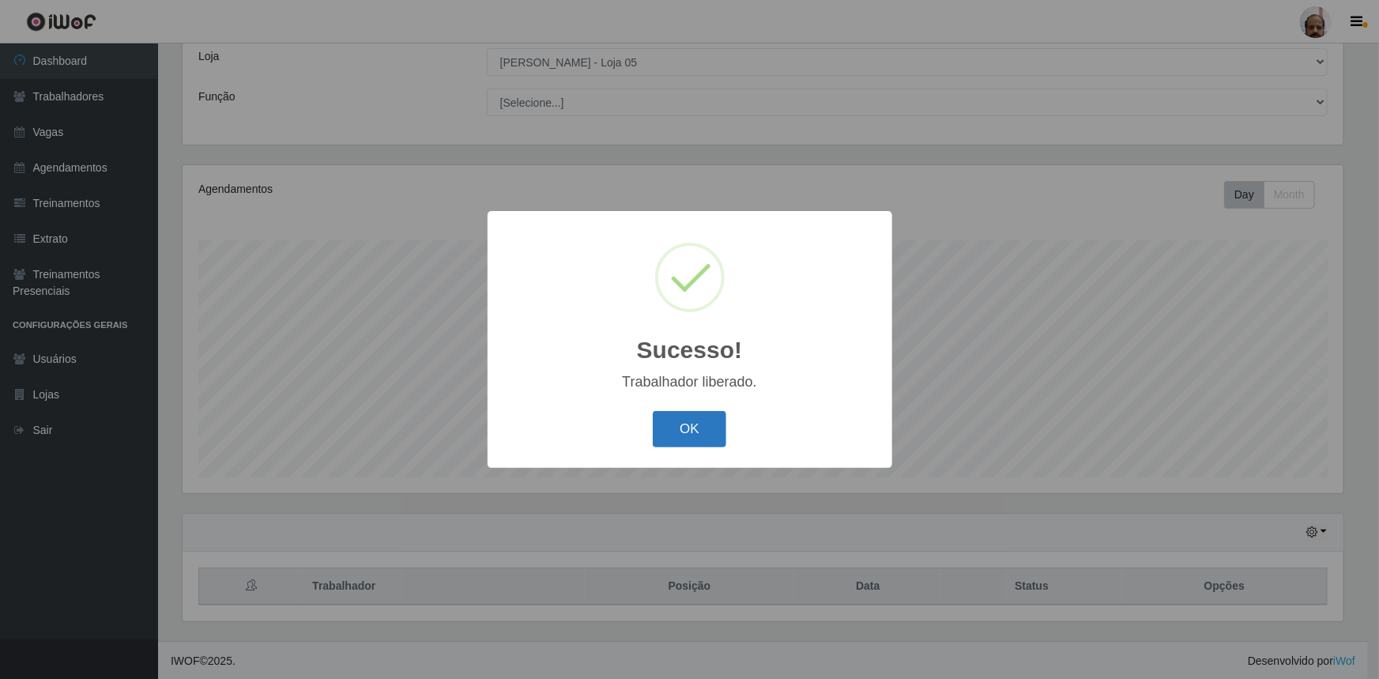
click at [664, 425] on button "OK" at bounding box center [690, 429] width 74 height 37
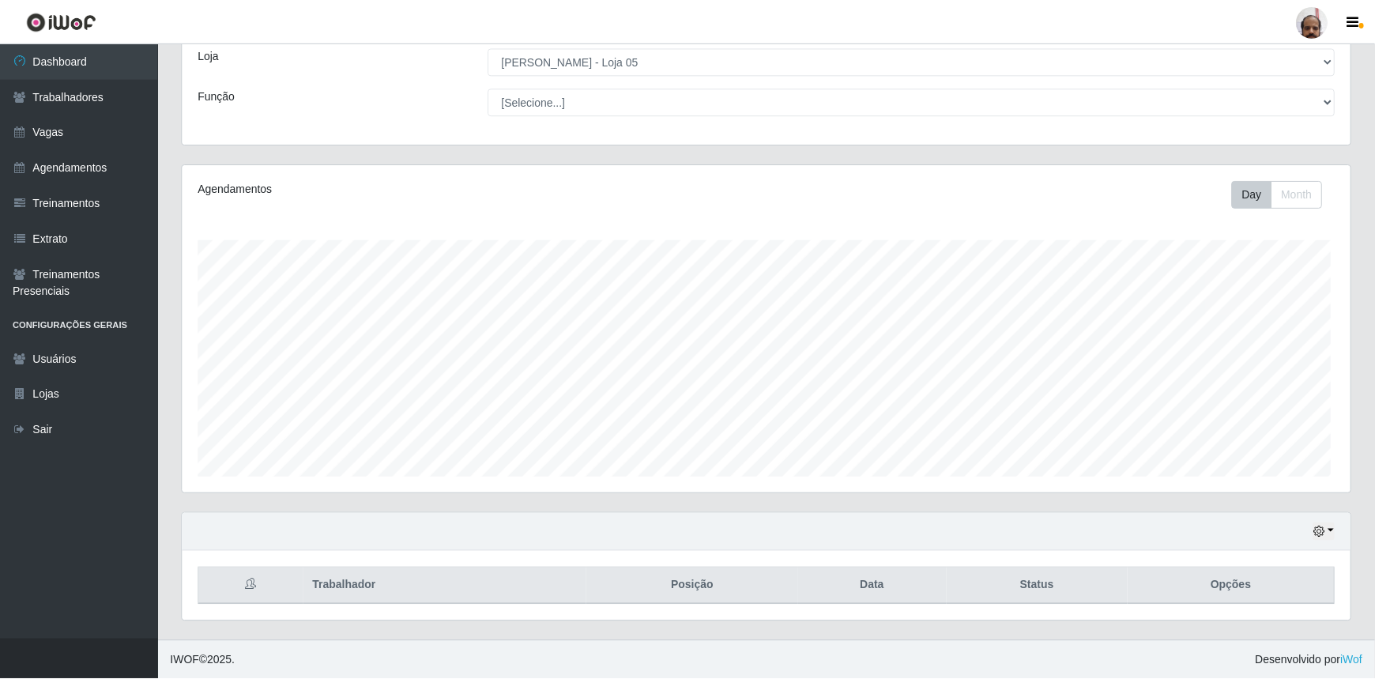
scroll to position [328, 1168]
